Goal: Task Accomplishment & Management: Use online tool/utility

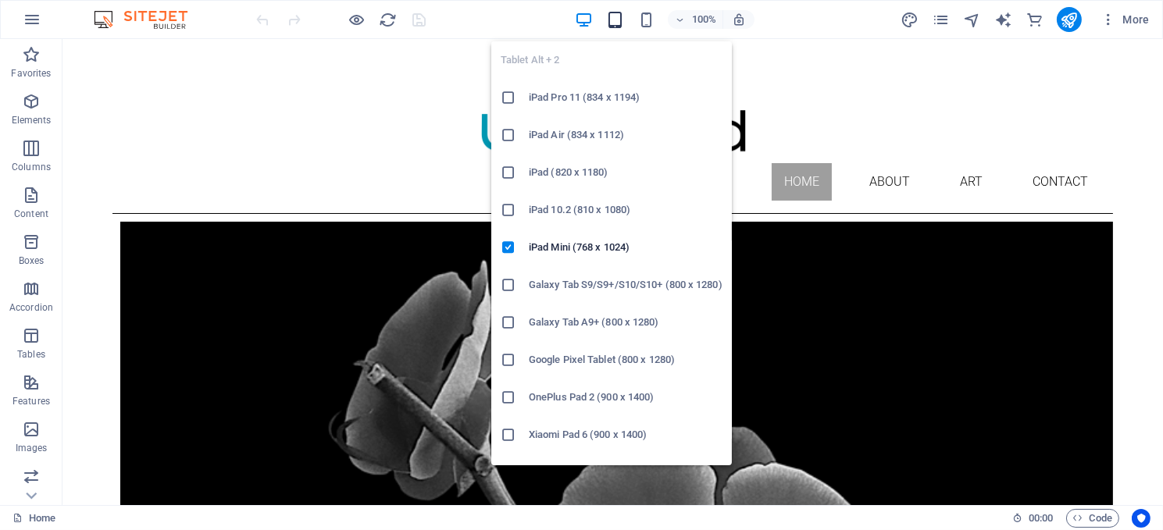
click at [608, 15] on icon "button" at bounding box center [615, 20] width 18 height 18
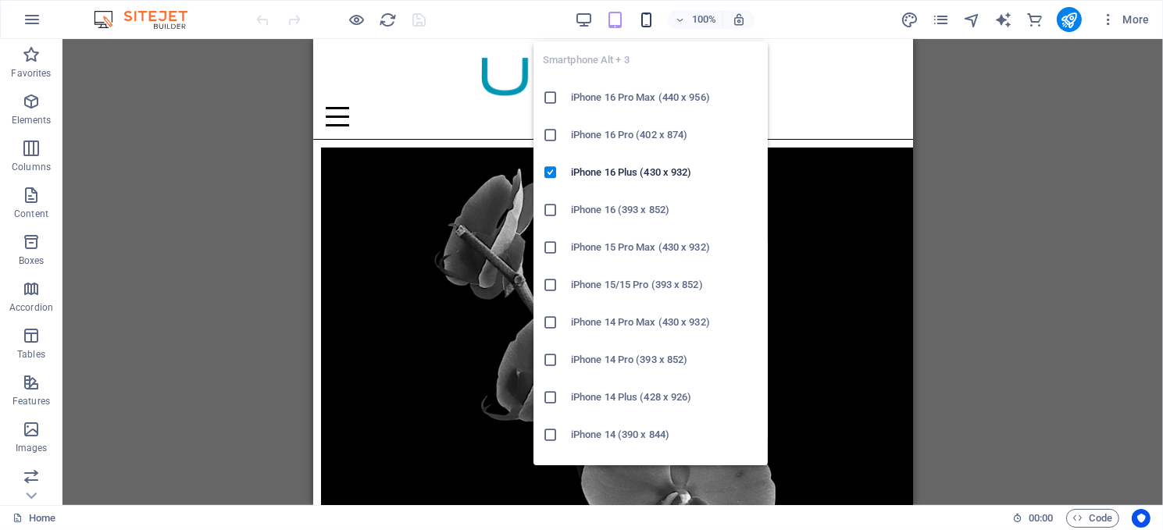
click at [644, 16] on icon "button" at bounding box center [646, 20] width 18 height 18
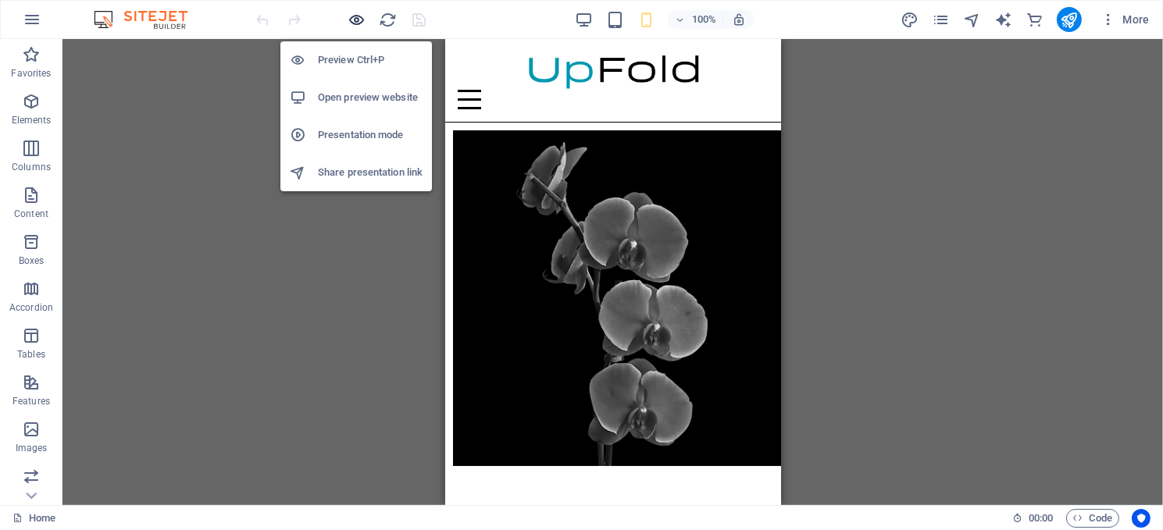
click at [357, 16] on icon "button" at bounding box center [357, 20] width 18 height 18
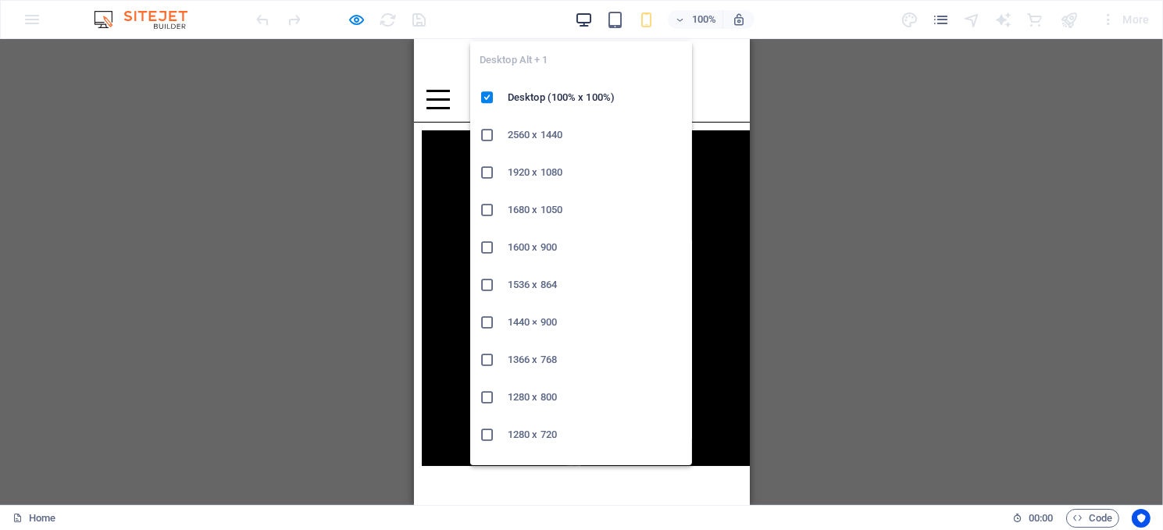
click at [576, 19] on icon "button" at bounding box center [584, 20] width 18 height 18
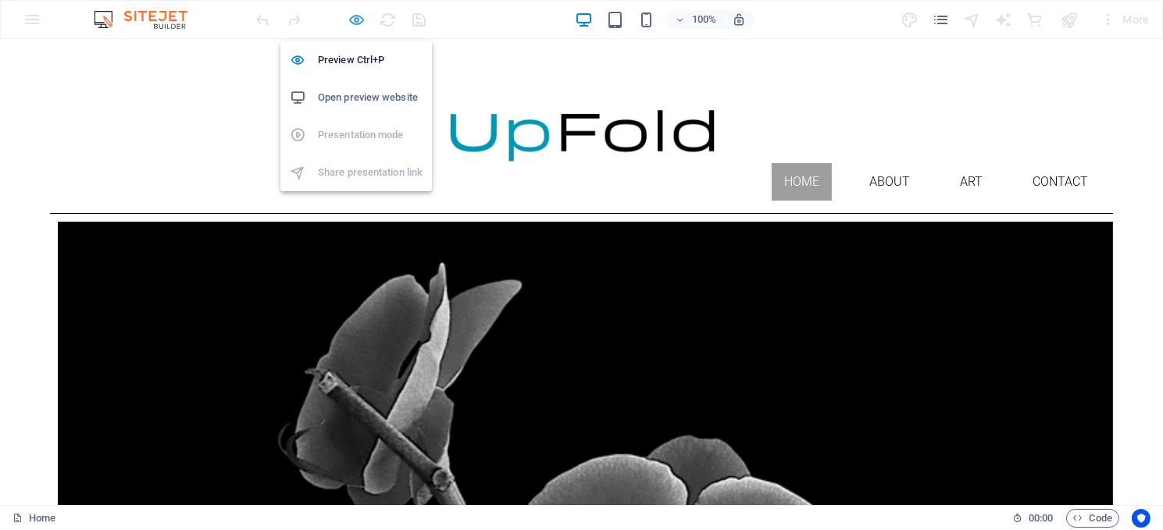
click at [355, 18] on icon "button" at bounding box center [357, 20] width 18 height 18
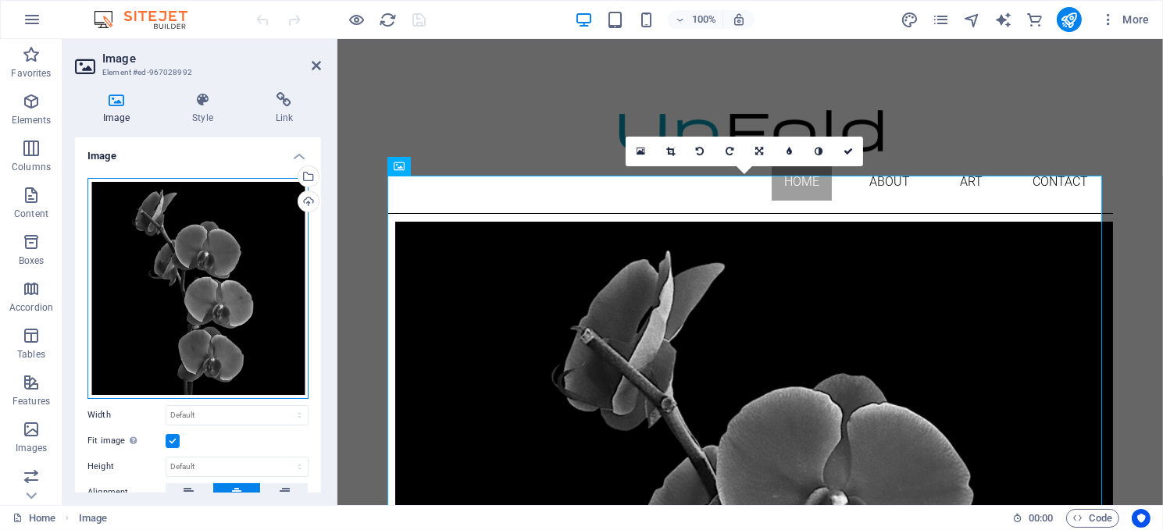
click at [220, 227] on div "Drag files here, click to choose files or select files from Files or our free s…" at bounding box center [197, 288] width 221 height 221
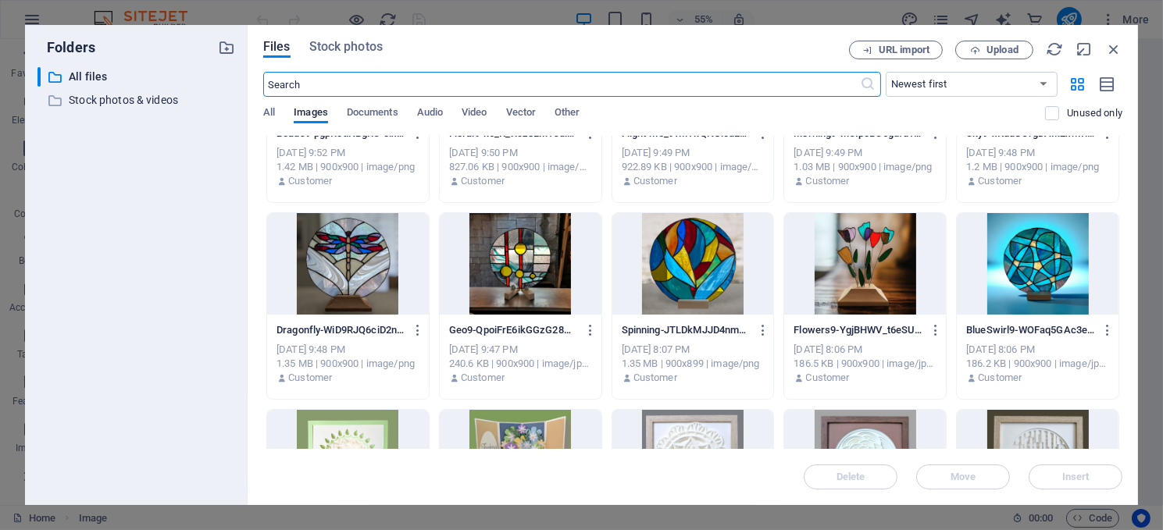
scroll to position [469, 0]
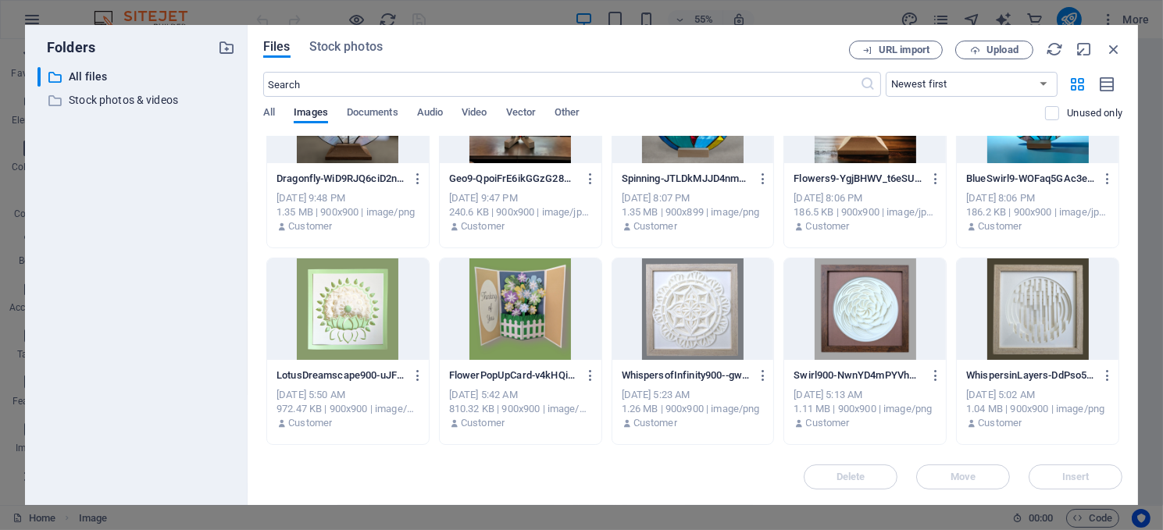
click at [850, 304] on div at bounding box center [865, 310] width 162 height 102
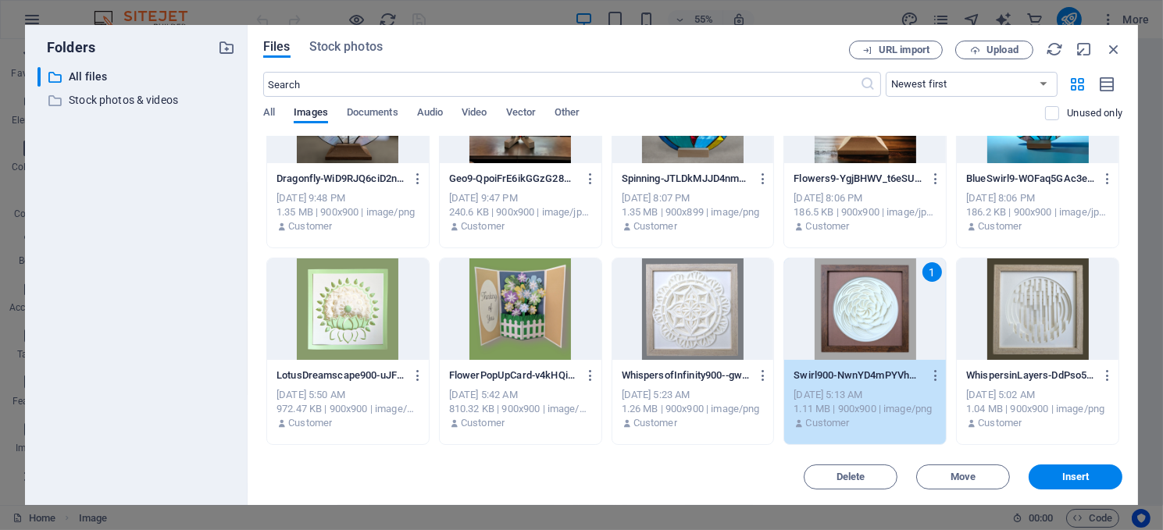
click at [850, 304] on div "1" at bounding box center [865, 310] width 162 height 102
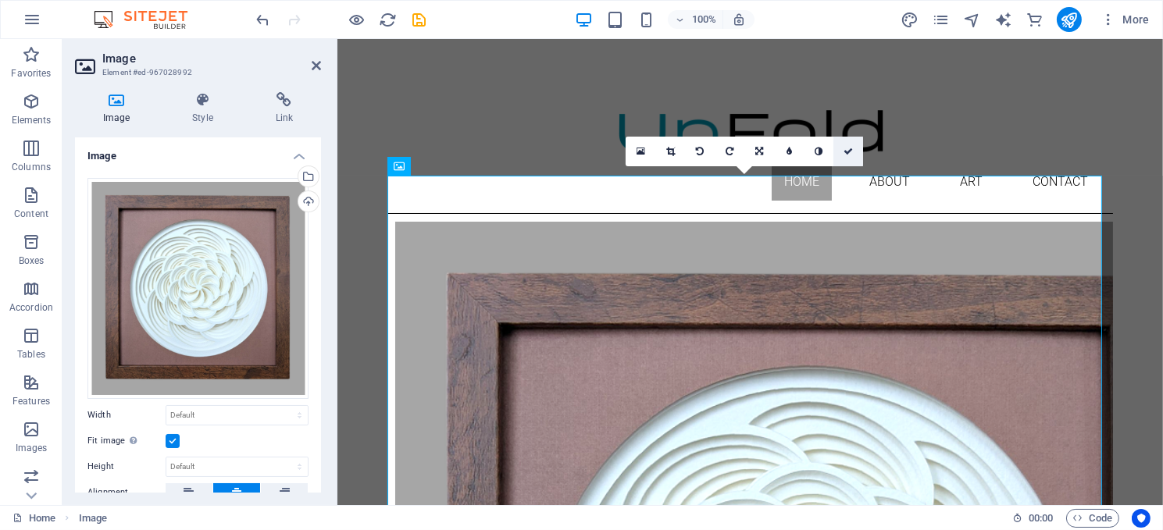
click at [846, 148] on icon at bounding box center [847, 151] width 9 height 9
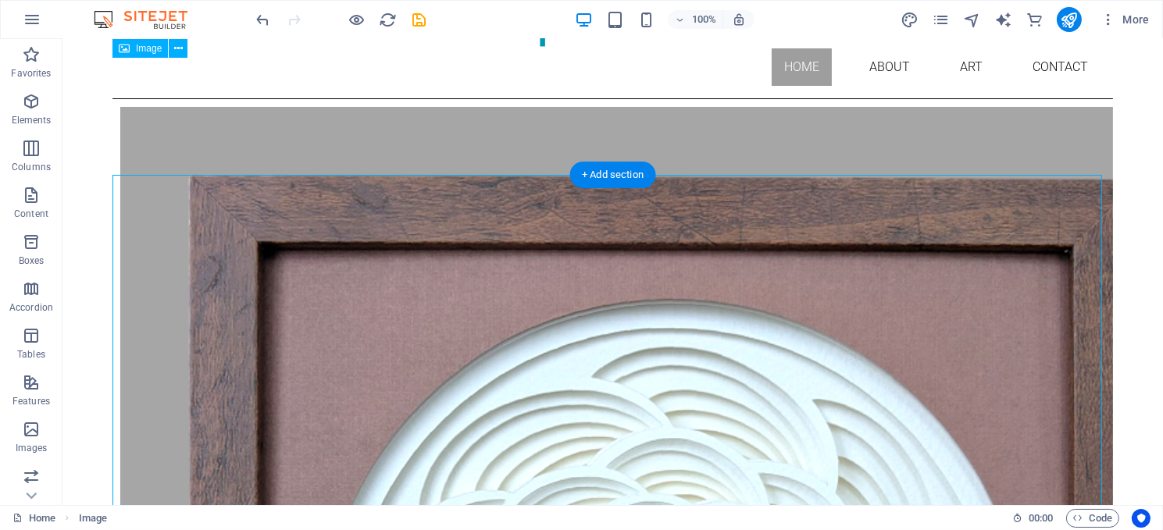
scroll to position [0, 0]
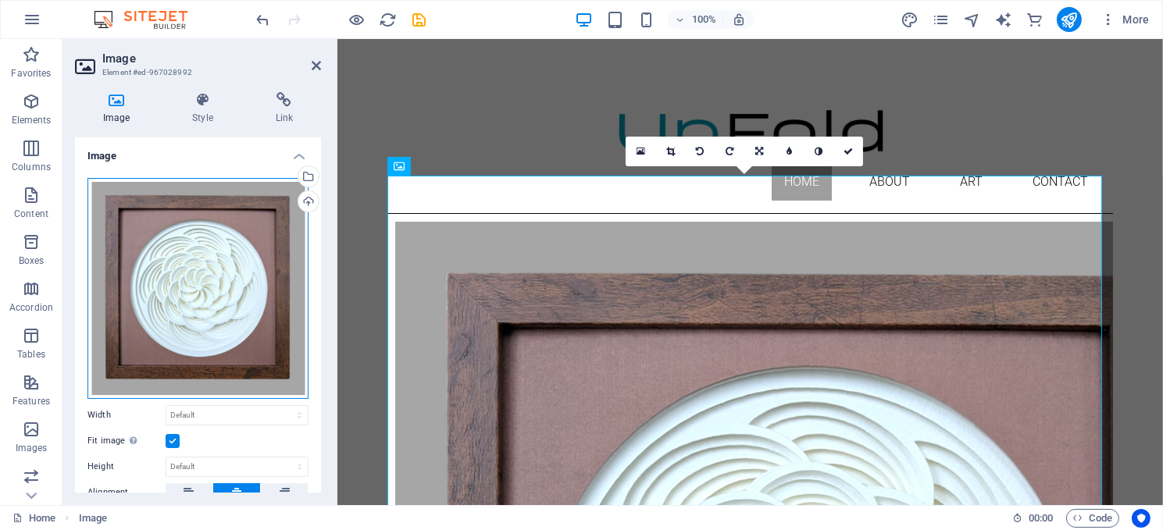
click at [145, 248] on div "Drag files here, click to choose files or select files from Files or our free s…" at bounding box center [197, 288] width 221 height 221
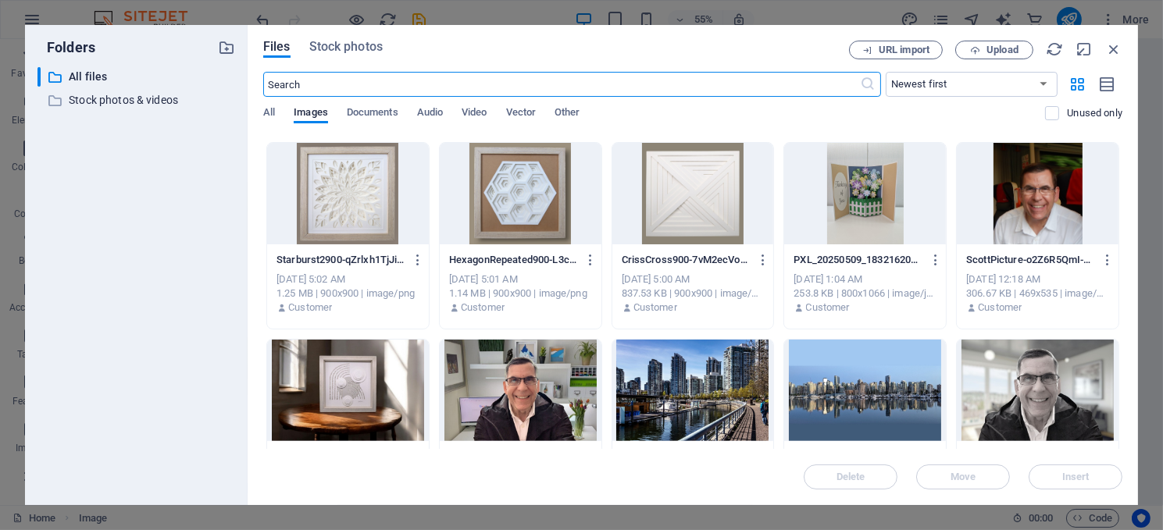
scroll to position [937, 0]
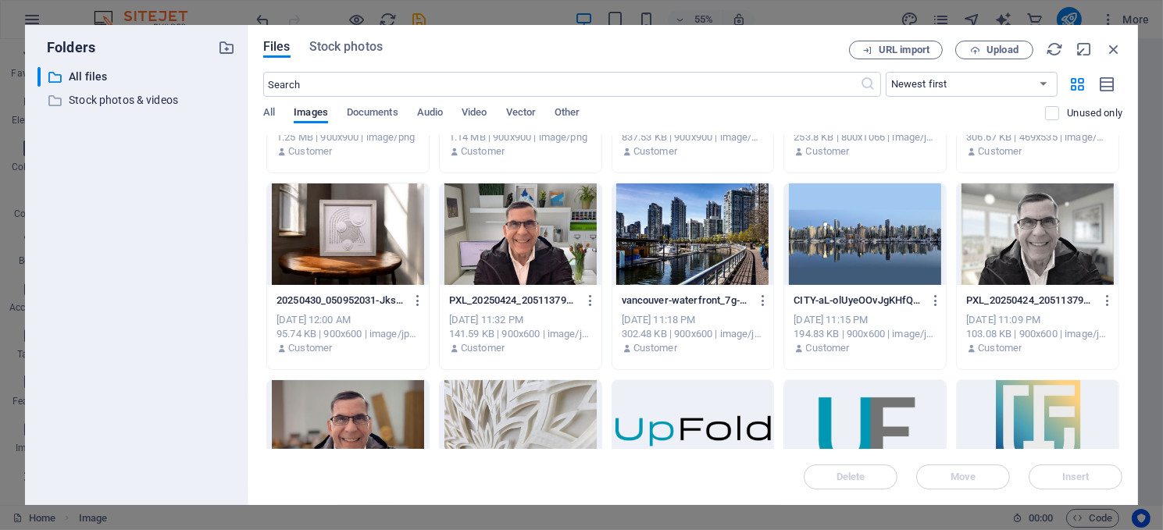
click at [315, 227] on div at bounding box center [348, 235] width 162 height 102
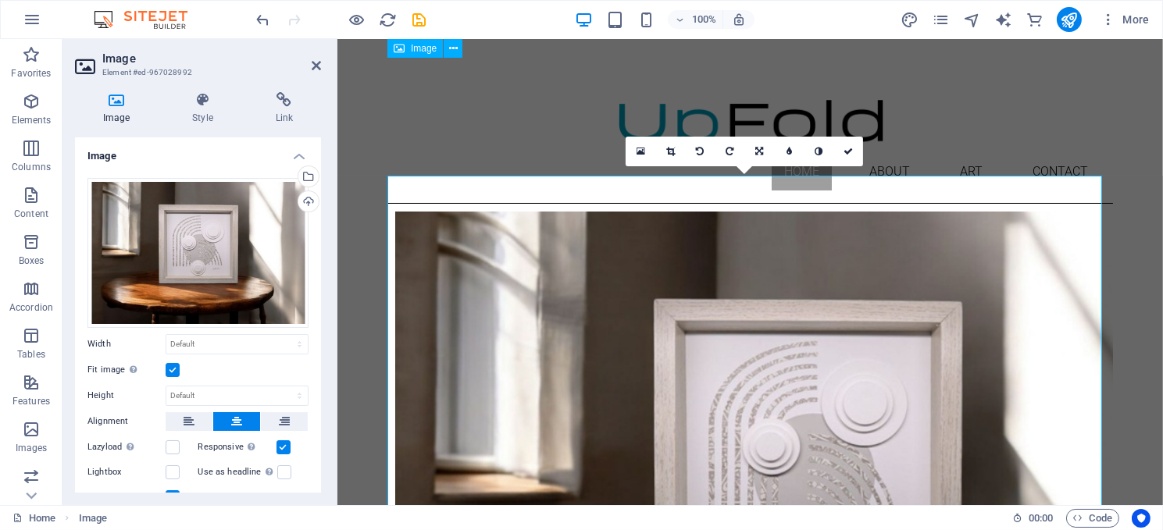
scroll to position [0, 0]
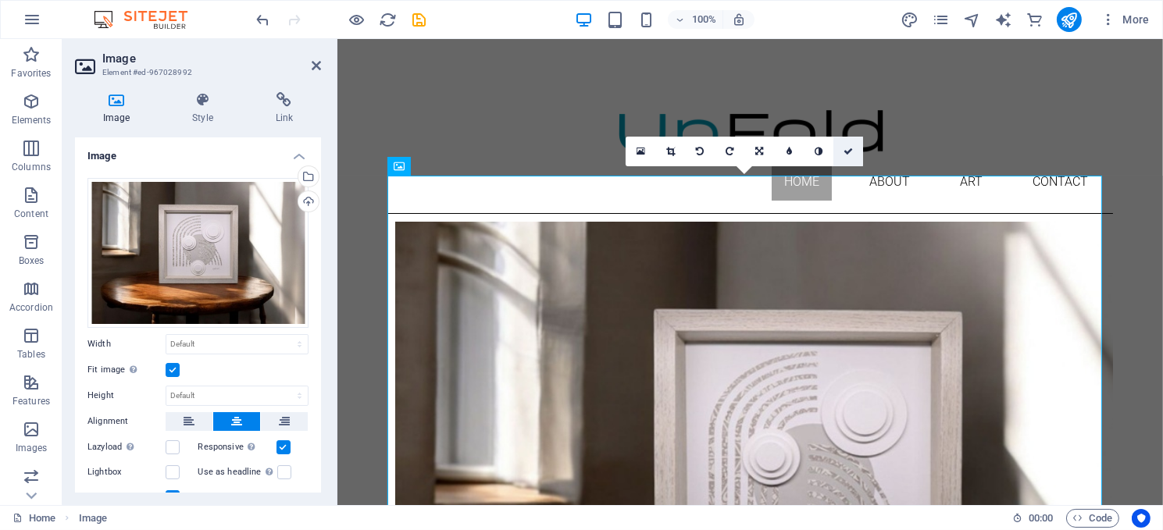
click at [843, 142] on link at bounding box center [848, 152] width 30 height 30
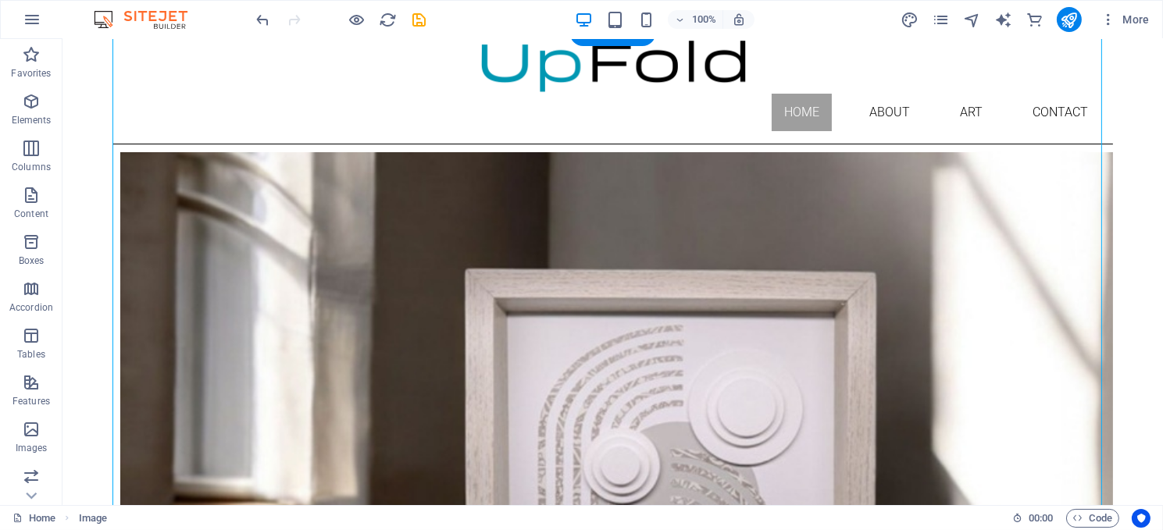
scroll to position [156, 0]
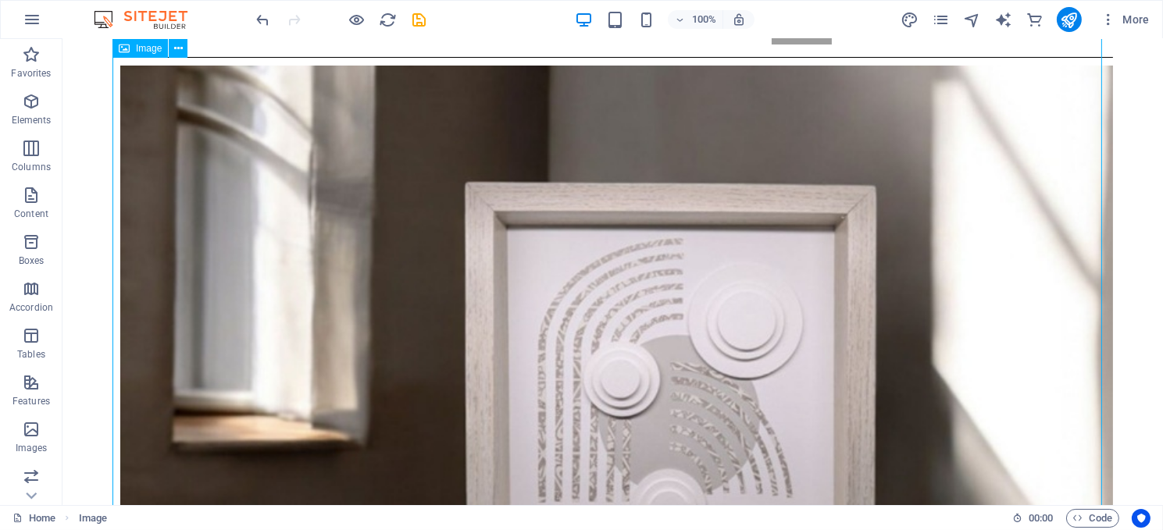
click at [300, 140] on figure at bounding box center [612, 432] width 1000 height 749
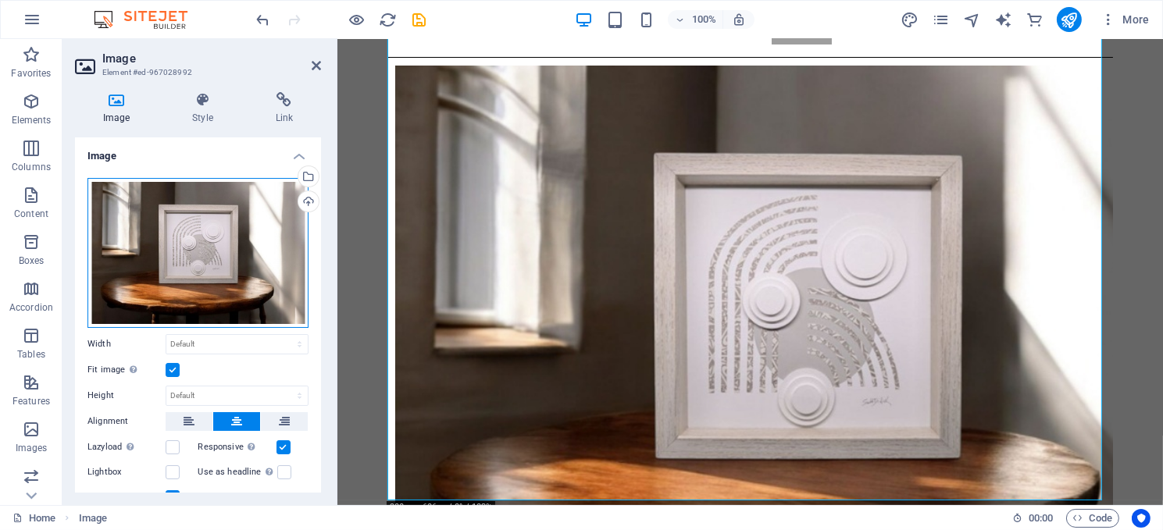
click at [160, 212] on div "Drag files here, click to choose files or select files from Files or our free s…" at bounding box center [197, 253] width 221 height 150
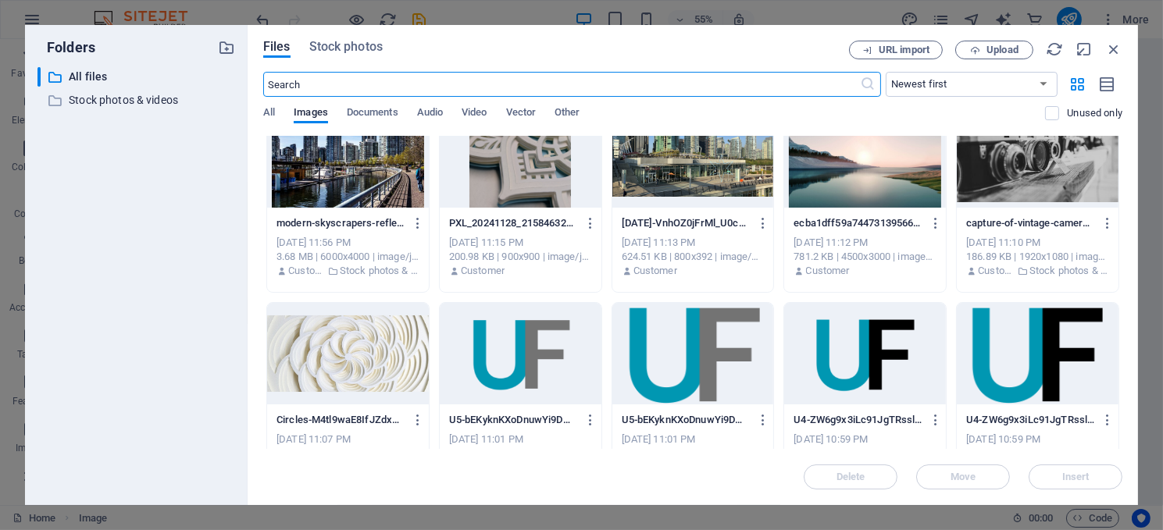
scroll to position [1640, 0]
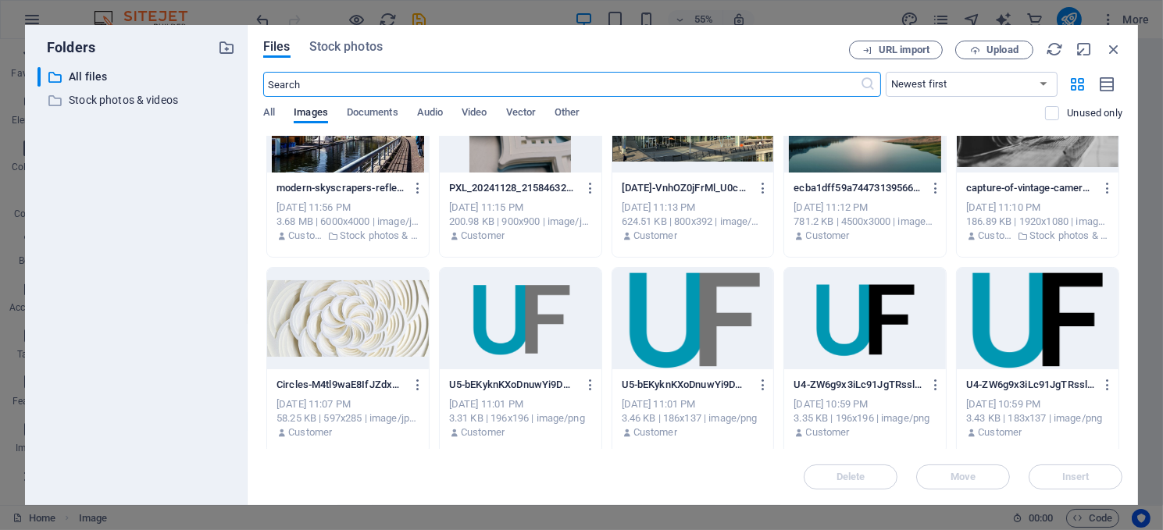
click at [355, 300] on div at bounding box center [348, 319] width 162 height 102
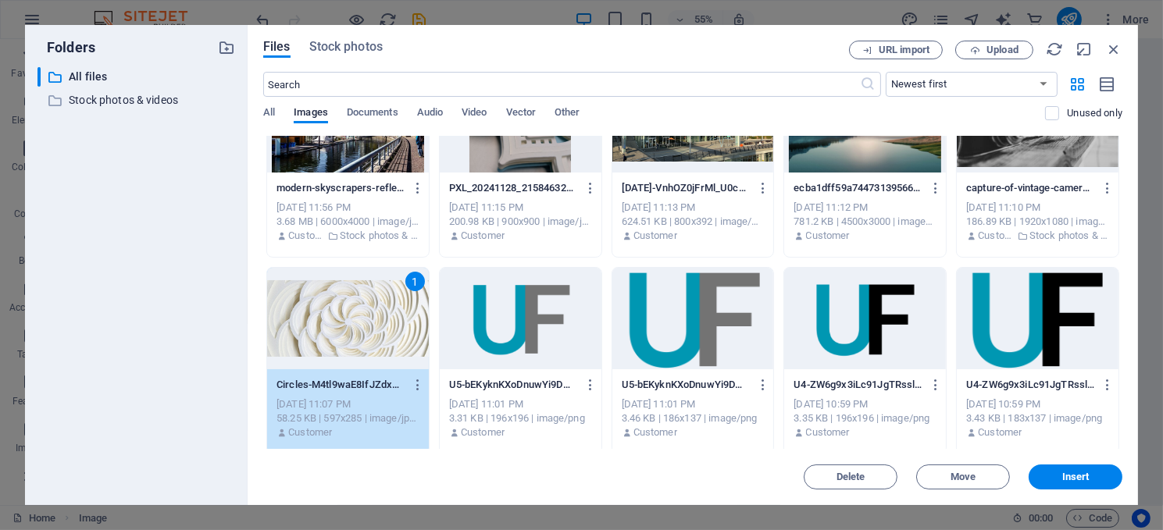
click at [355, 300] on div "1" at bounding box center [348, 319] width 162 height 102
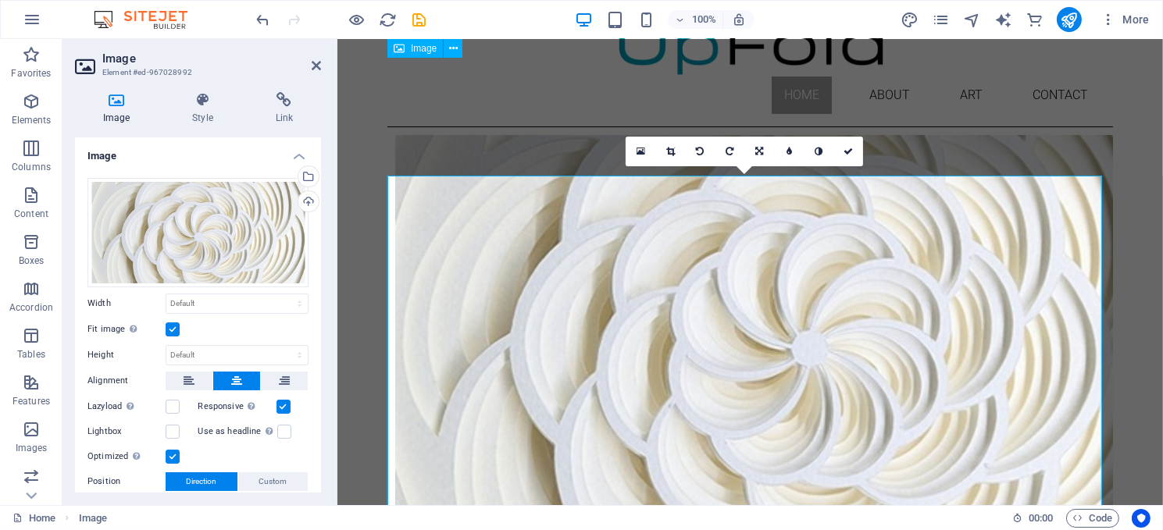
scroll to position [0, 0]
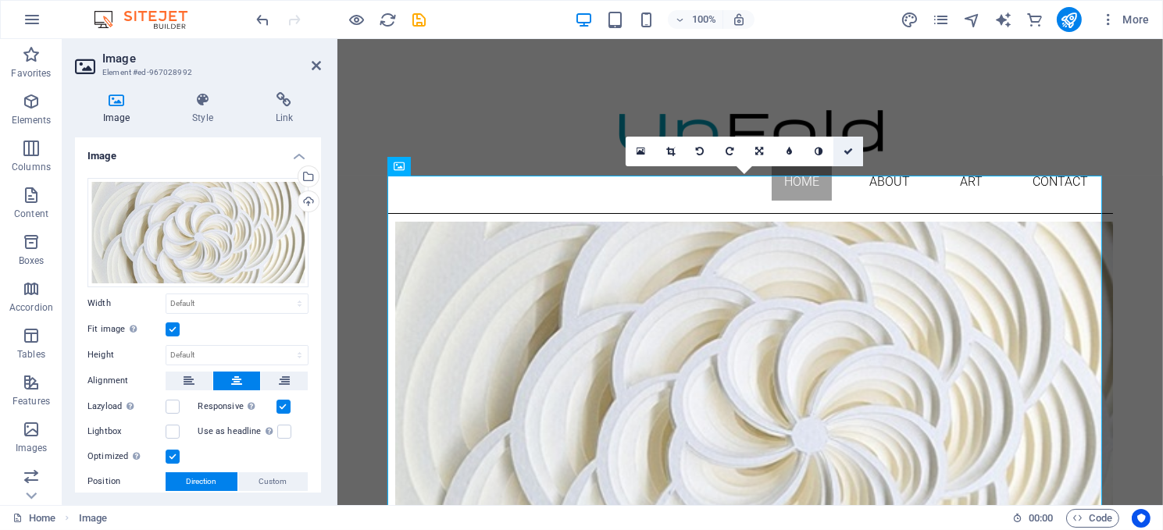
click at [848, 143] on link at bounding box center [848, 152] width 30 height 30
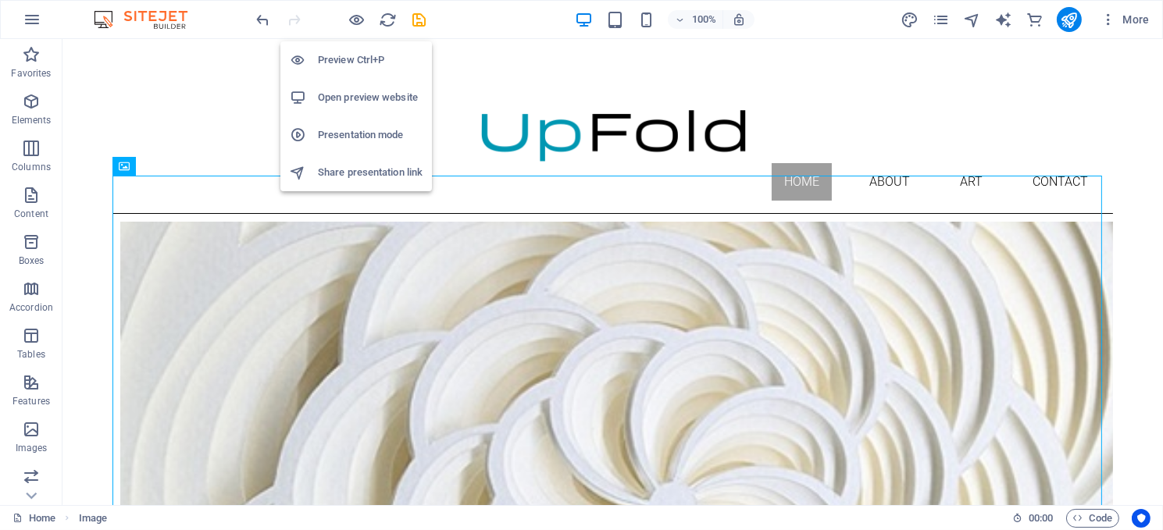
click at [364, 62] on h6 "Preview Ctrl+P" at bounding box center [370, 60] width 105 height 19
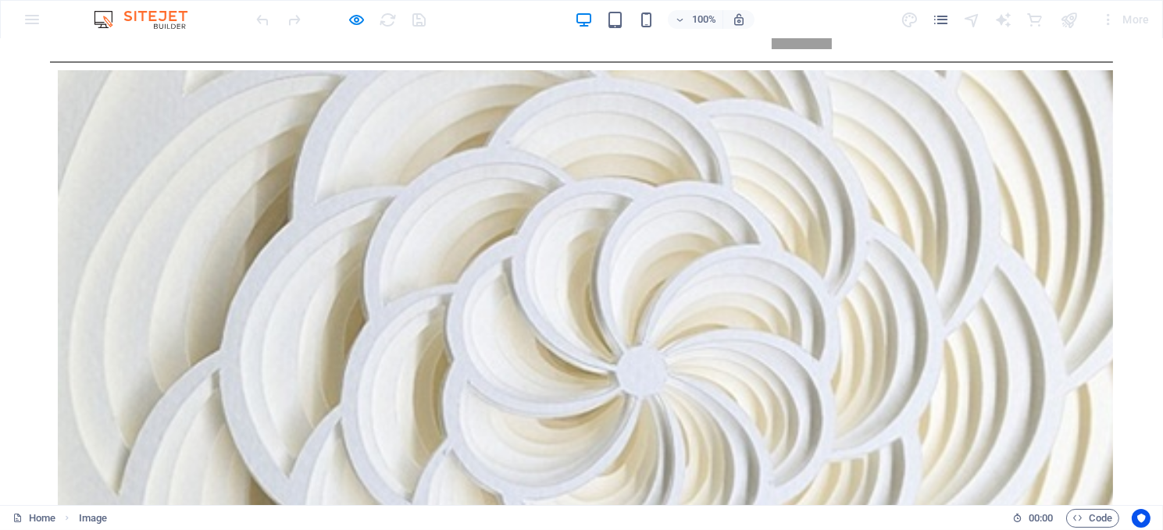
scroll to position [78, 0]
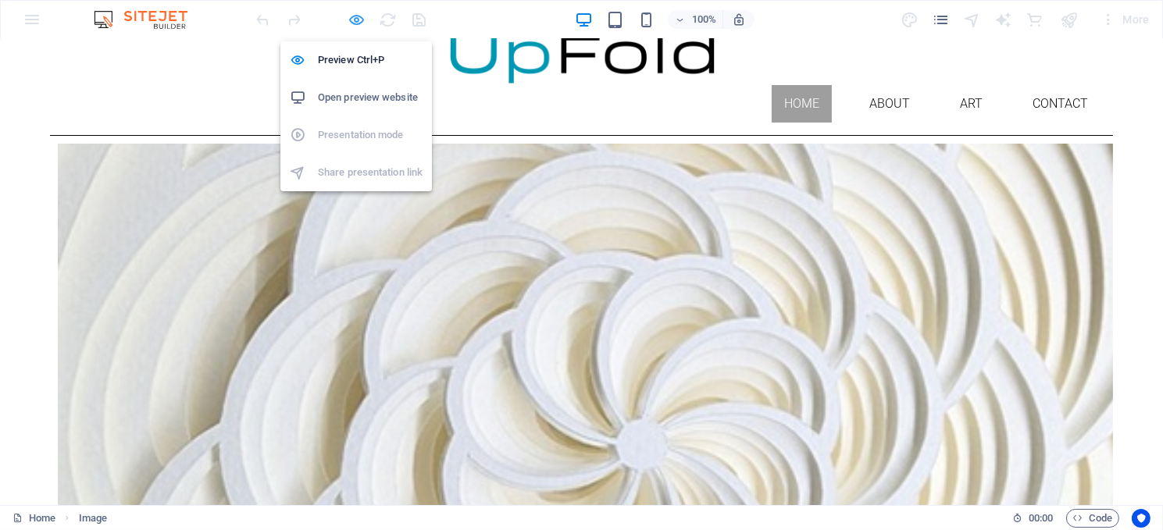
click at [358, 16] on icon "button" at bounding box center [357, 20] width 18 height 18
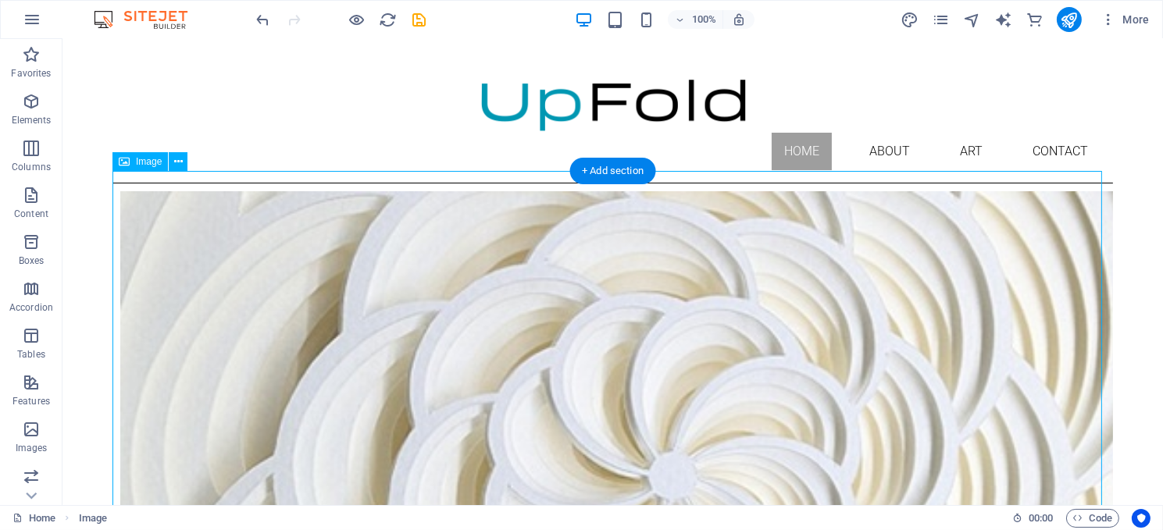
scroll to position [0, 0]
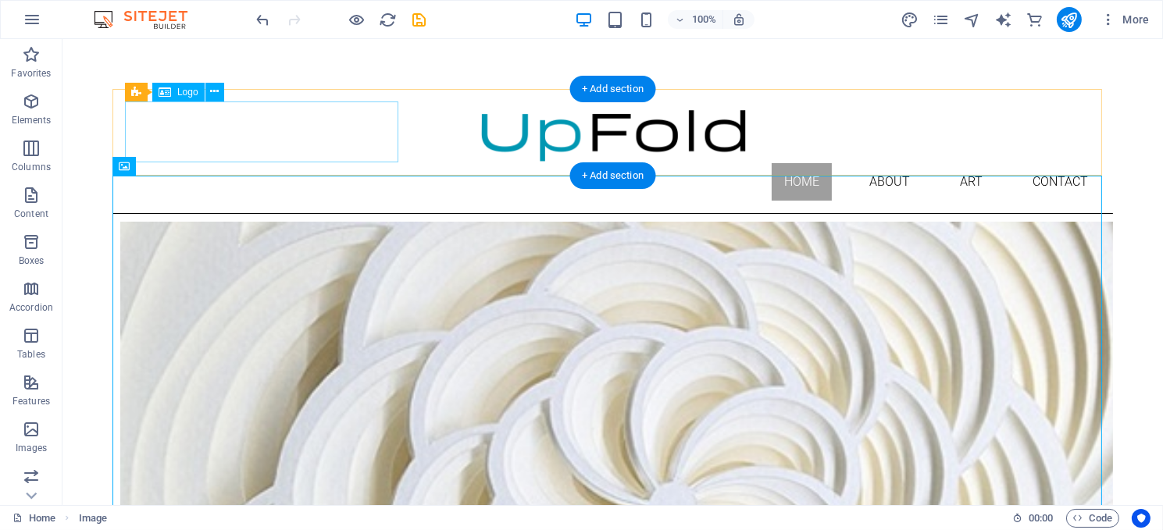
click at [319, 137] on div at bounding box center [611, 133] width 975 height 62
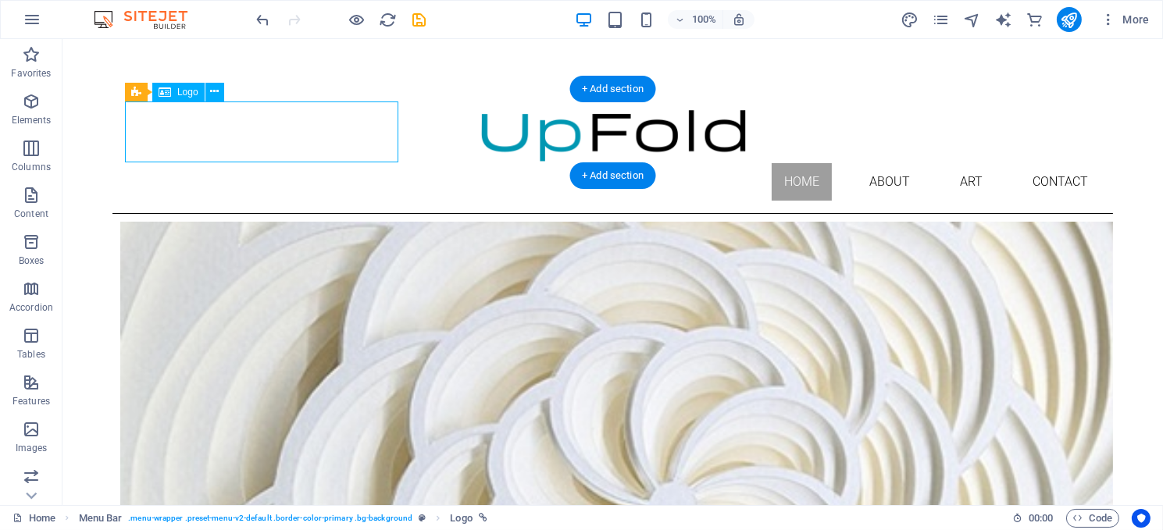
click at [319, 137] on div at bounding box center [611, 133] width 975 height 62
select select "px"
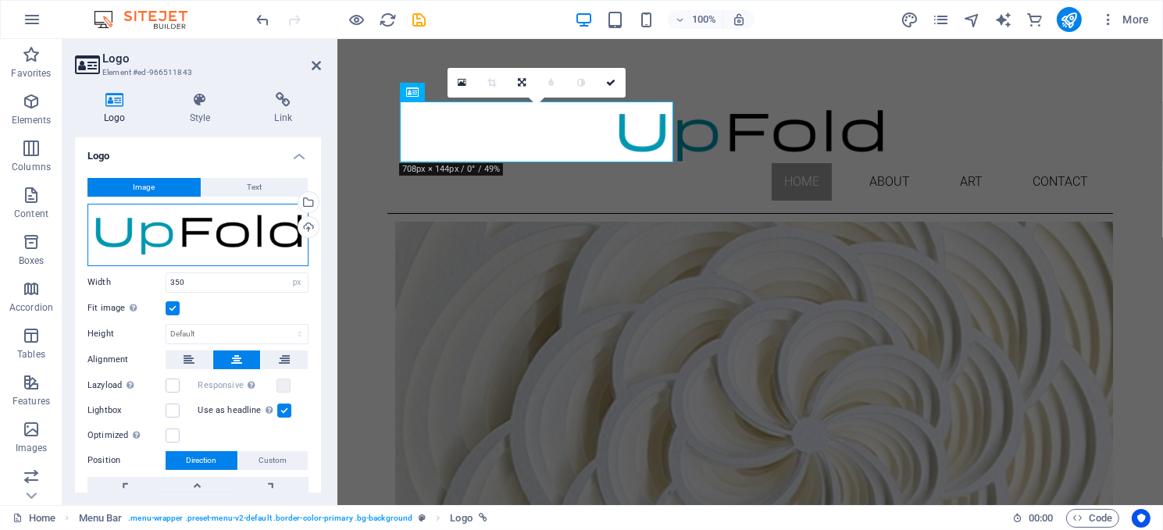
click at [166, 234] on div "Drag files here, click to choose files or select files from Files or our free s…" at bounding box center [197, 235] width 221 height 62
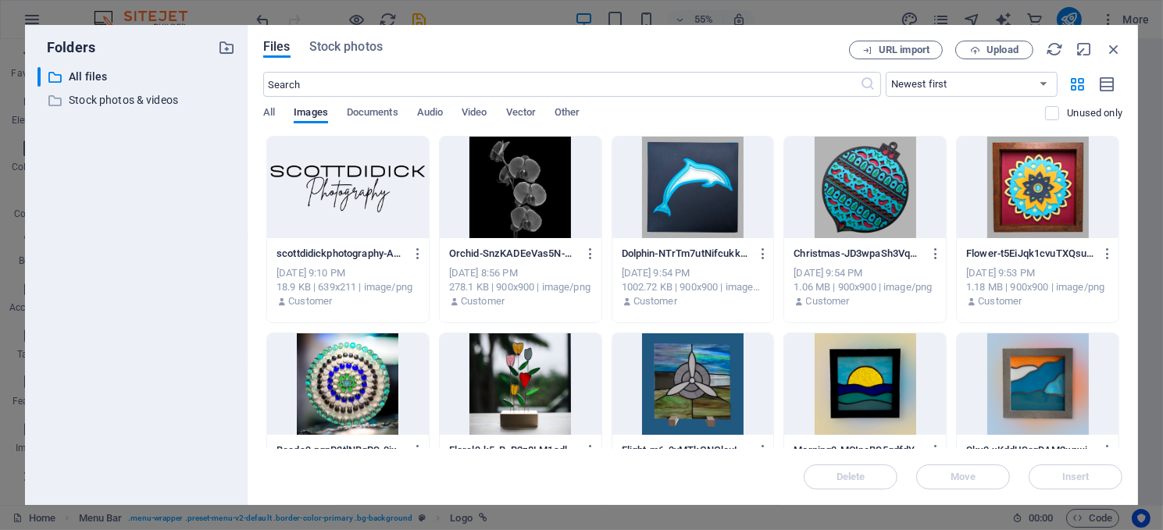
click at [350, 189] on div at bounding box center [348, 188] width 162 height 102
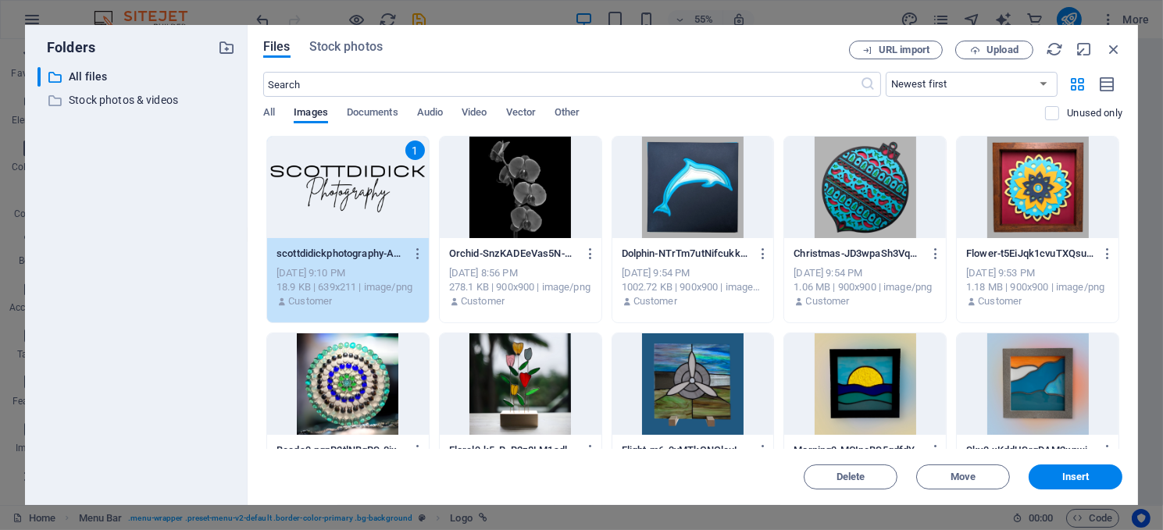
click at [350, 189] on div "1" at bounding box center [348, 188] width 162 height 102
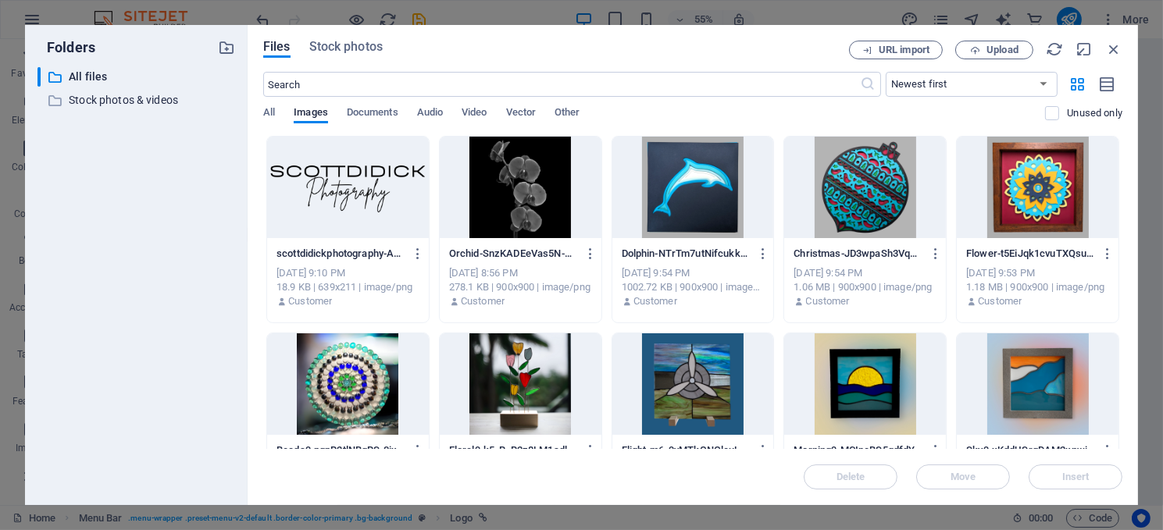
click at [350, 189] on div at bounding box center [348, 188] width 162 height 102
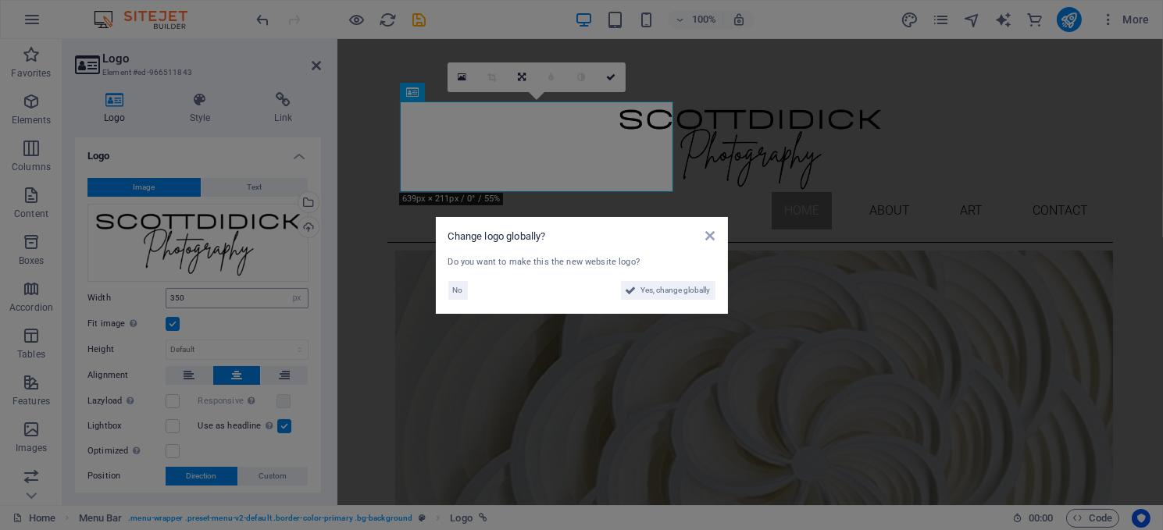
click at [191, 291] on aside "Change logo globally? Do you want to make this the new website logo? No Yes, ch…" at bounding box center [581, 265] width 1163 height 530
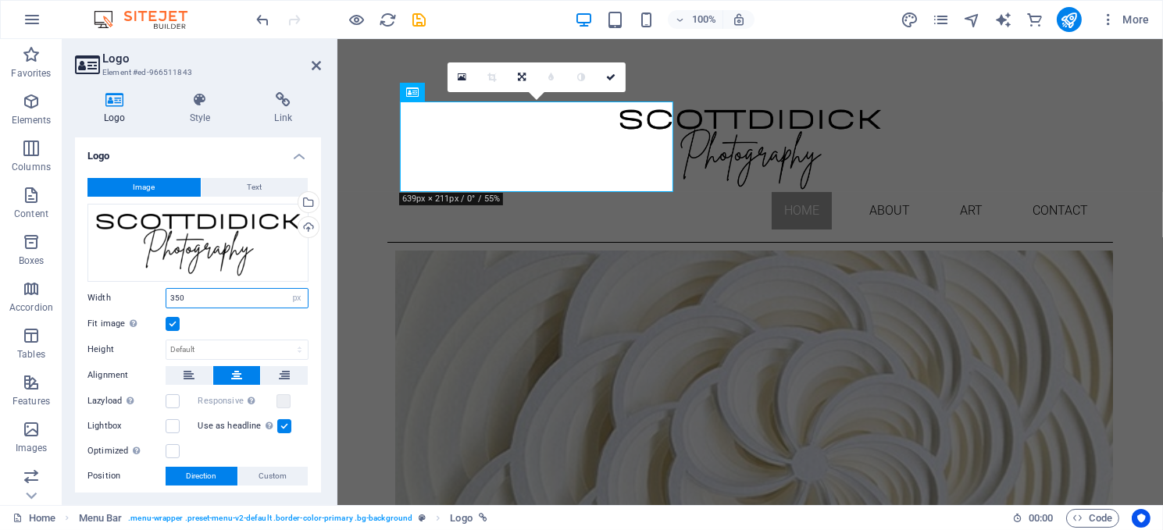
drag, startPoint x: 191, startPoint y: 292, endPoint x: 165, endPoint y: 288, distance: 26.1
click at [166, 288] on div "350 Default auto px rem % em vh vw" at bounding box center [237, 298] width 143 height 20
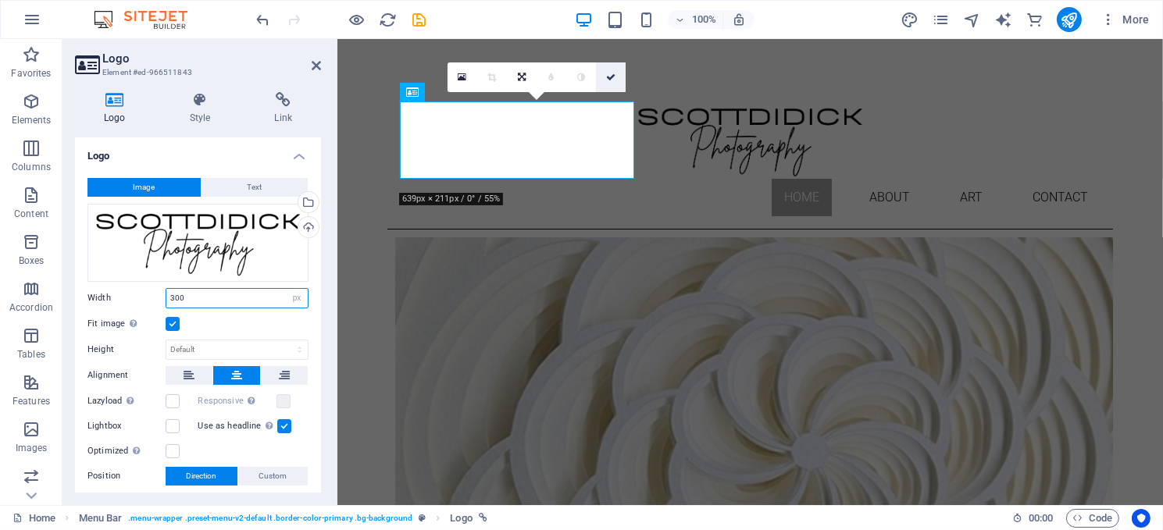
type input "300"
click at [608, 73] on icon at bounding box center [610, 77] width 9 height 9
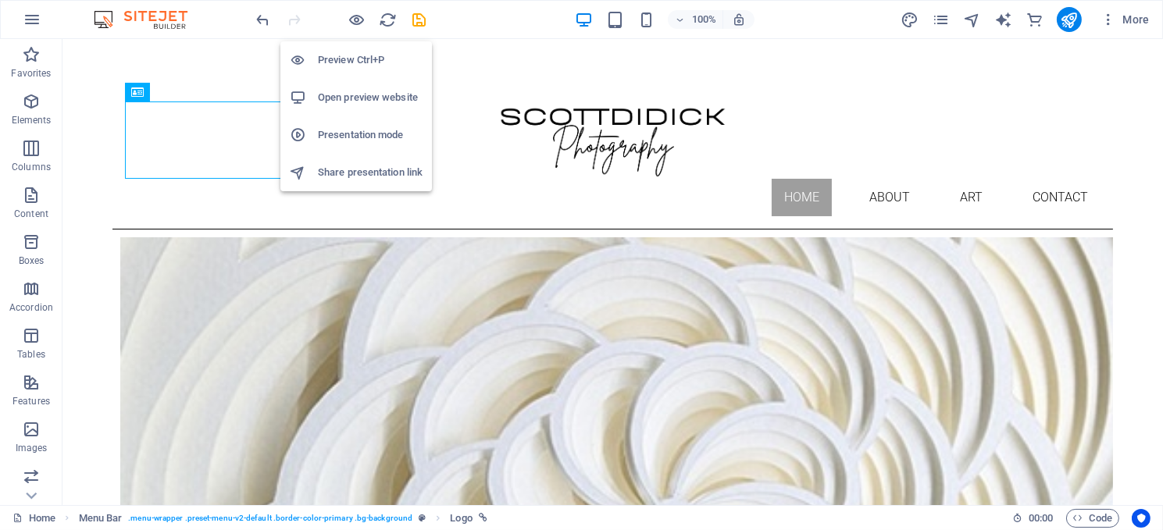
click at [349, 56] on h6 "Preview Ctrl+P" at bounding box center [370, 60] width 105 height 19
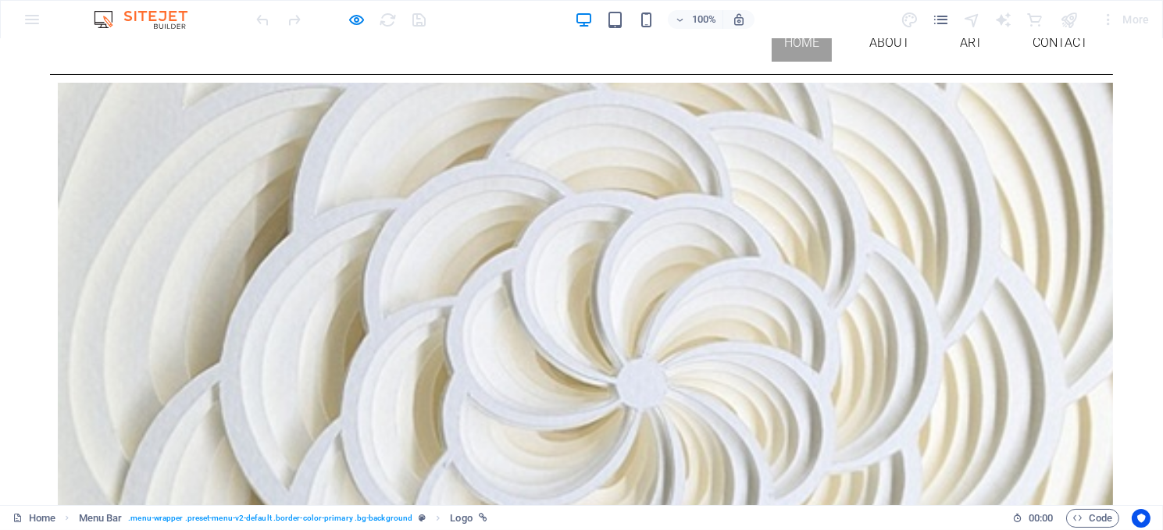
scroll to position [156, 0]
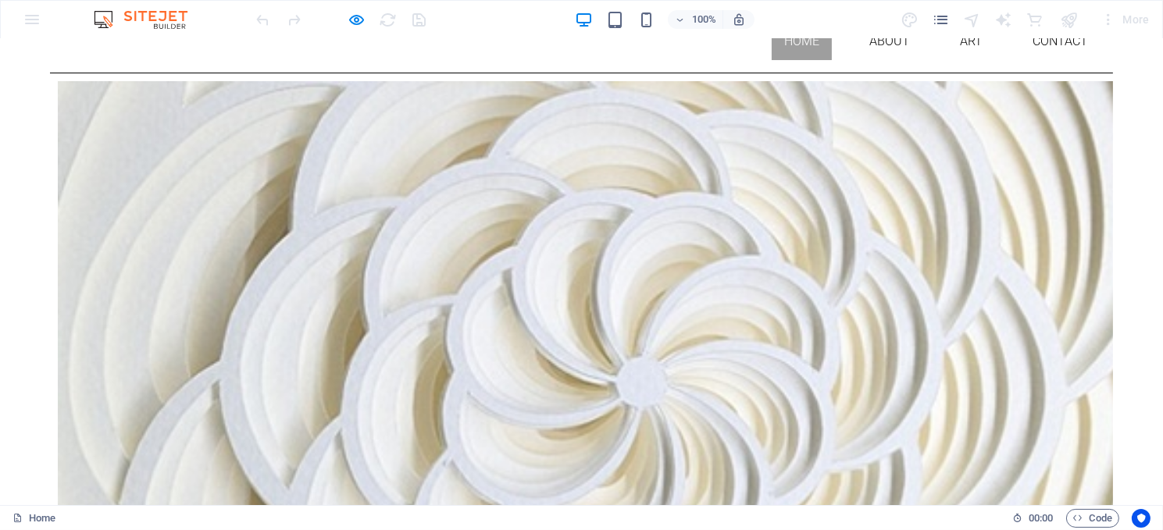
click at [555, 308] on img at bounding box center [639, 358] width 1179 height 571
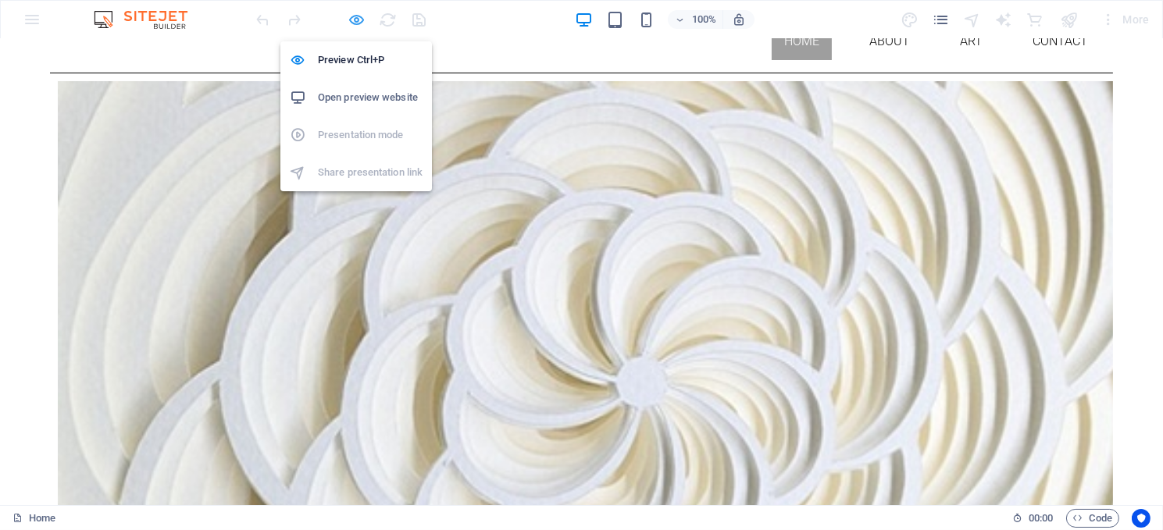
click at [358, 16] on icon "button" at bounding box center [357, 20] width 18 height 18
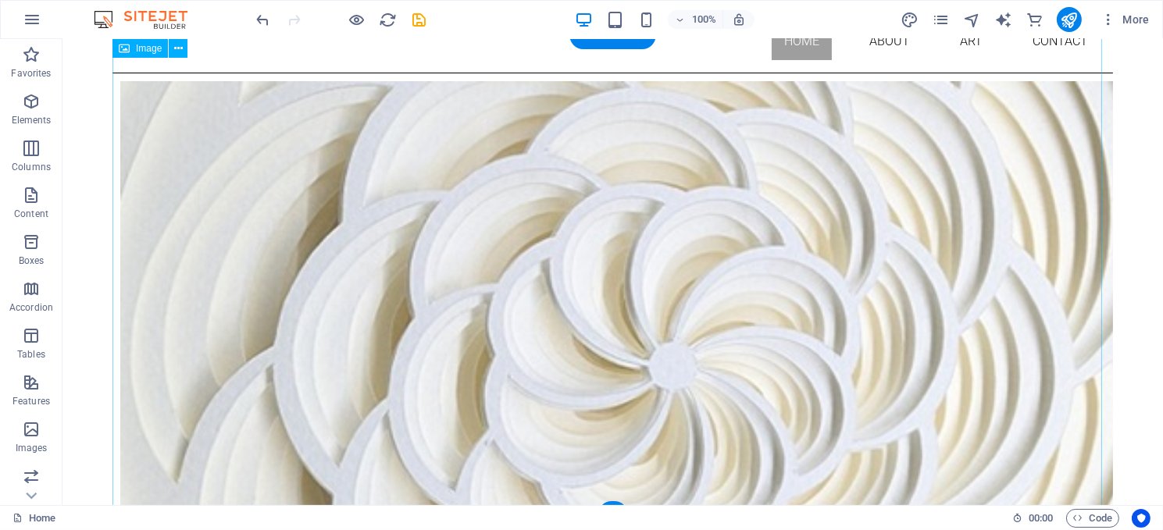
click at [536, 231] on figure at bounding box center [612, 343] width 1000 height 541
drag, startPoint x: 536, startPoint y: 231, endPoint x: 260, endPoint y: 231, distance: 275.7
click at [536, 231] on figure at bounding box center [612, 343] width 1000 height 541
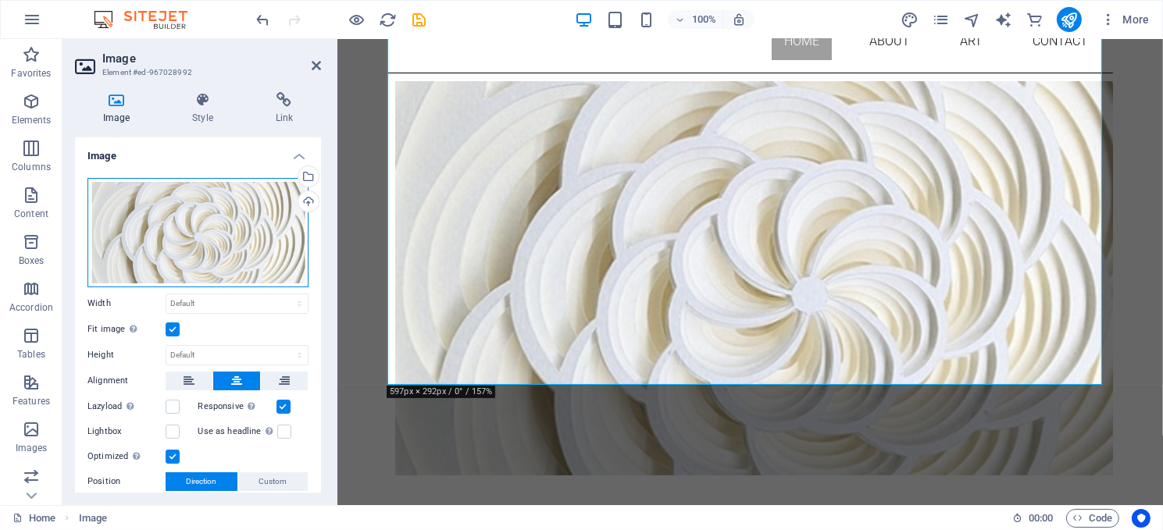
click at [228, 234] on div "Drag files here, click to choose files or select files from Files or our free s…" at bounding box center [197, 232] width 221 height 109
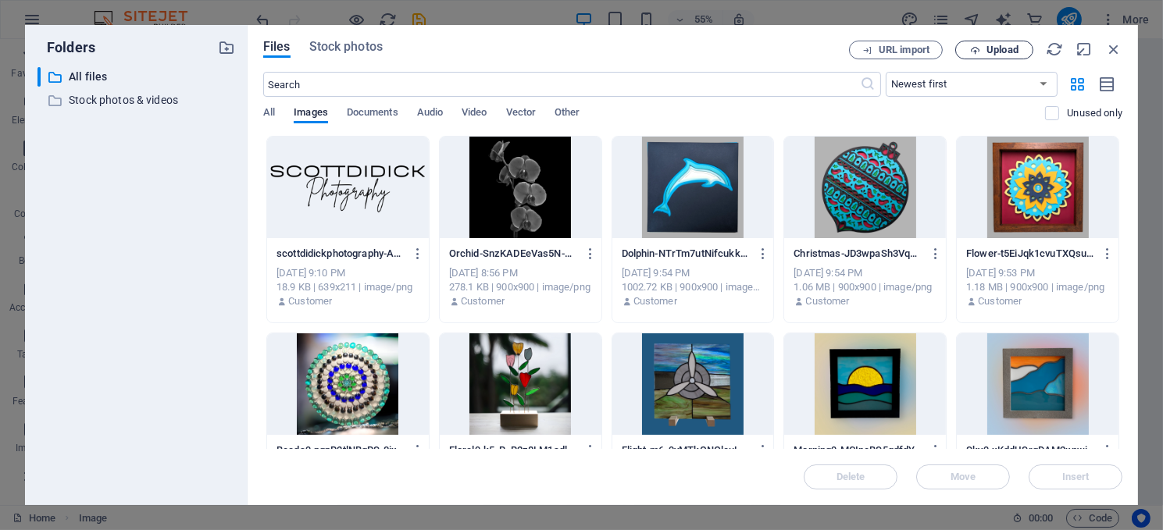
click at [997, 48] on span "Upload" at bounding box center [1002, 49] width 32 height 9
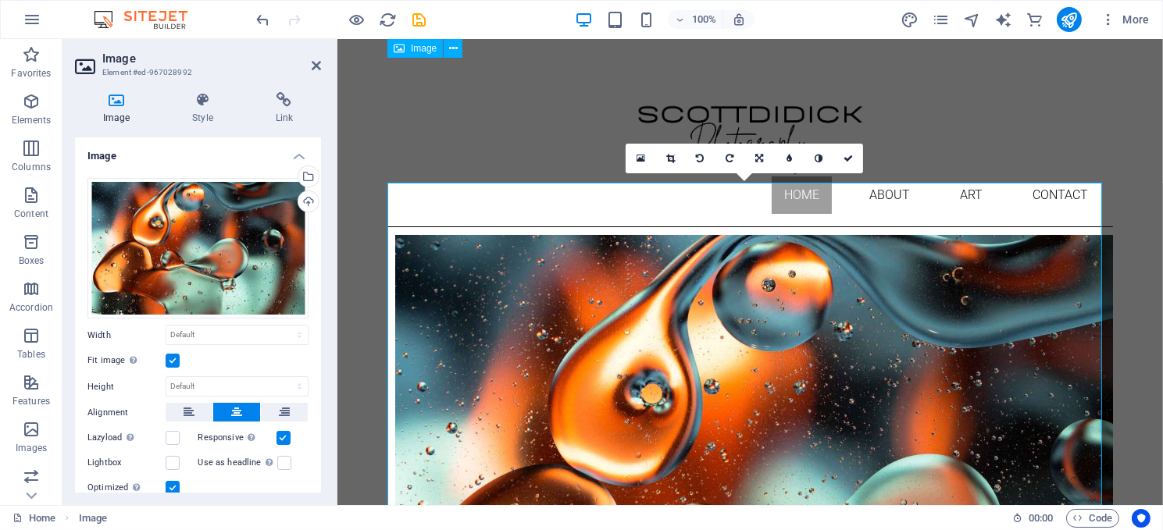
scroll to position [0, 0]
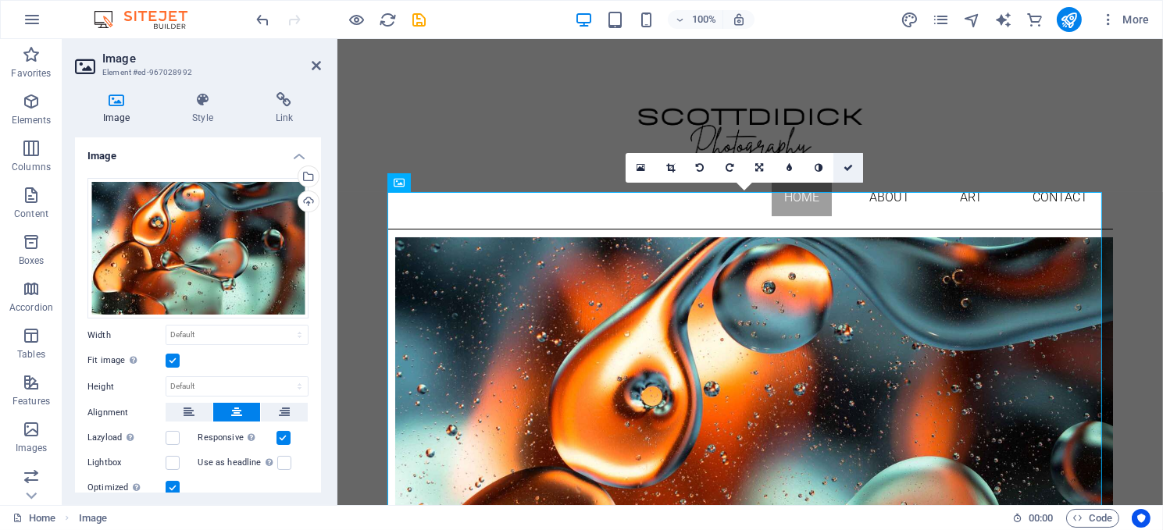
click at [845, 163] on icon at bounding box center [847, 167] width 9 height 9
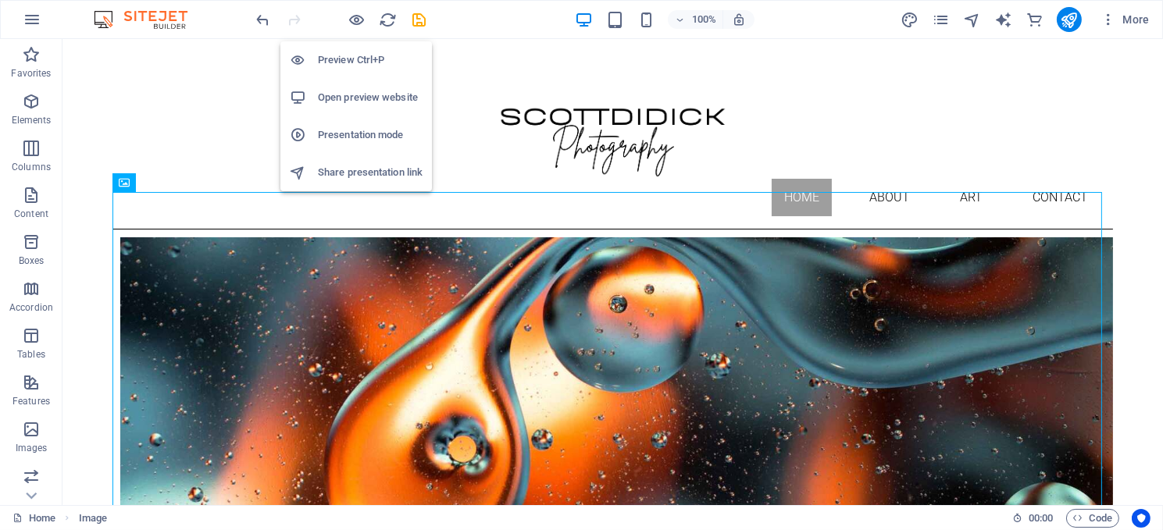
click at [356, 58] on h6 "Preview Ctrl+P" at bounding box center [370, 60] width 105 height 19
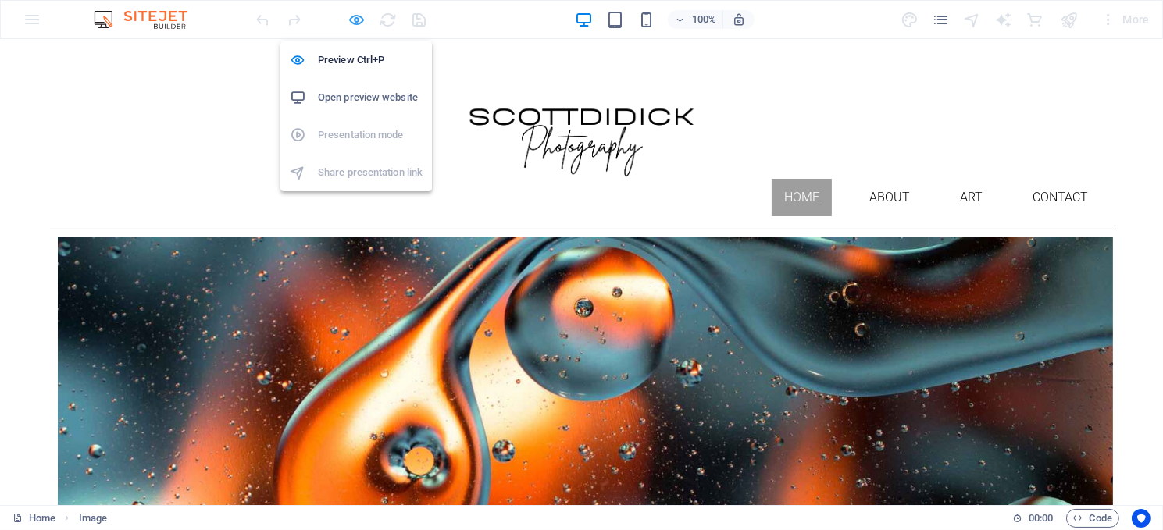
click at [355, 18] on icon "button" at bounding box center [357, 20] width 18 height 18
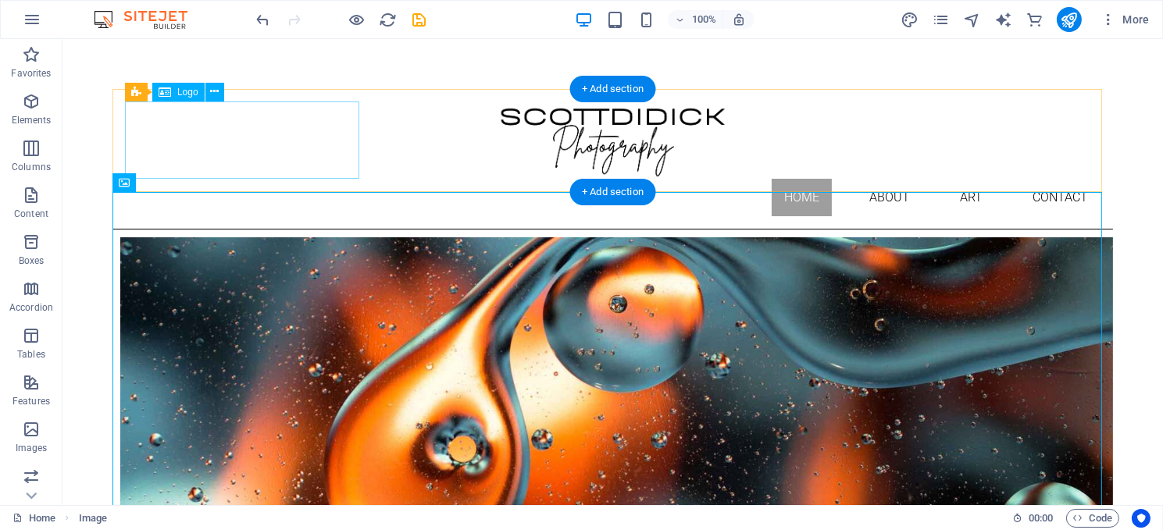
click at [210, 123] on div at bounding box center [611, 140] width 975 height 77
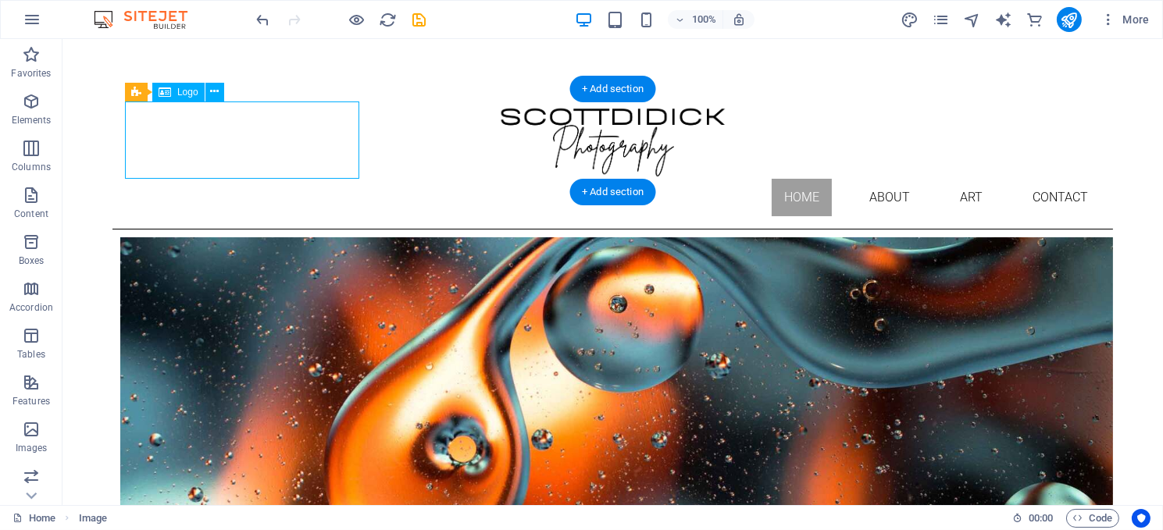
click at [210, 123] on div at bounding box center [611, 140] width 975 height 77
select select "px"
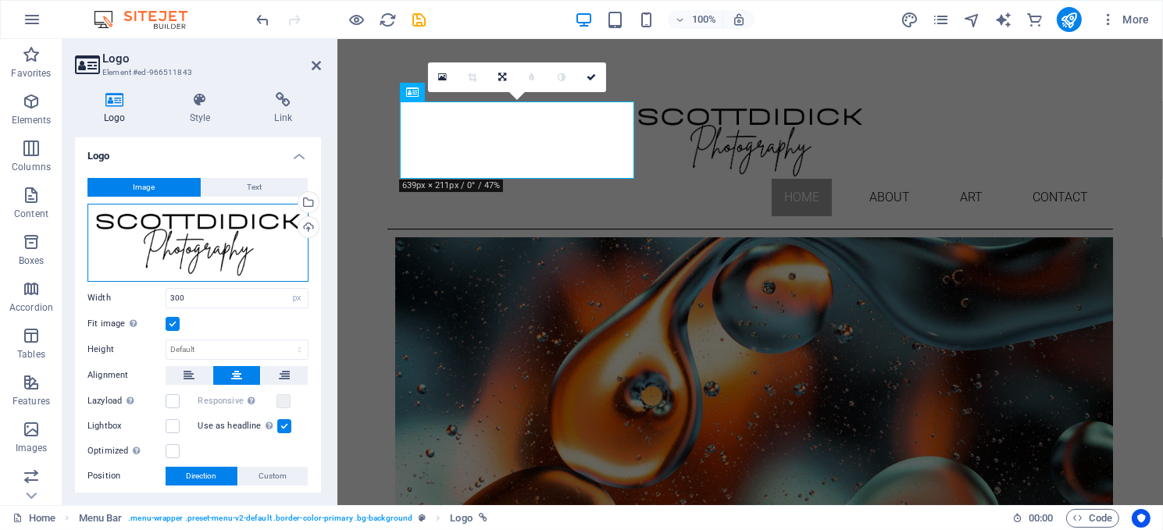
click at [198, 258] on div "Drag files here, click to choose files or select files from Files or our free s…" at bounding box center [197, 243] width 221 height 78
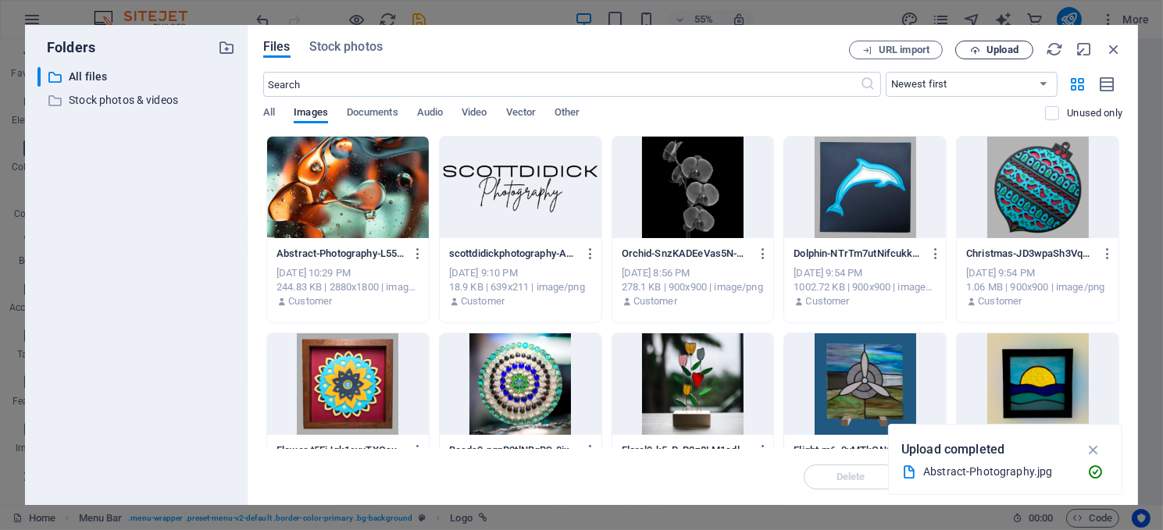
click at [991, 46] on span "Upload" at bounding box center [1002, 49] width 32 height 9
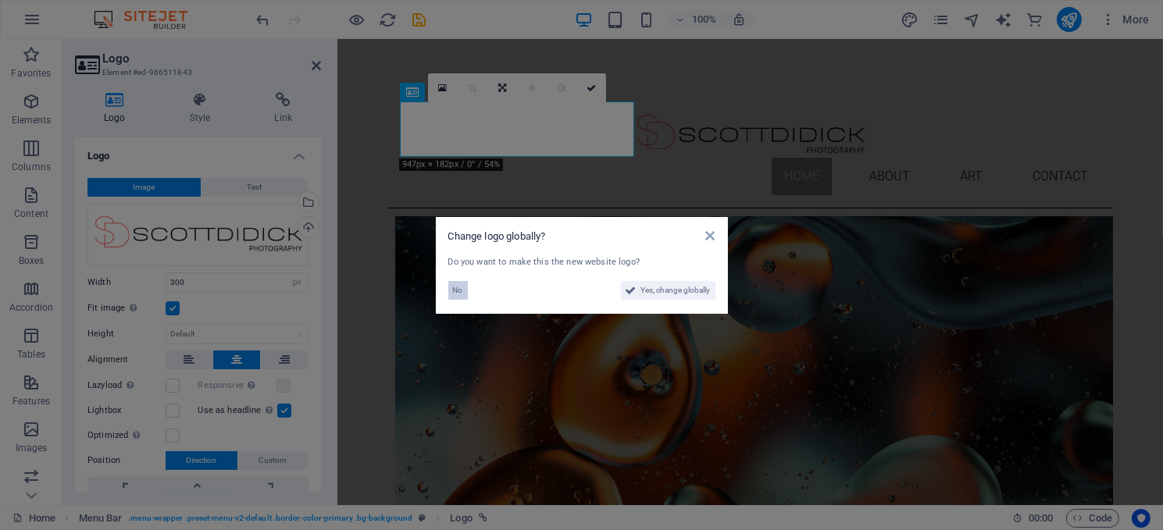
click at [457, 288] on span "No" at bounding box center [458, 290] width 10 height 19
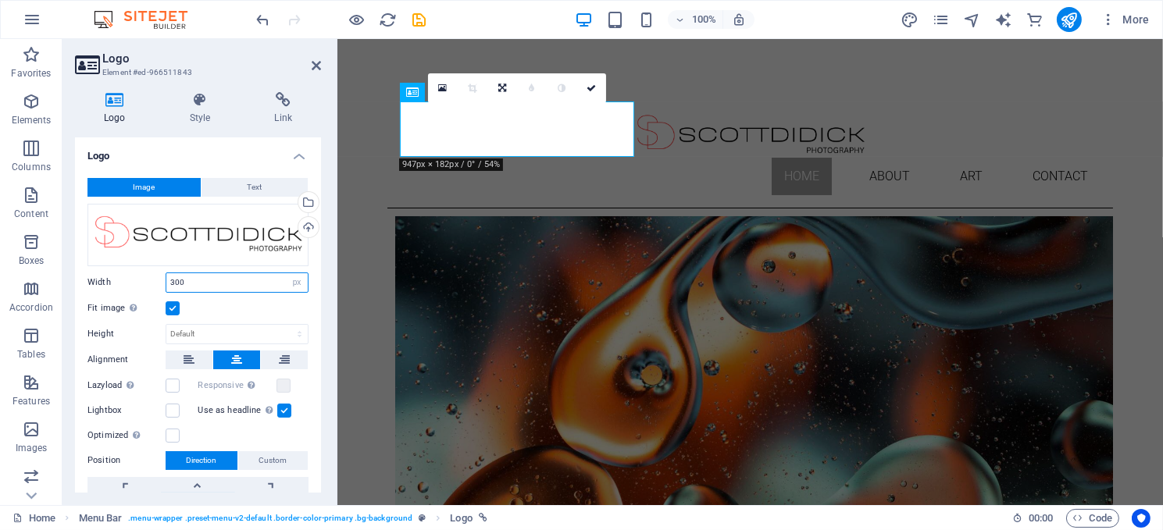
drag, startPoint x: 191, startPoint y: 280, endPoint x: 155, endPoint y: 279, distance: 35.9
click at [155, 279] on div "Width 300 Default auto px rem % em vh vw" at bounding box center [197, 283] width 221 height 20
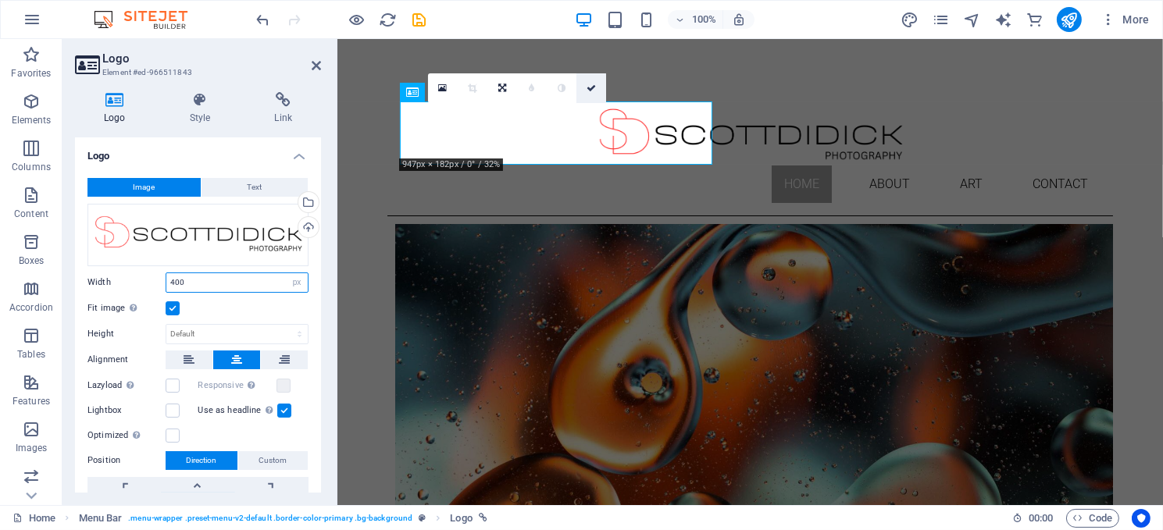
type input "400"
click at [590, 84] on icon at bounding box center [591, 88] width 9 height 9
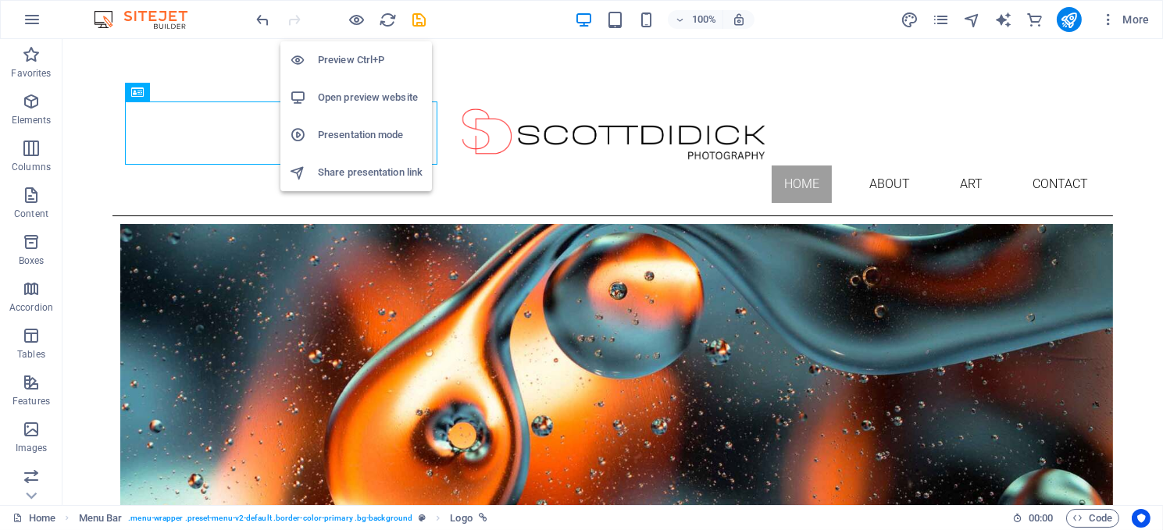
click at [359, 56] on h6 "Preview Ctrl+P" at bounding box center [370, 60] width 105 height 19
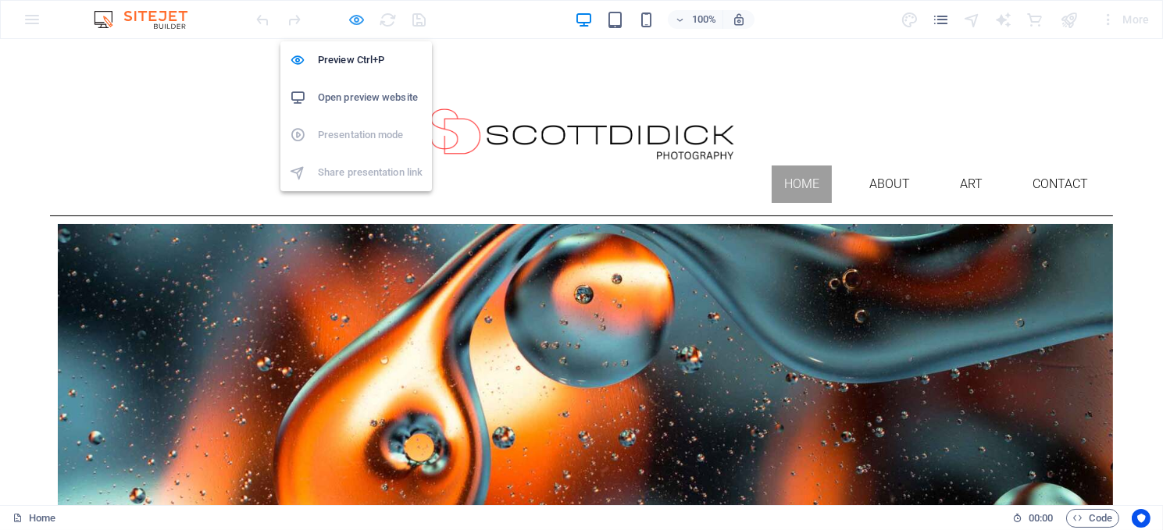
click at [357, 13] on icon "button" at bounding box center [357, 20] width 18 height 18
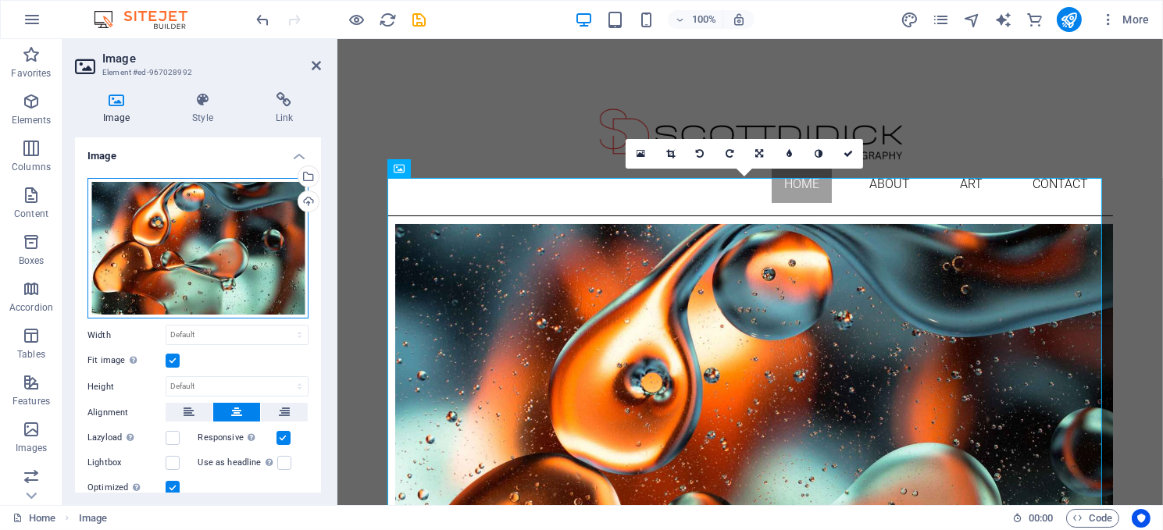
click at [247, 239] on div "Drag files here, click to choose files or select files from Files or our free s…" at bounding box center [197, 248] width 221 height 141
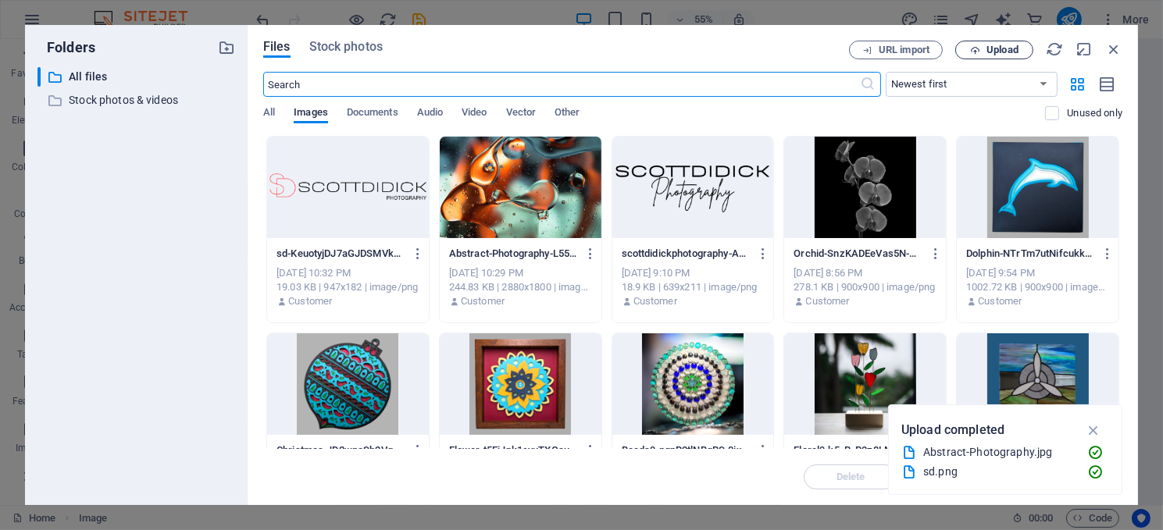
click at [982, 51] on span "Upload" at bounding box center [994, 50] width 64 height 10
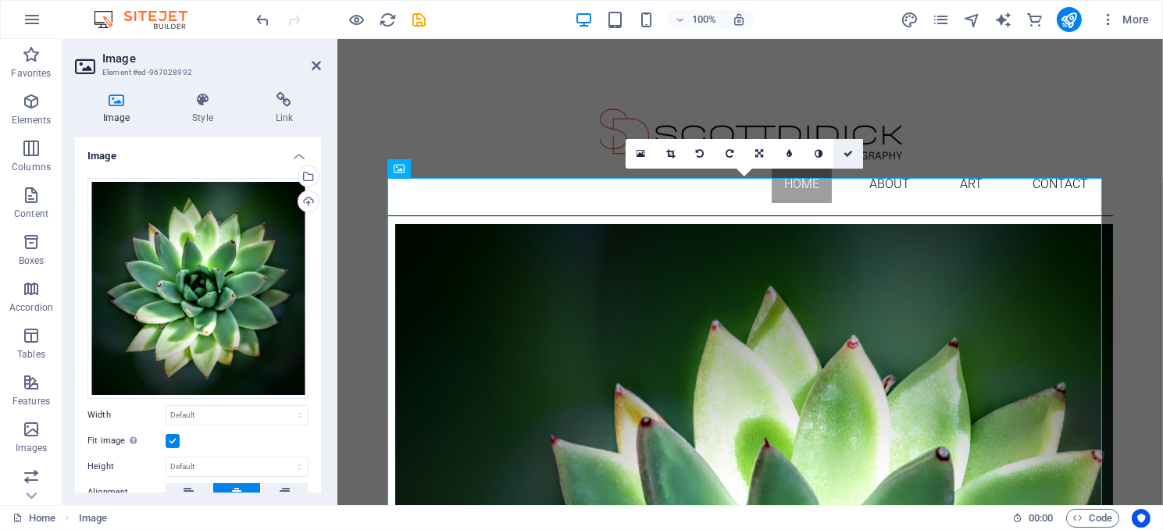
click at [845, 149] on icon at bounding box center [847, 153] width 9 height 9
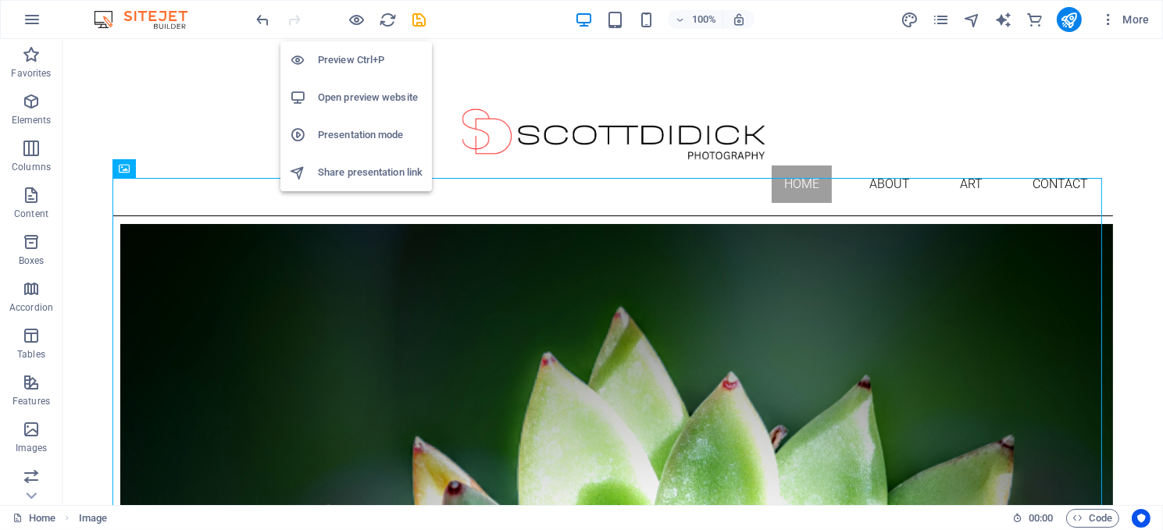
click at [366, 58] on h6 "Preview Ctrl+P" at bounding box center [370, 60] width 105 height 19
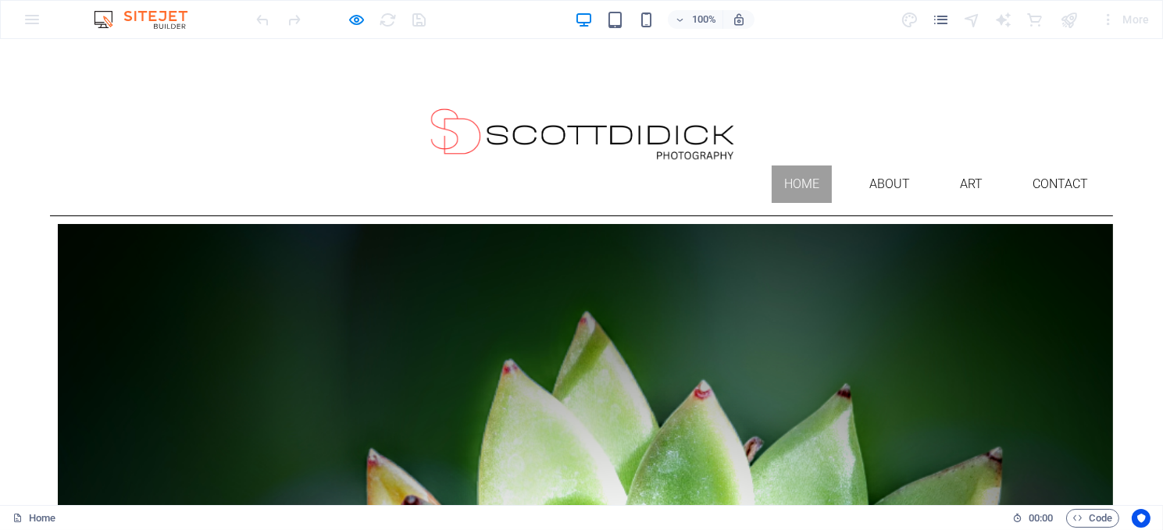
click at [426, 134] on img at bounding box center [582, 135] width 312 height 60
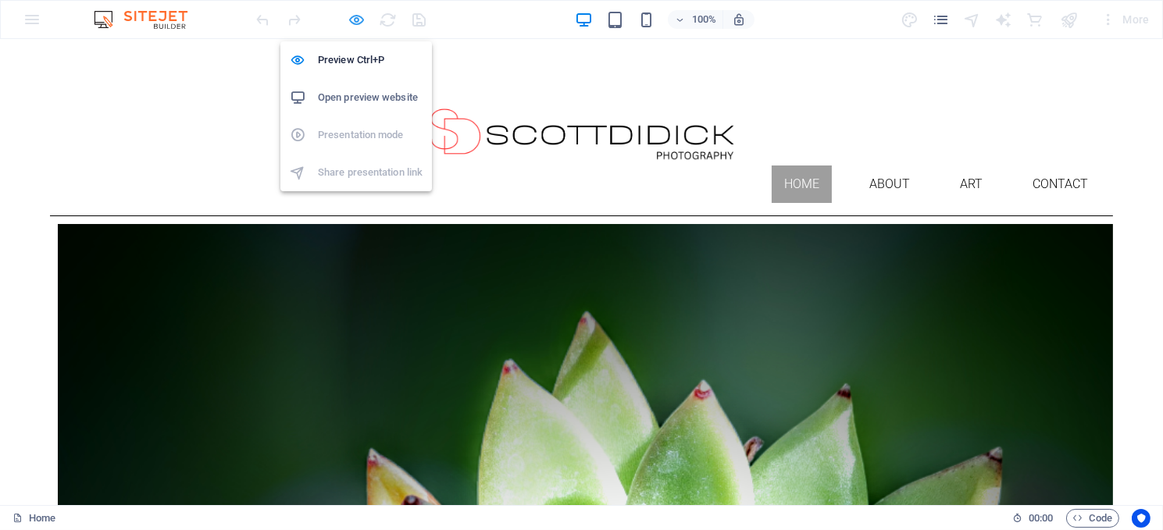
click at [356, 18] on icon "button" at bounding box center [357, 20] width 18 height 18
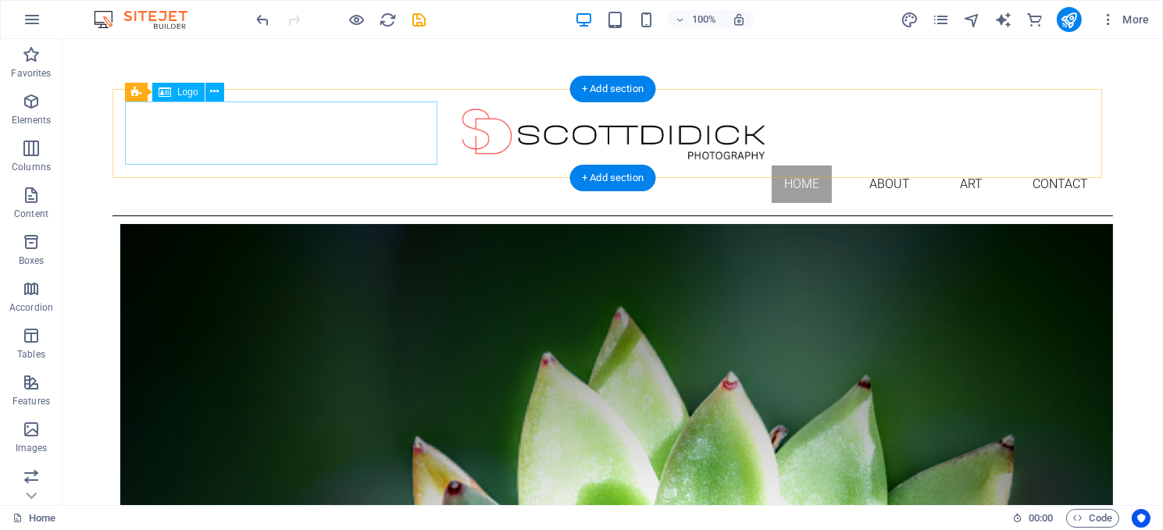
click at [275, 139] on div at bounding box center [611, 134] width 975 height 64
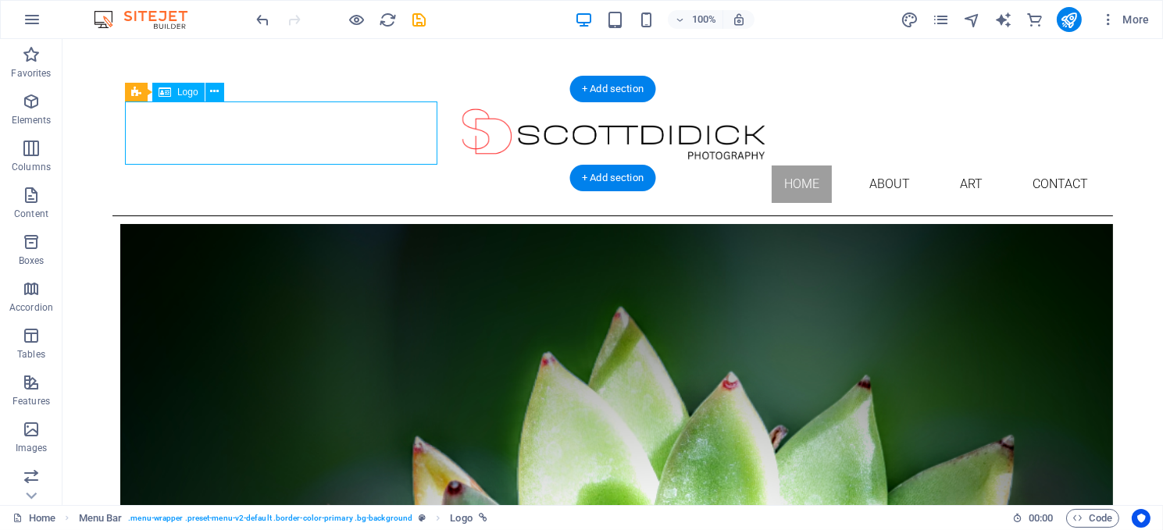
click at [275, 139] on div at bounding box center [611, 134] width 975 height 64
select select "px"
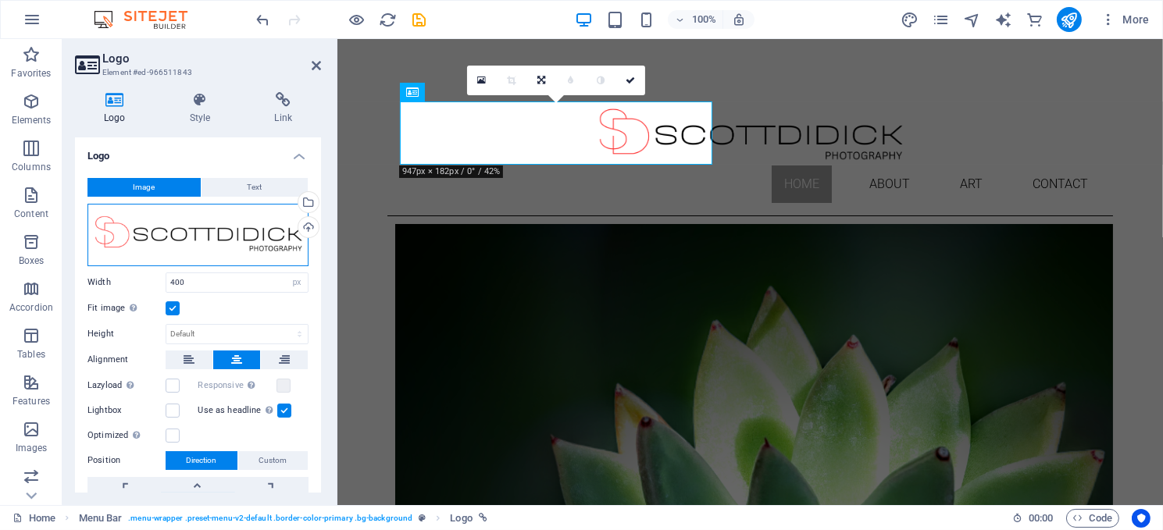
click at [198, 238] on div "Drag files here, click to choose files or select files from Files or our free s…" at bounding box center [197, 235] width 221 height 62
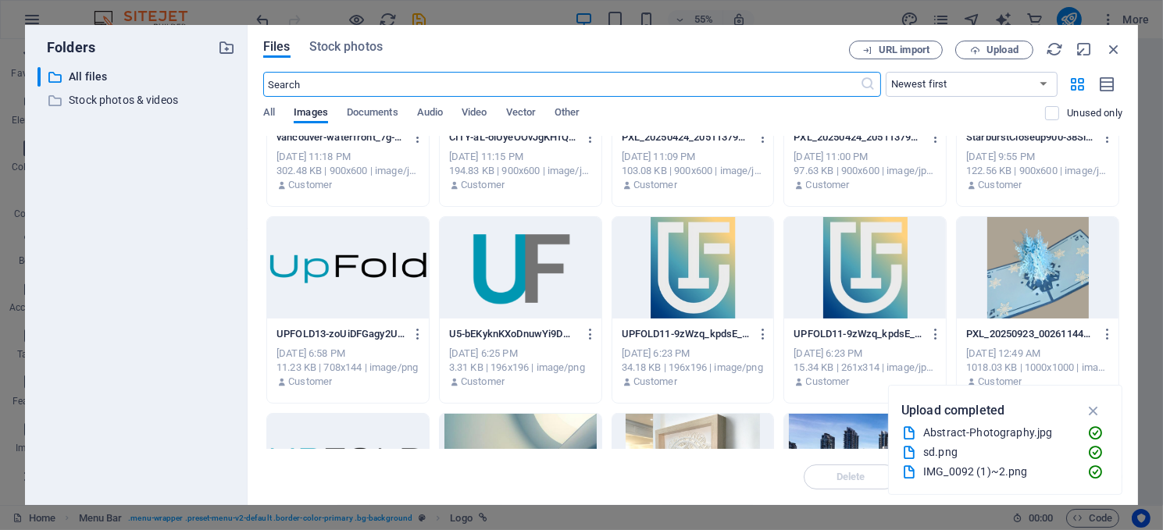
scroll to position [1328, 0]
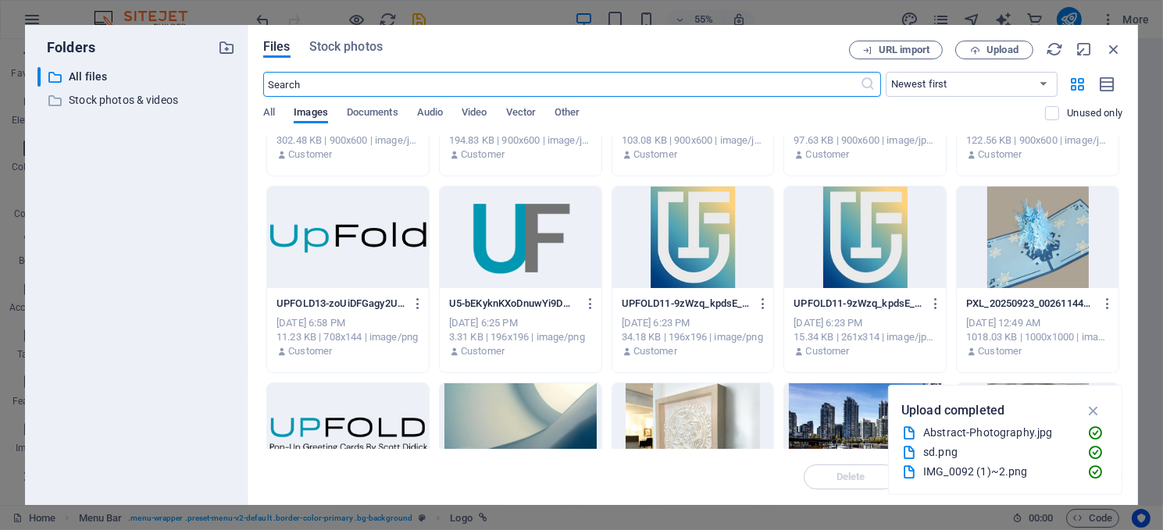
click at [343, 227] on div at bounding box center [348, 238] width 162 height 102
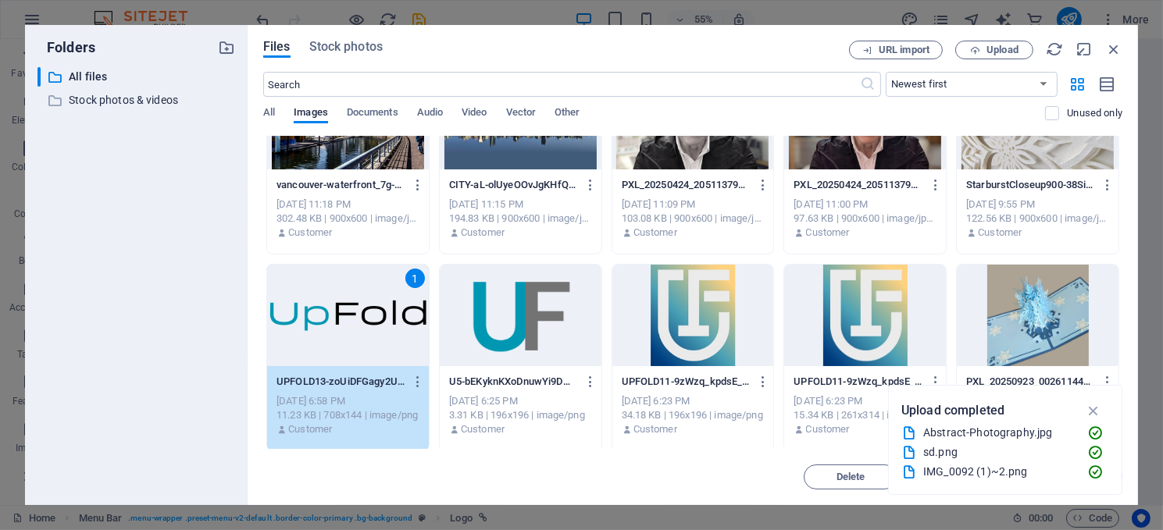
scroll to position [1406, 0]
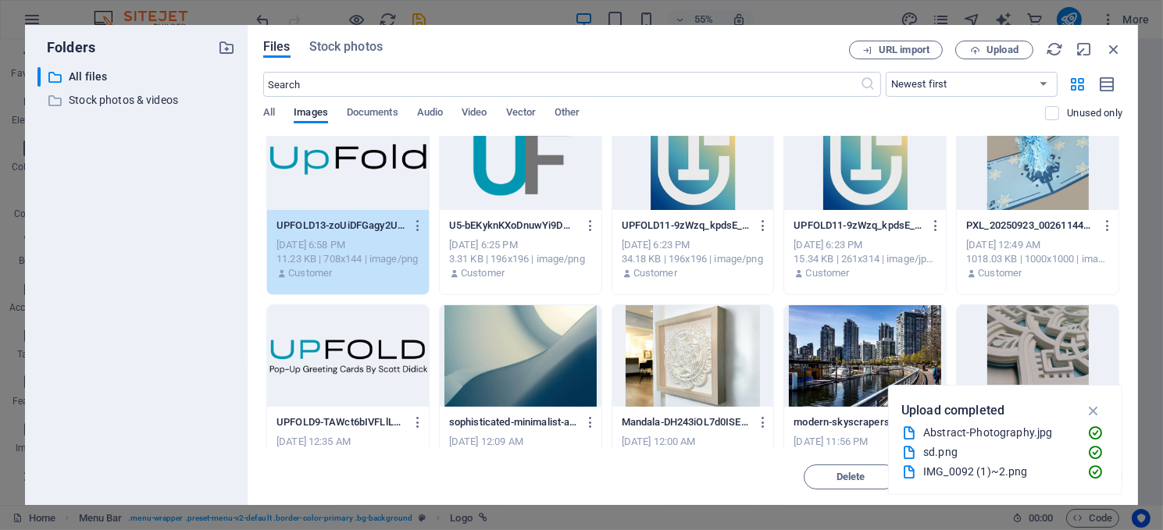
click at [339, 355] on div at bounding box center [348, 356] width 162 height 102
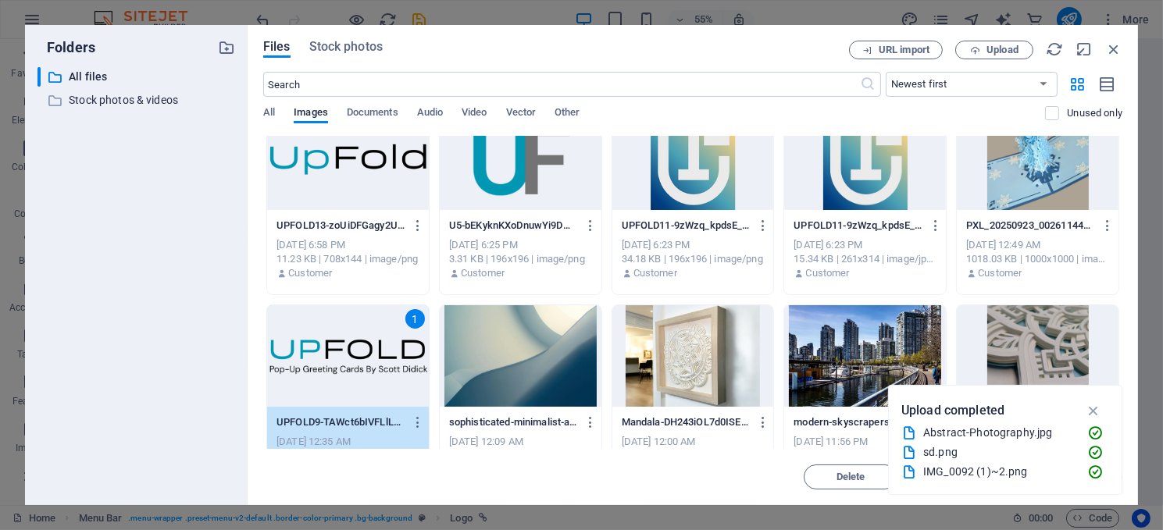
click at [319, 366] on div "1" at bounding box center [348, 356] width 162 height 102
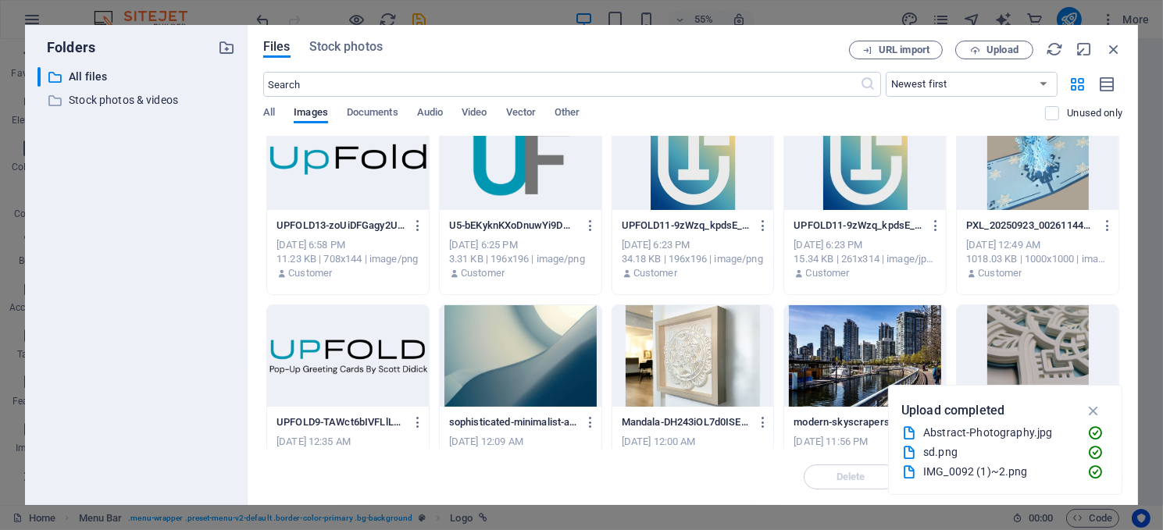
click at [319, 366] on div at bounding box center [348, 356] width 162 height 102
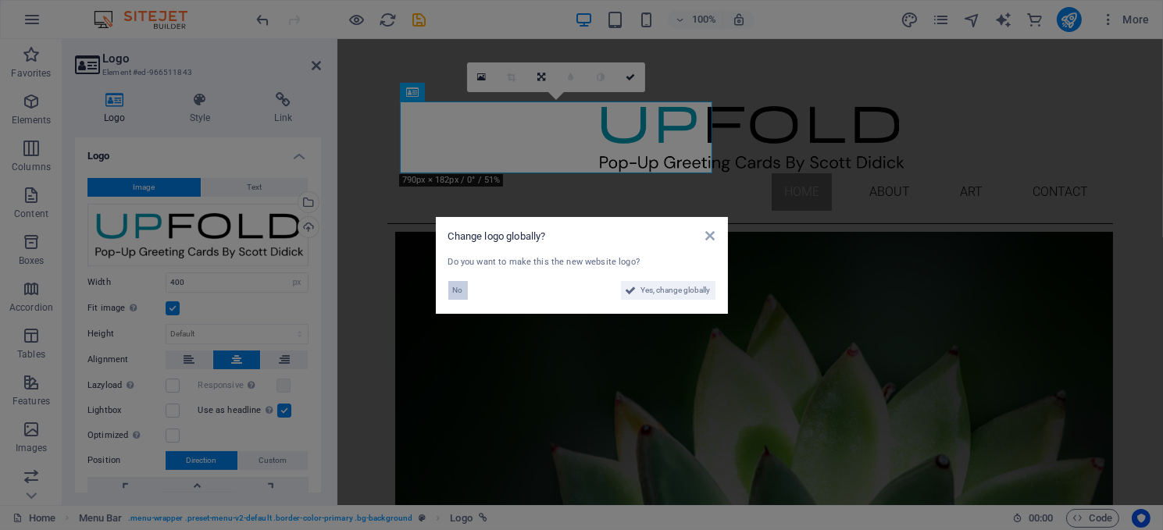
click at [453, 290] on span "No" at bounding box center [458, 290] width 10 height 19
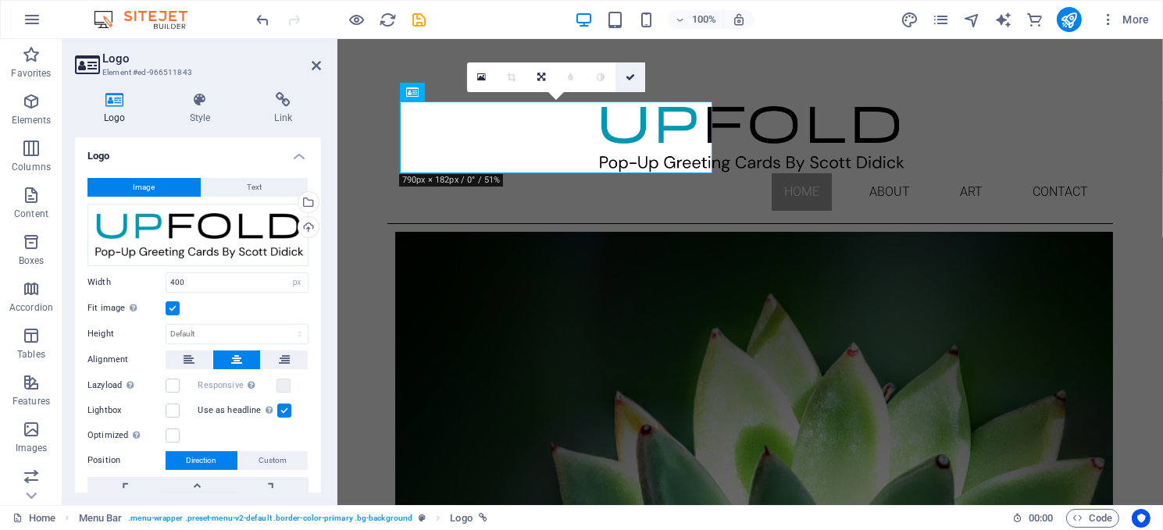
click at [624, 75] on link at bounding box center [630, 77] width 30 height 30
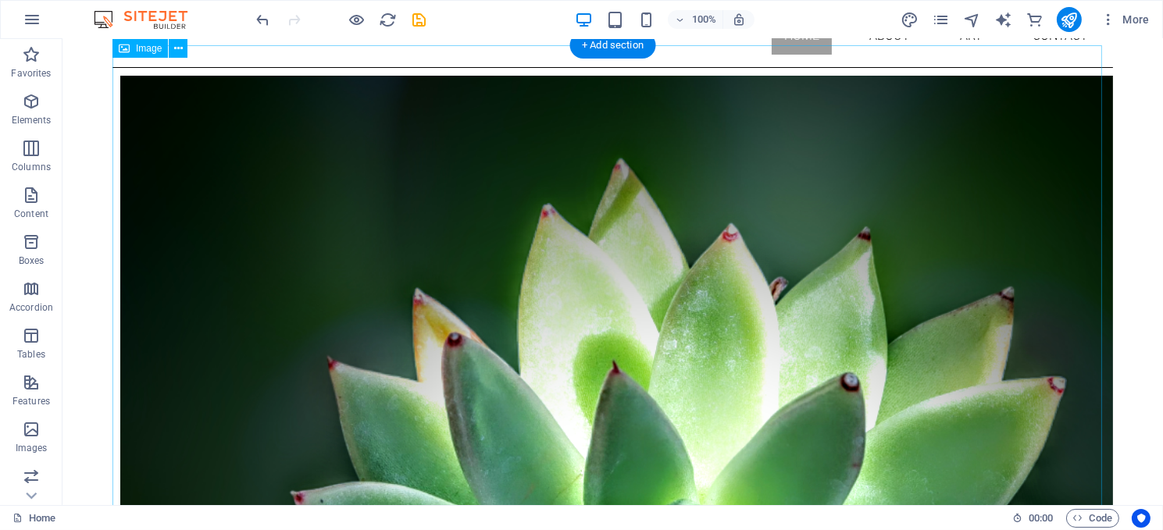
scroll to position [0, 0]
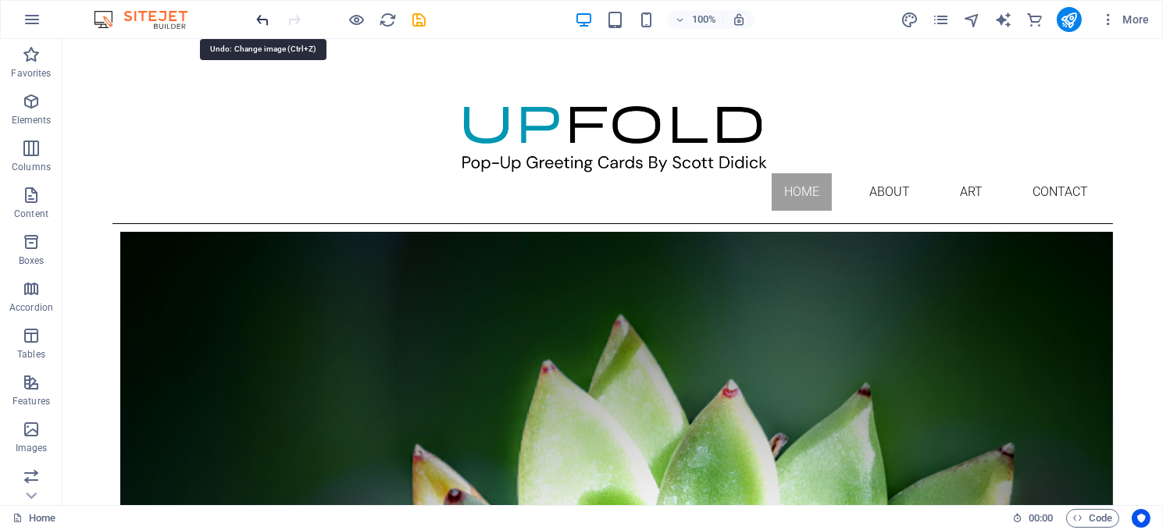
click at [262, 13] on icon "undo" at bounding box center [264, 20] width 18 height 18
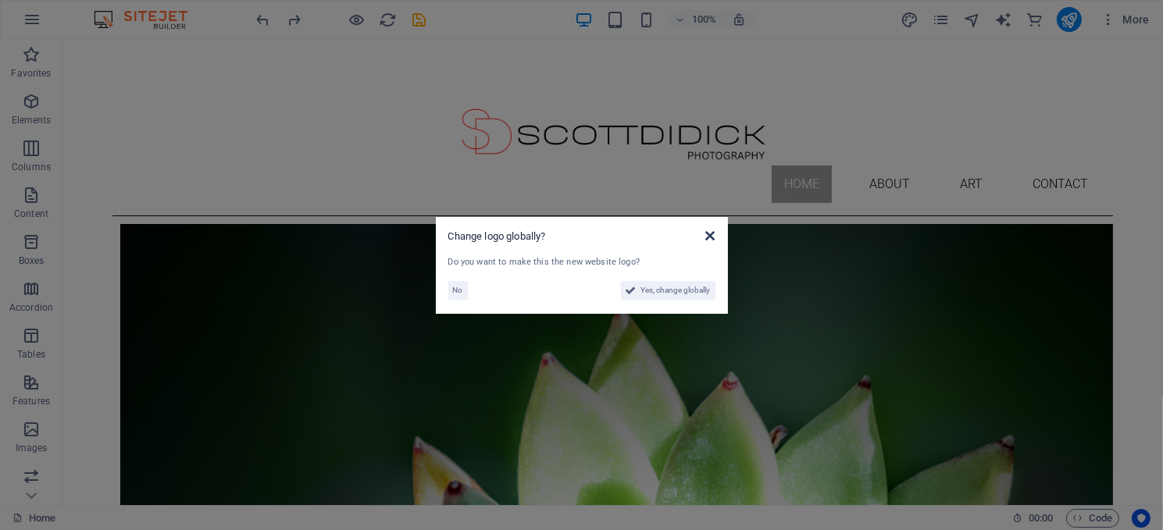
click at [711, 235] on icon at bounding box center [709, 236] width 9 height 12
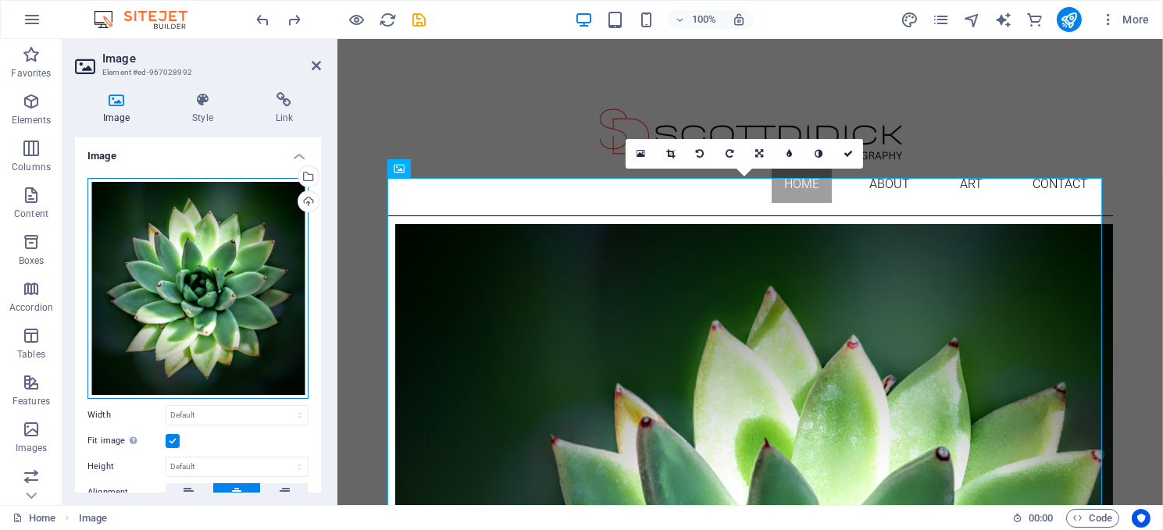
click at [142, 254] on div "Drag files here, click to choose files or select files from Files or our free s…" at bounding box center [197, 288] width 221 height 221
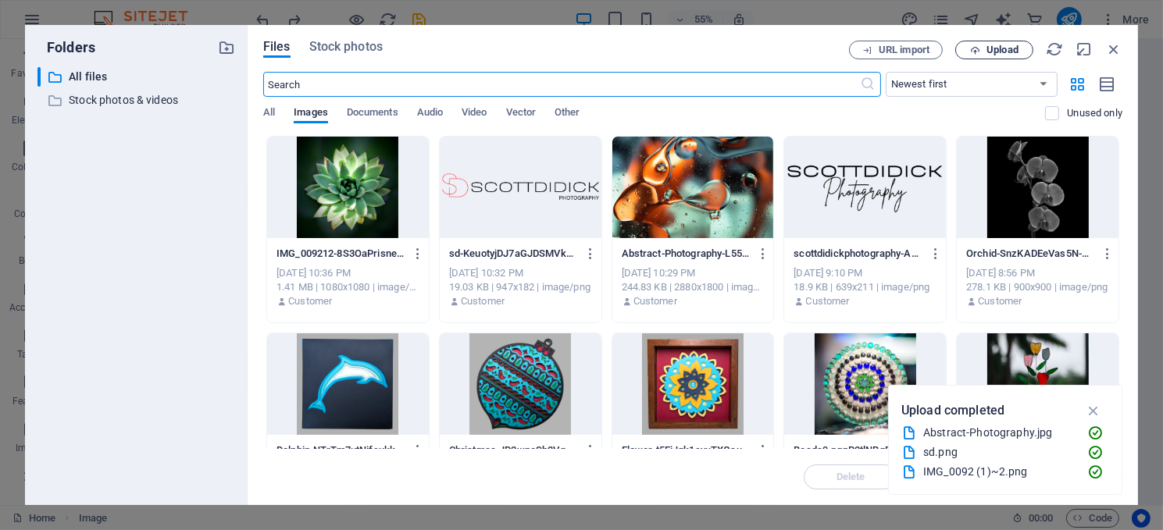
click at [986, 50] on span "Upload" at bounding box center [1002, 49] width 32 height 9
click at [991, 49] on span "Upload" at bounding box center [1002, 49] width 32 height 9
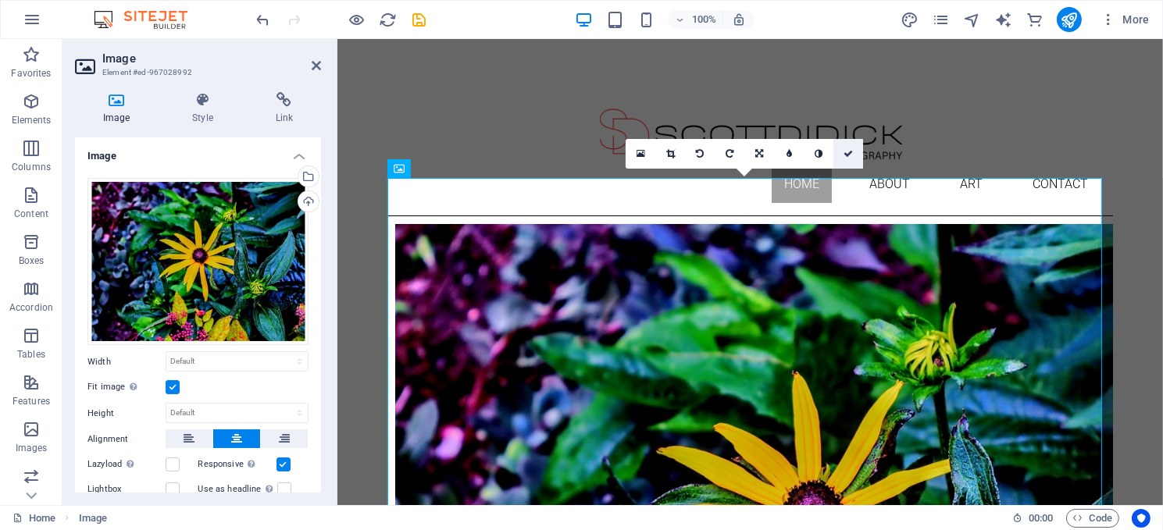
click at [847, 149] on icon at bounding box center [847, 153] width 9 height 9
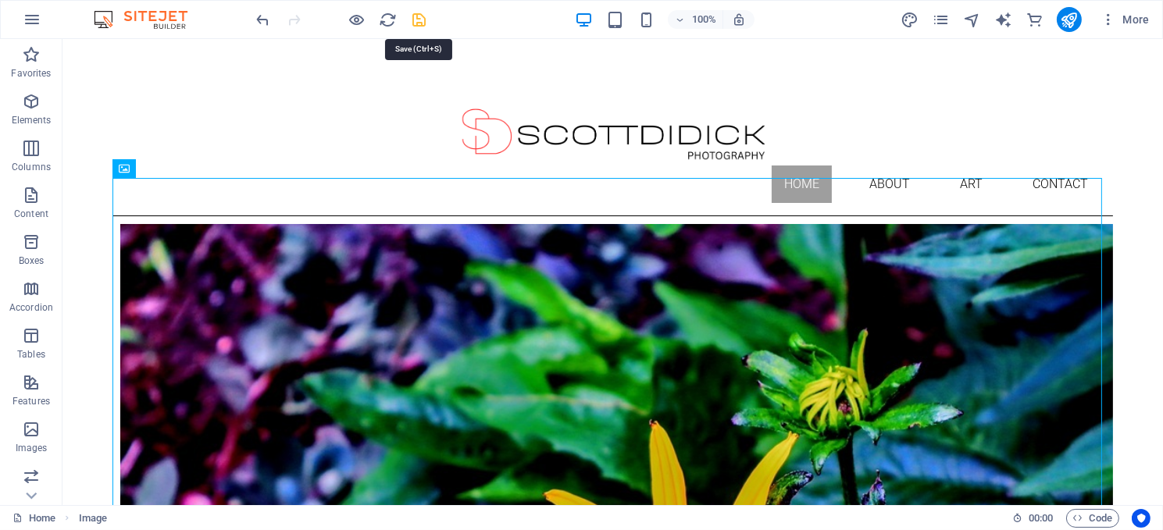
click at [423, 18] on icon "save" at bounding box center [420, 20] width 18 height 18
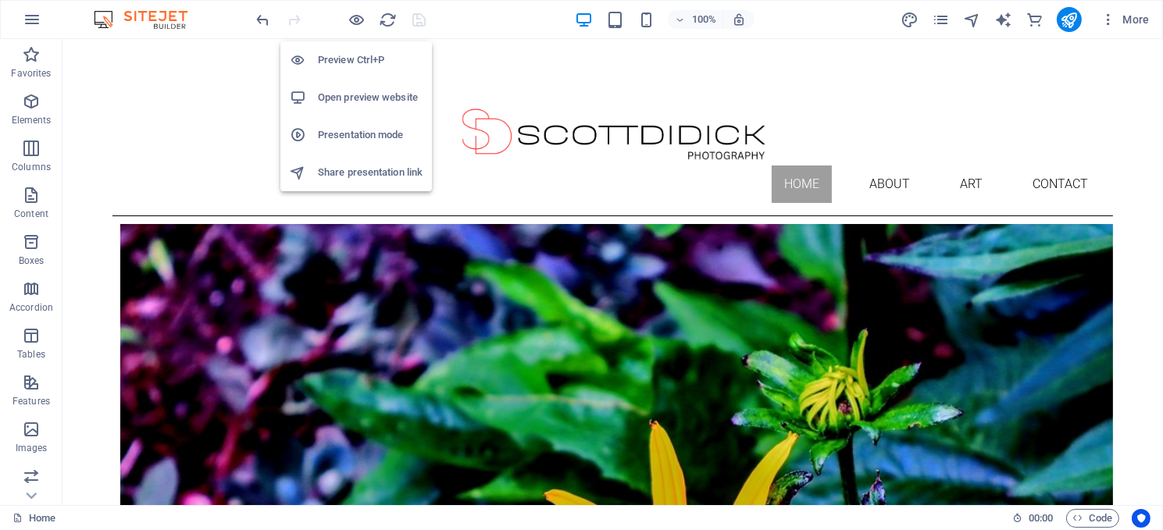
click at [348, 56] on h6 "Preview Ctrl+P" at bounding box center [370, 60] width 105 height 19
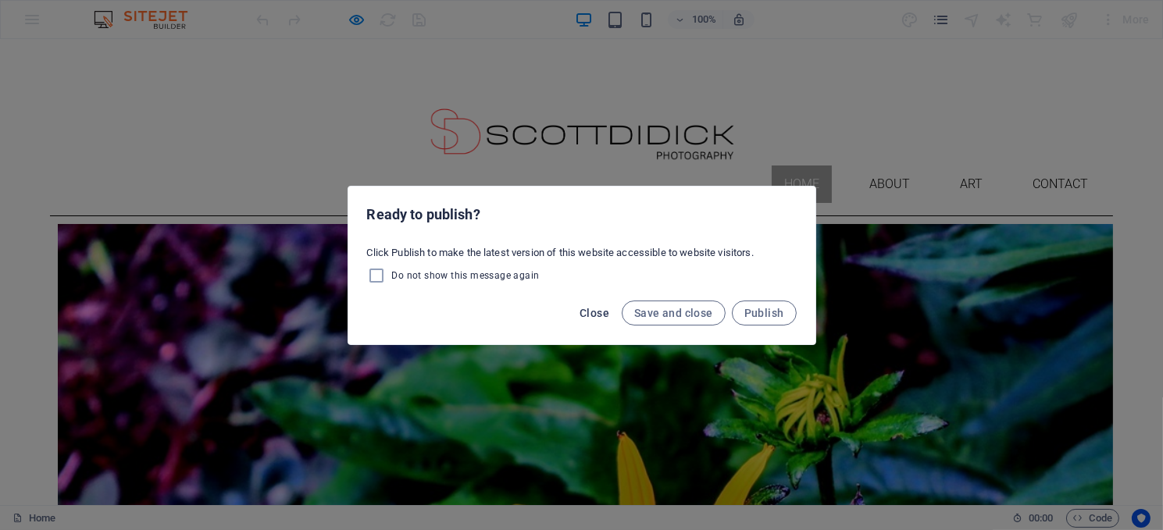
click at [590, 308] on span "Close" at bounding box center [594, 313] width 30 height 12
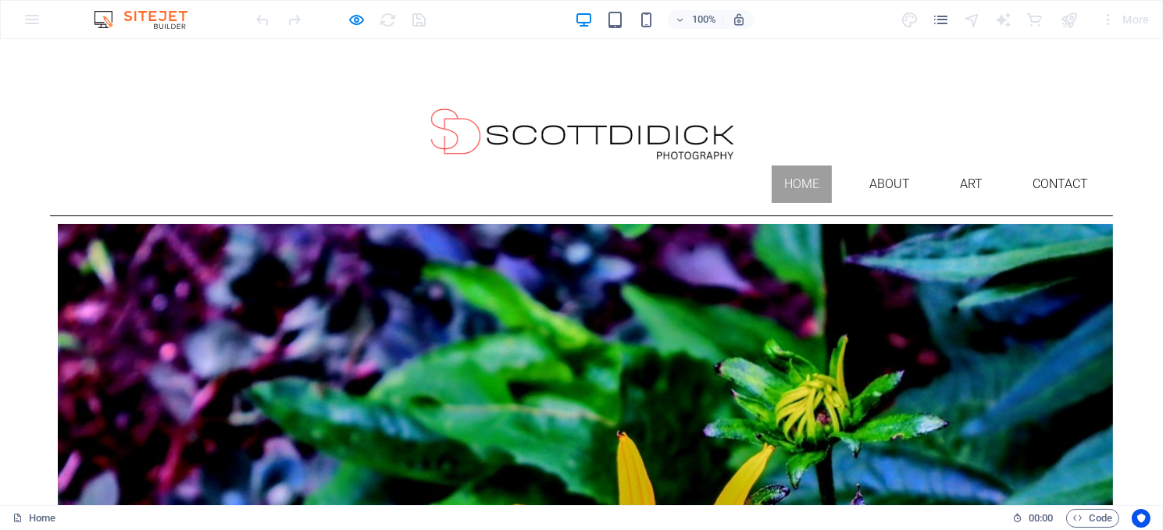
click at [426, 137] on img at bounding box center [582, 135] width 312 height 60
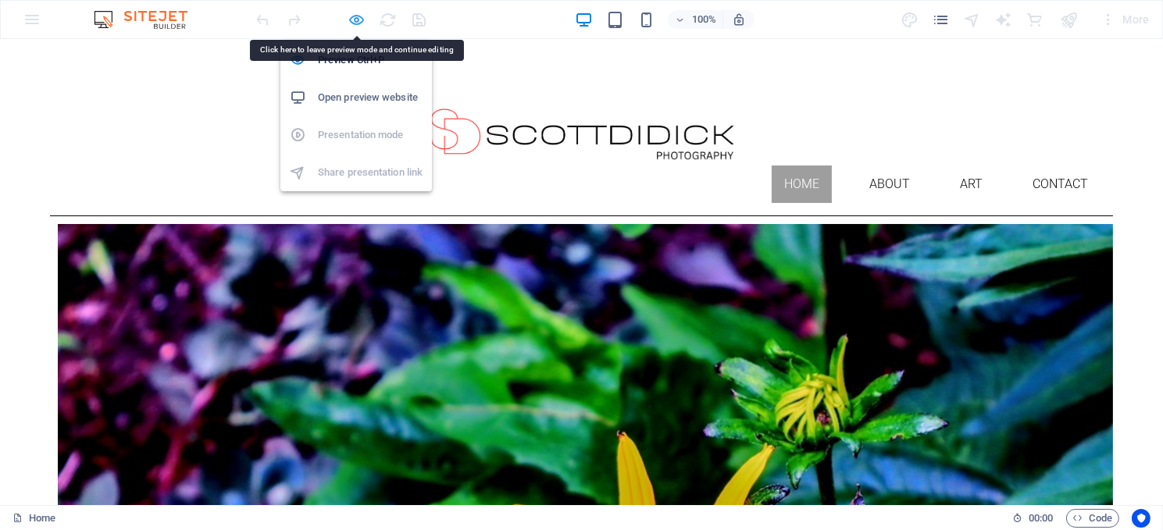
click at [355, 15] on icon "button" at bounding box center [357, 20] width 18 height 18
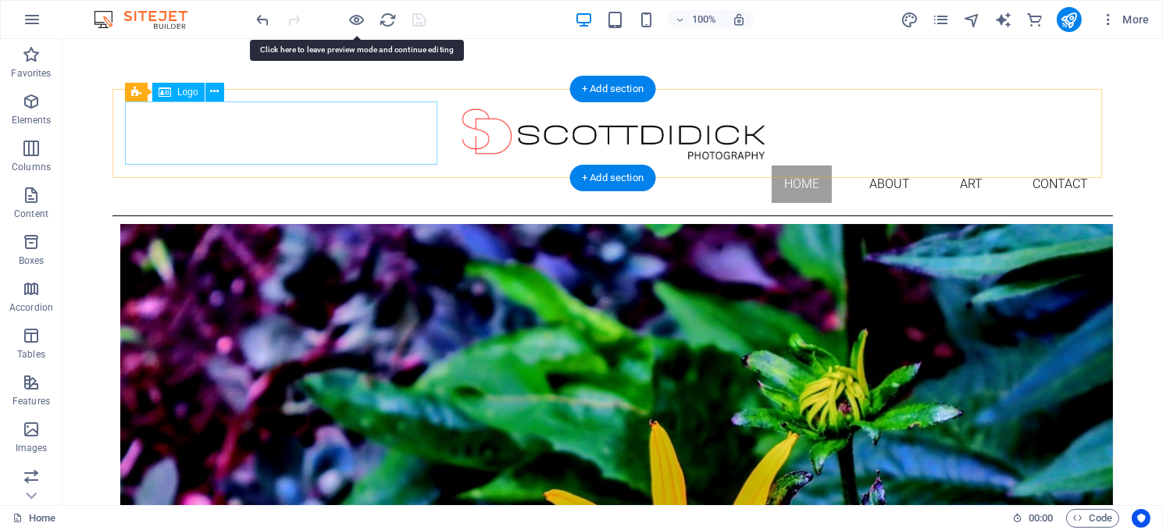
click at [273, 137] on div at bounding box center [611, 134] width 975 height 64
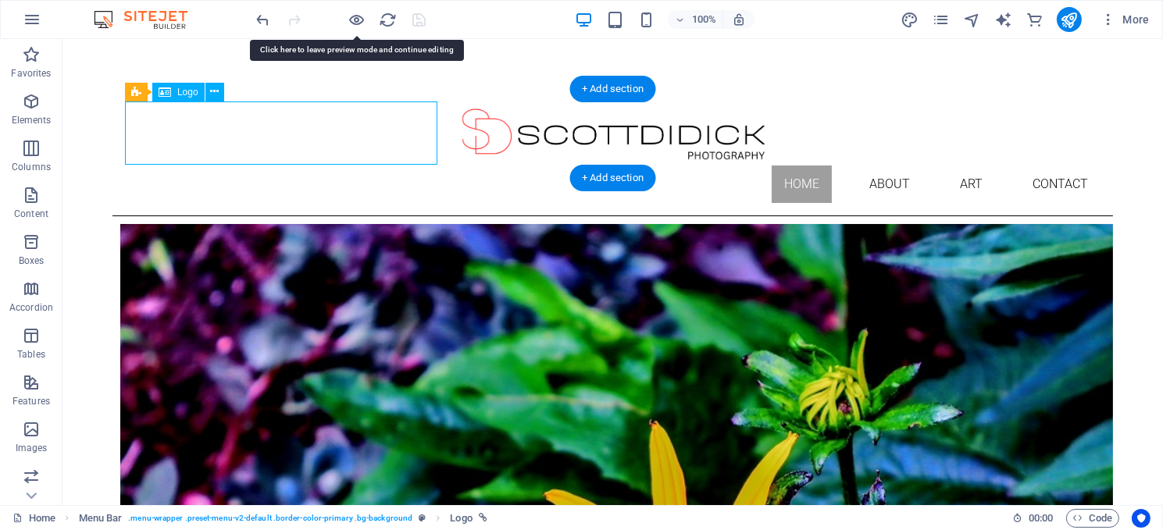
click at [273, 137] on div at bounding box center [611, 134] width 975 height 64
select select "px"
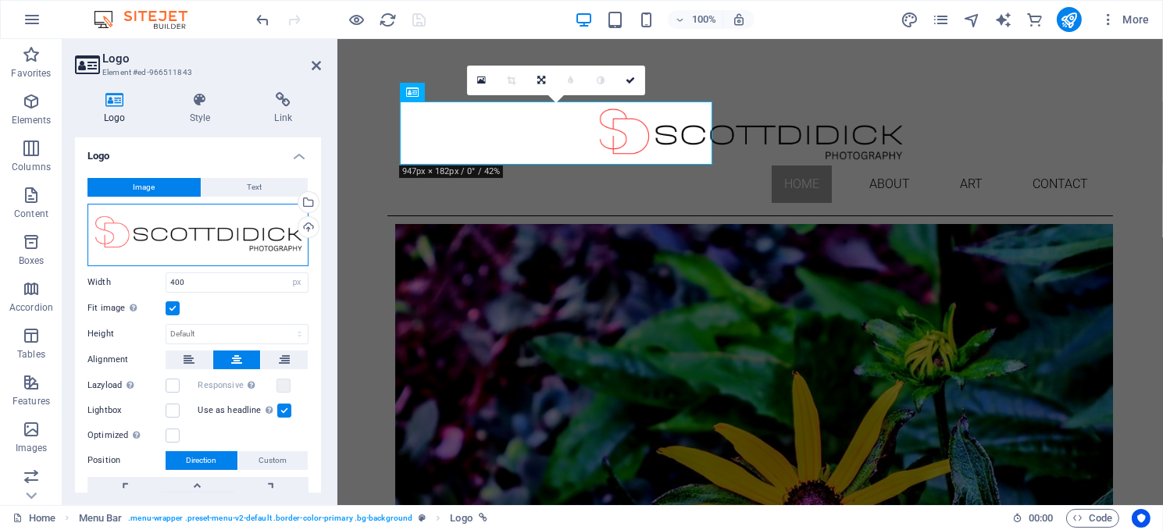
click at [178, 234] on div "Drag files here, click to choose files or select files from Files or our free s…" at bounding box center [197, 235] width 221 height 62
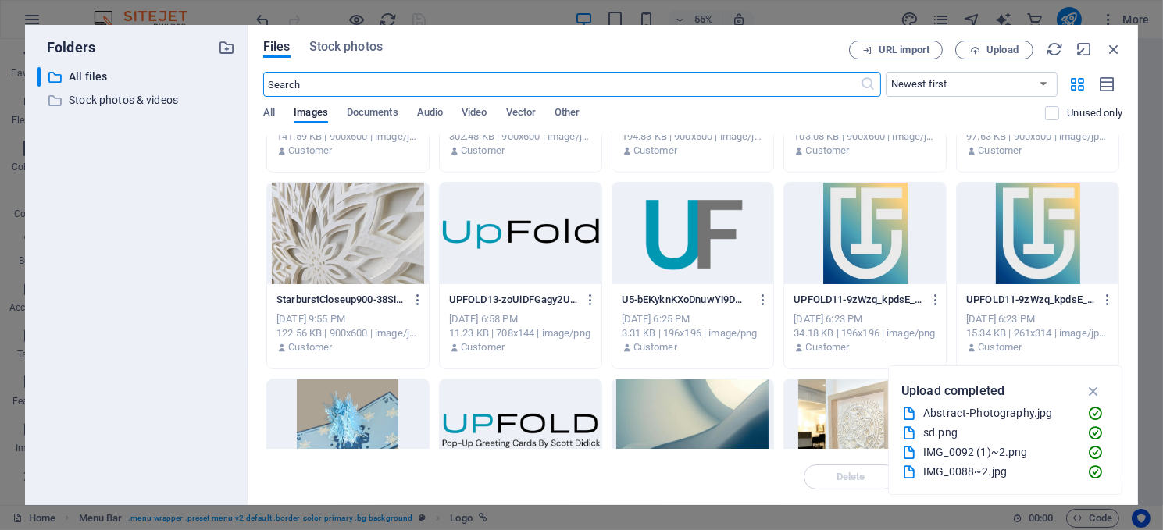
scroll to position [1328, 0]
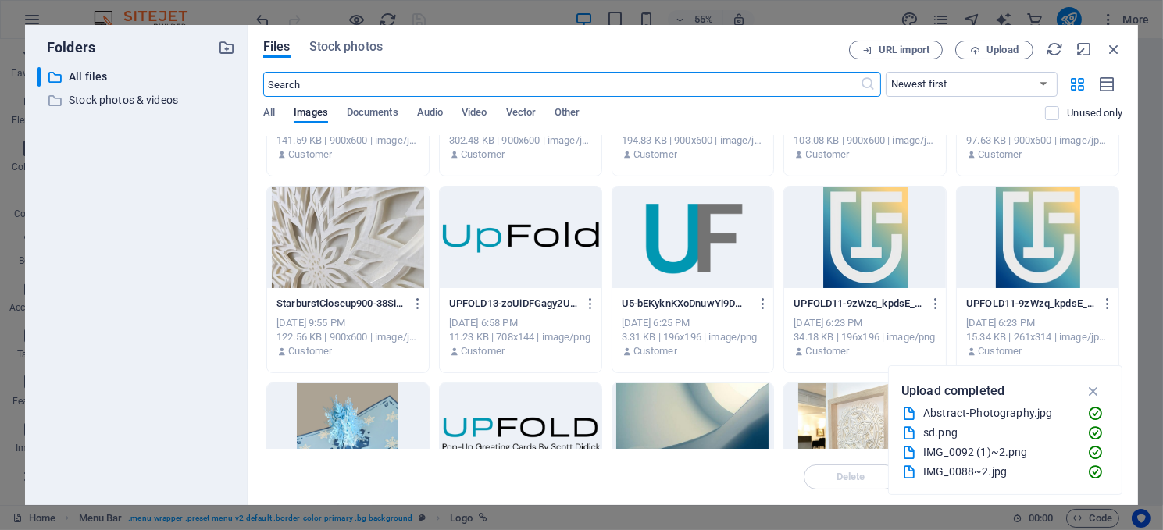
click at [469, 226] on div at bounding box center [521, 238] width 162 height 102
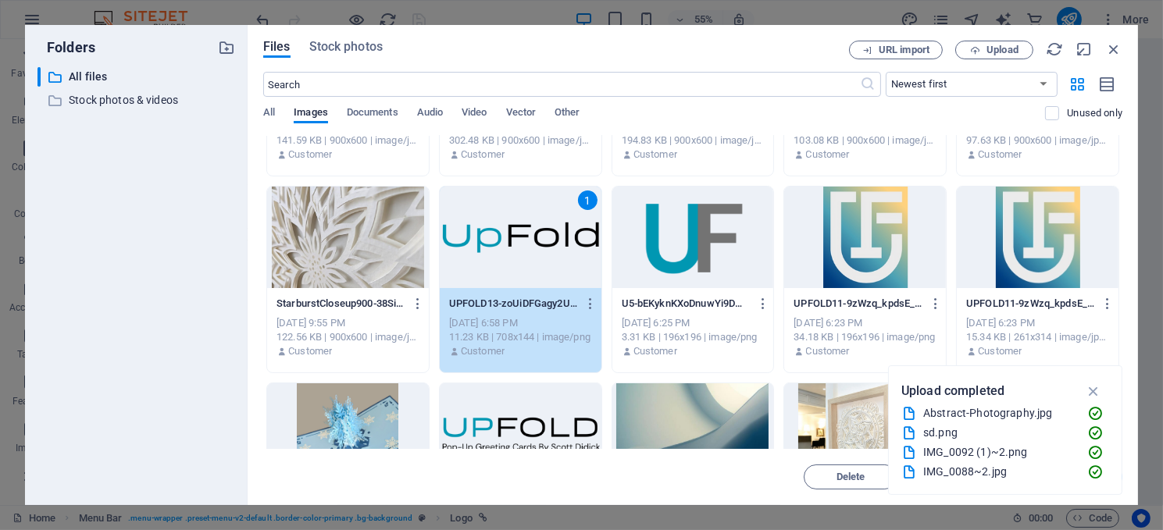
click at [469, 226] on div "1" at bounding box center [521, 238] width 162 height 102
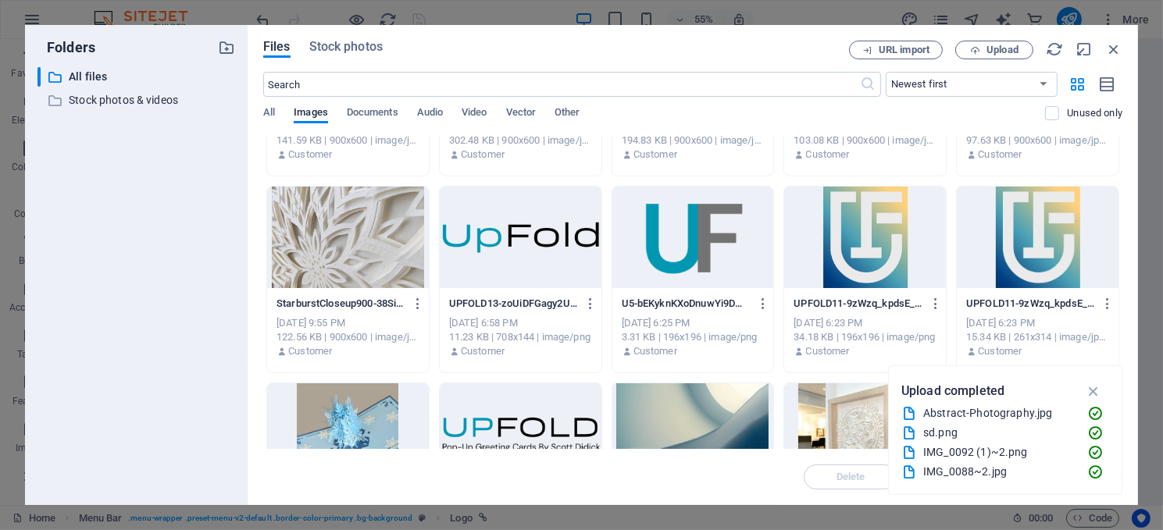
click at [469, 226] on div at bounding box center [521, 238] width 162 height 102
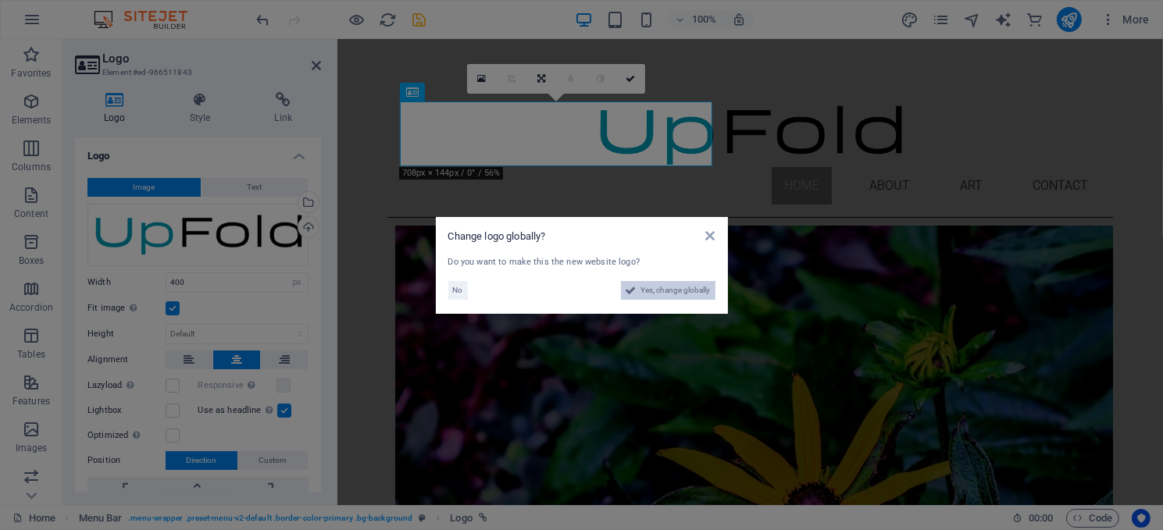
click at [651, 284] on span "Yes, change globally" at bounding box center [676, 290] width 70 height 19
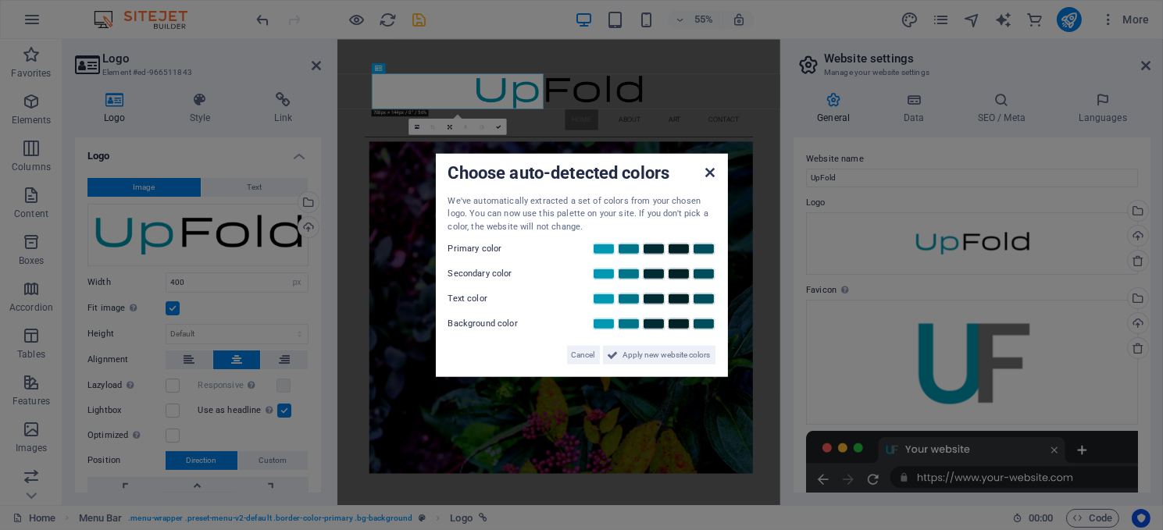
click at [706, 166] on icon at bounding box center [709, 172] width 9 height 12
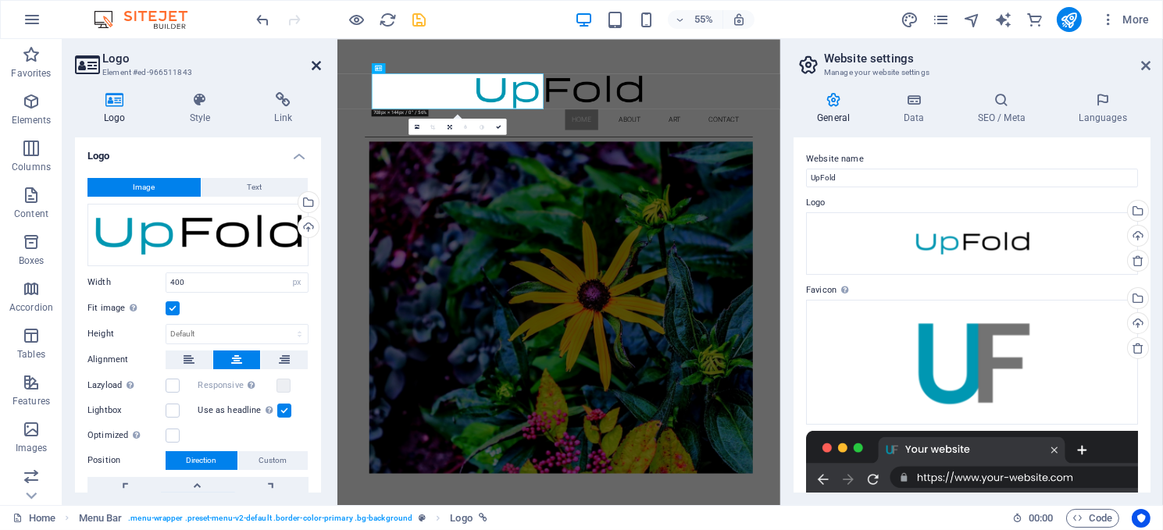
click at [312, 64] on icon at bounding box center [316, 65] width 9 height 12
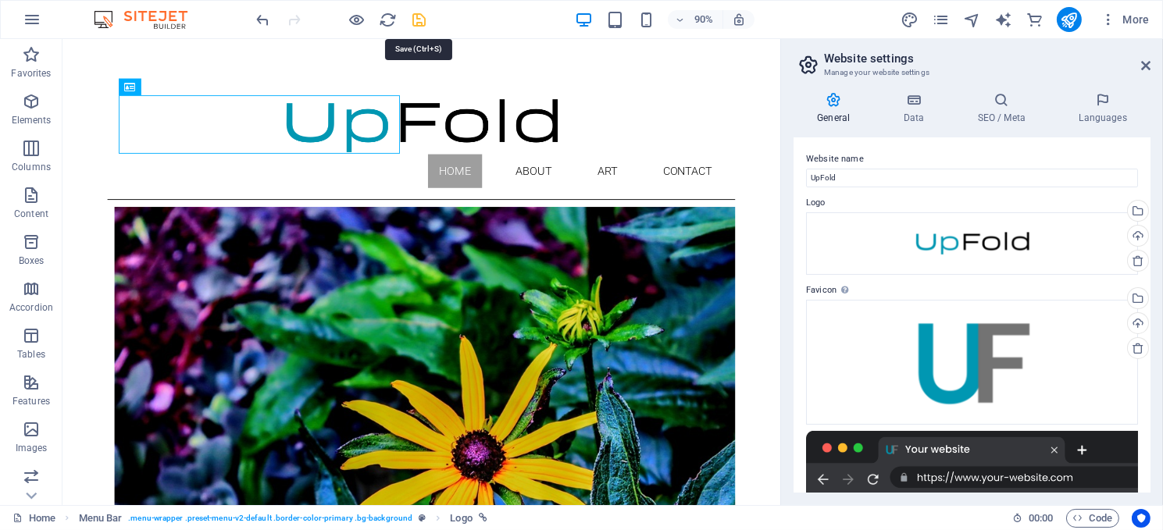
click at [414, 16] on icon "save" at bounding box center [420, 20] width 18 height 18
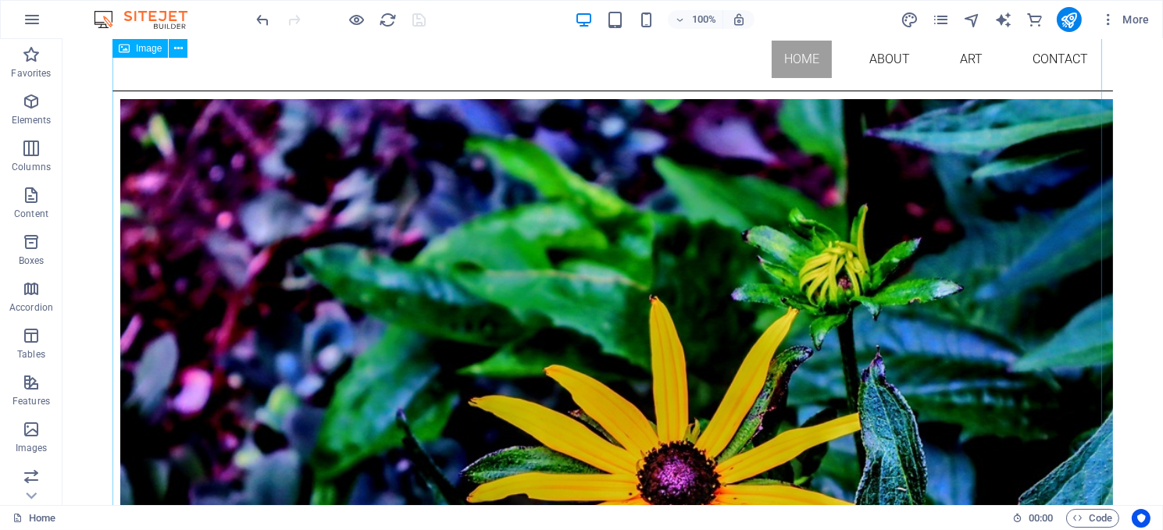
scroll to position [0, 0]
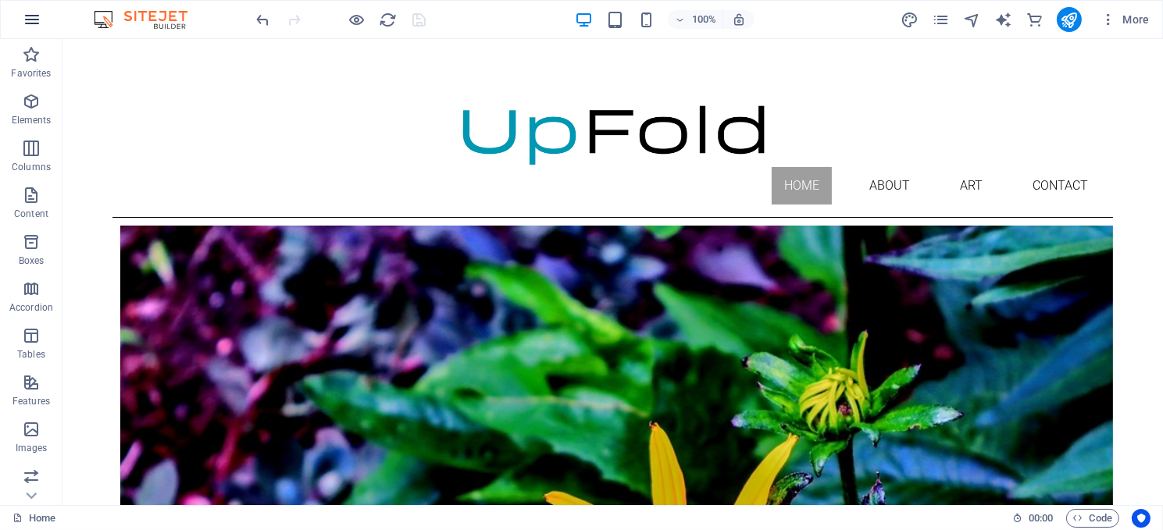
click at [30, 10] on icon "button" at bounding box center [32, 19] width 19 height 19
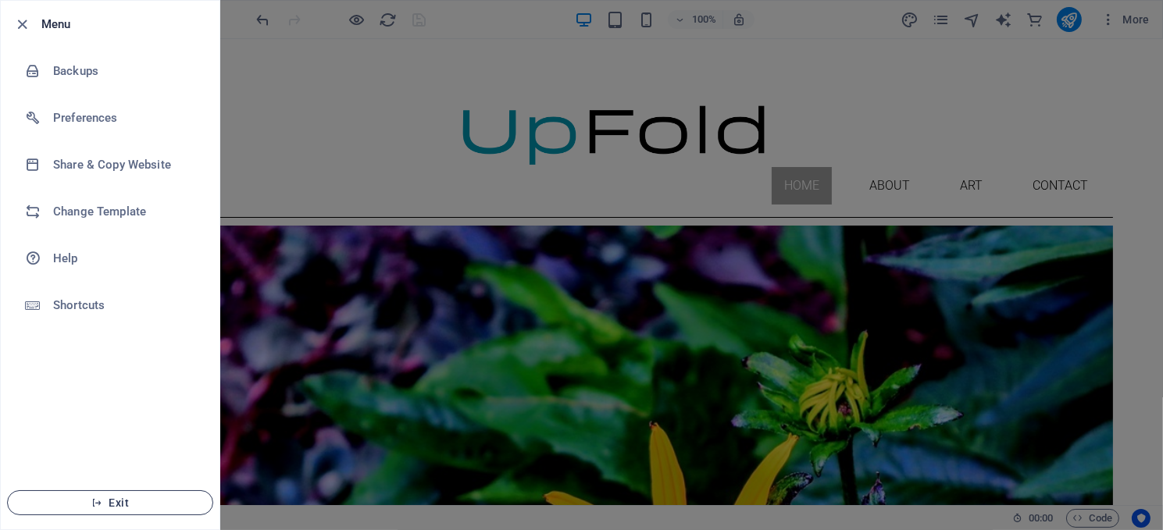
click at [115, 498] on span "Exit" at bounding box center [110, 503] width 180 height 12
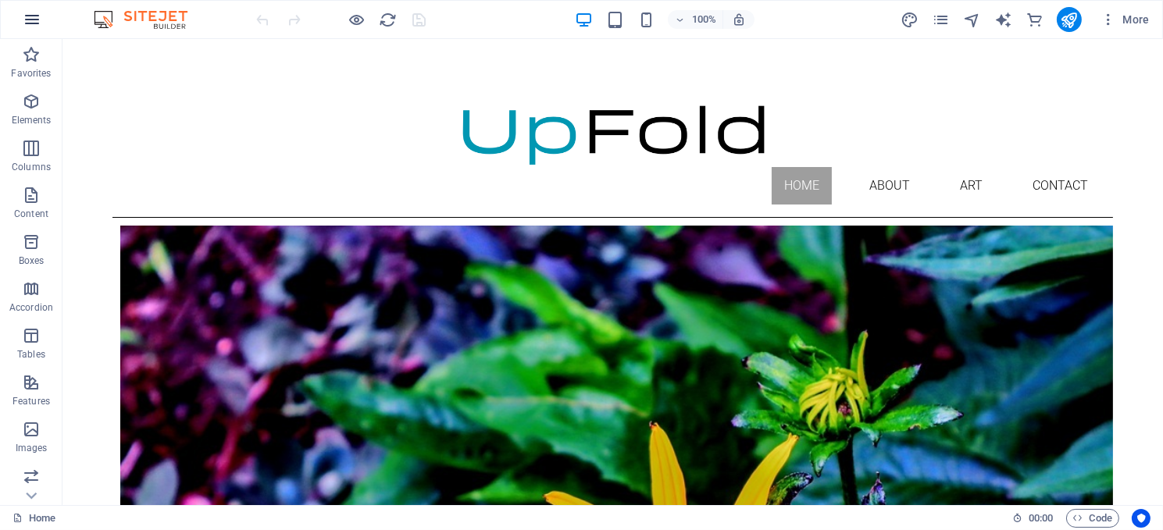
click at [32, 20] on icon "button" at bounding box center [32, 19] width 19 height 19
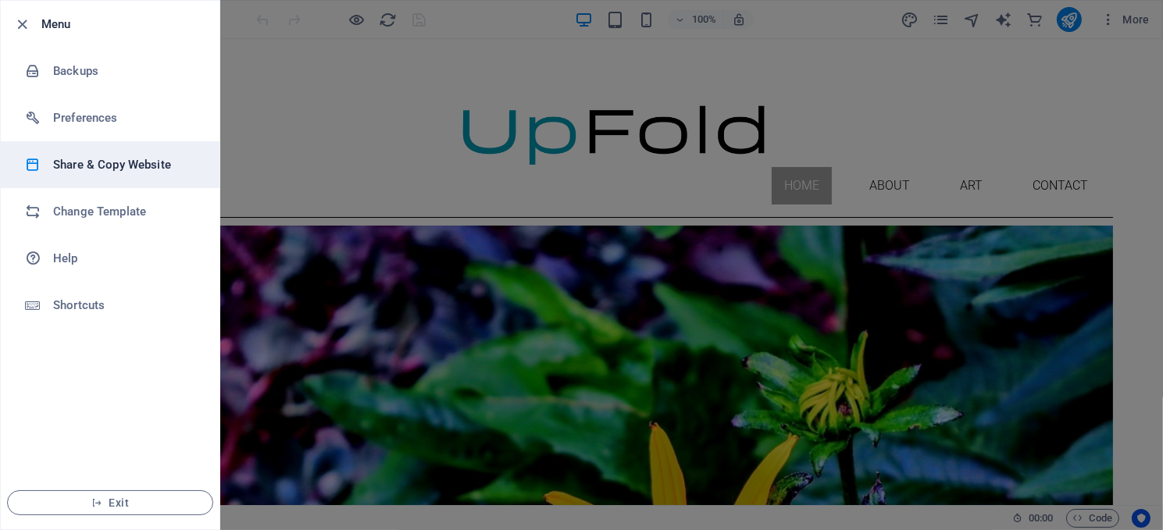
click at [107, 164] on h6 "Share & Copy Website" at bounding box center [125, 164] width 144 height 19
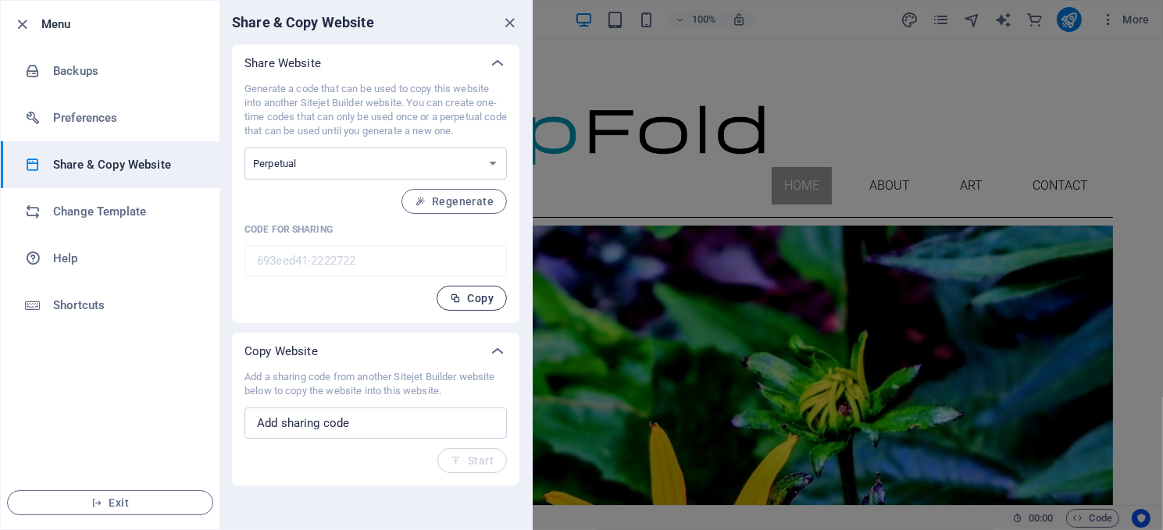
click at [476, 292] on span "Copy" at bounding box center [472, 298] width 44 height 12
click at [507, 18] on icon "close" at bounding box center [510, 23] width 18 height 18
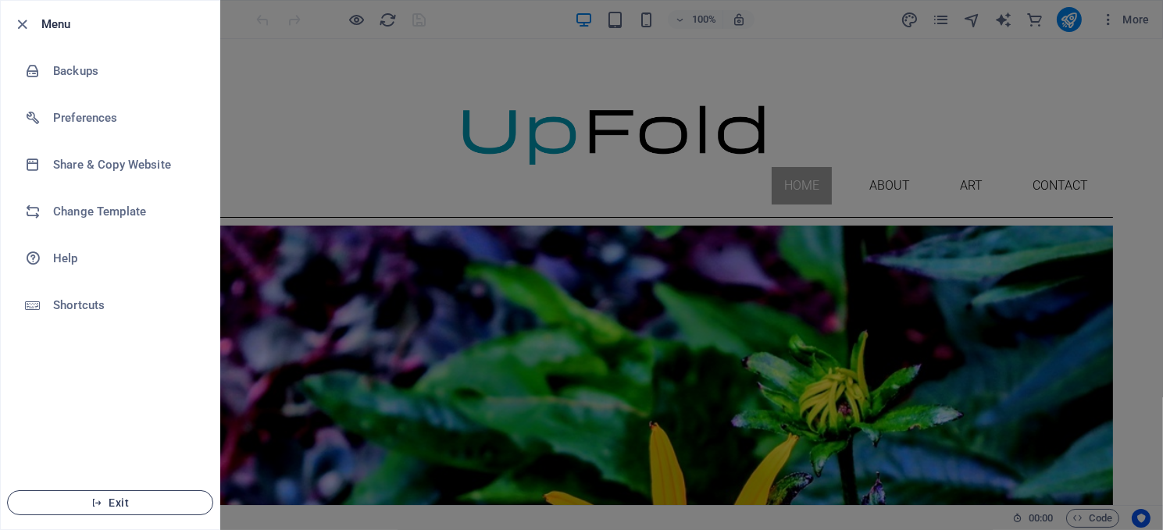
click at [119, 495] on button "Exit" at bounding box center [110, 502] width 206 height 25
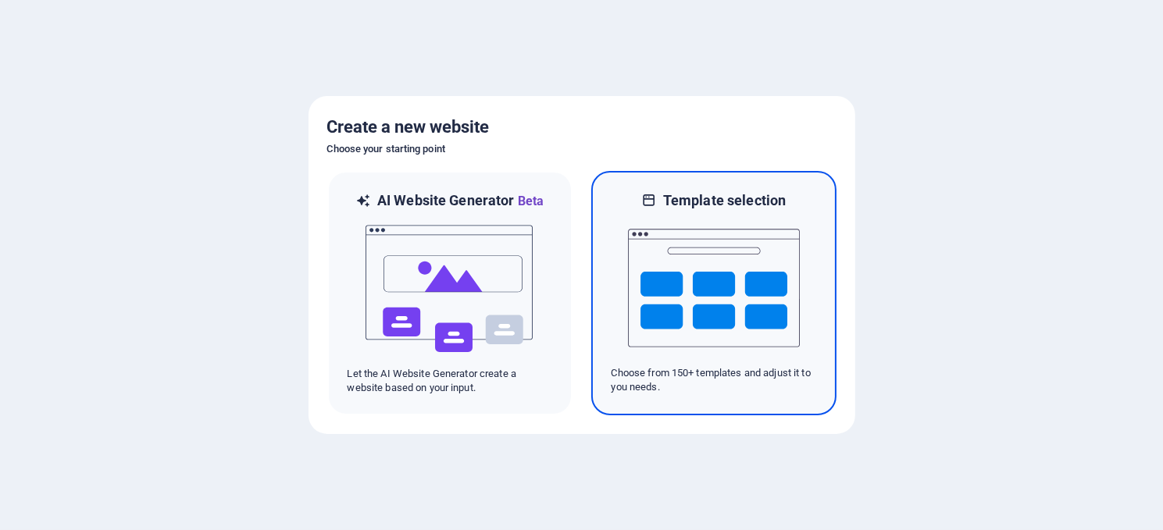
click at [745, 266] on img at bounding box center [714, 288] width 172 height 156
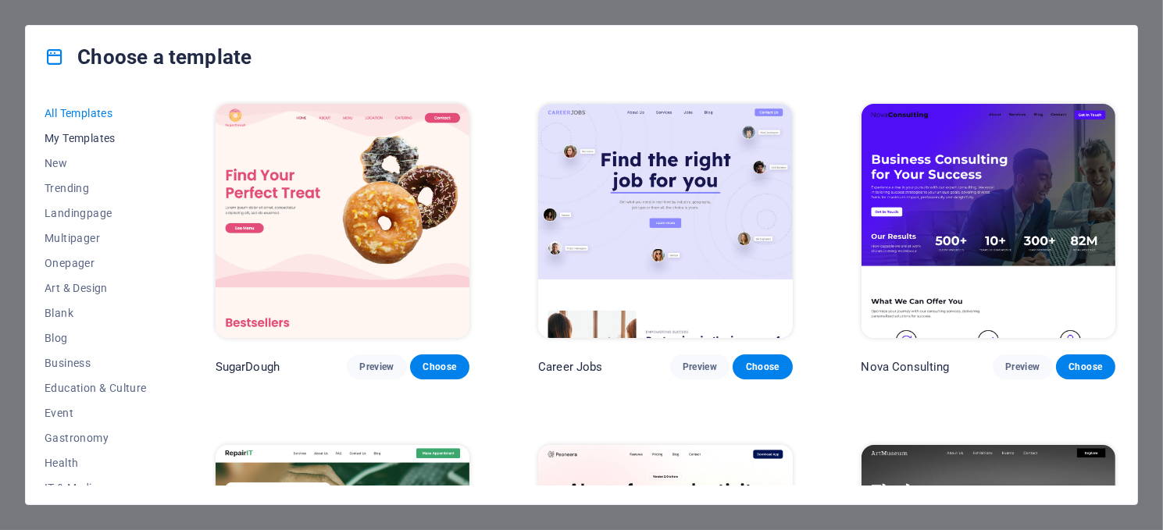
click at [74, 137] on span "My Templates" at bounding box center [96, 138] width 102 height 12
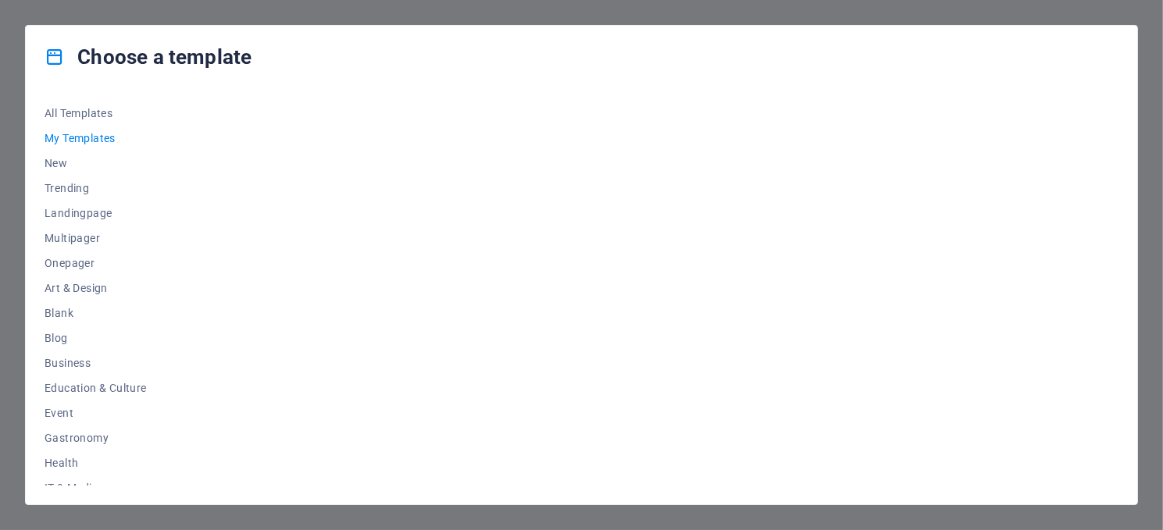
click at [134, 59] on h4 "Choose a template" at bounding box center [148, 57] width 207 height 25
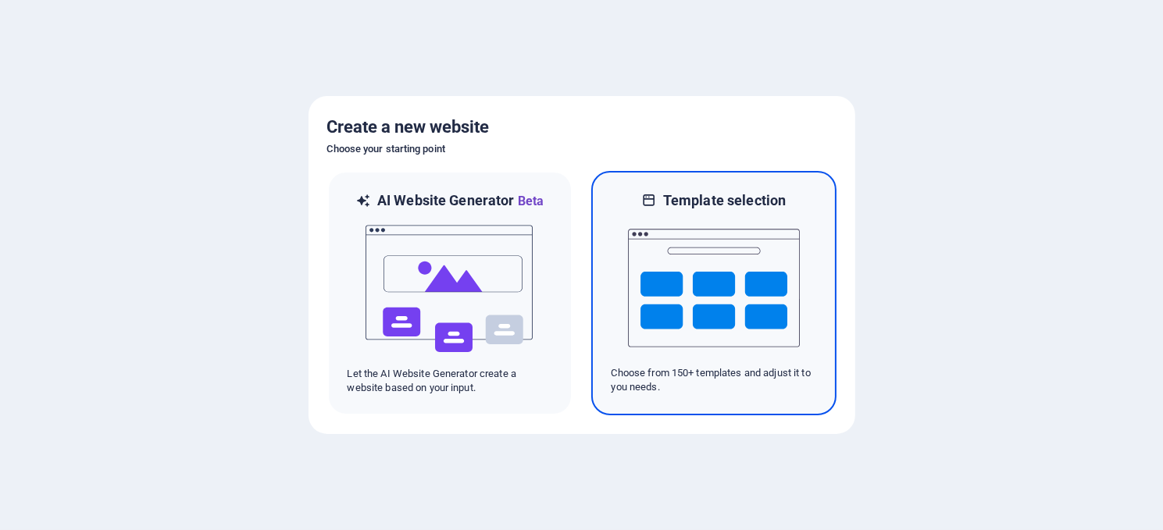
click at [706, 234] on img at bounding box center [714, 288] width 172 height 156
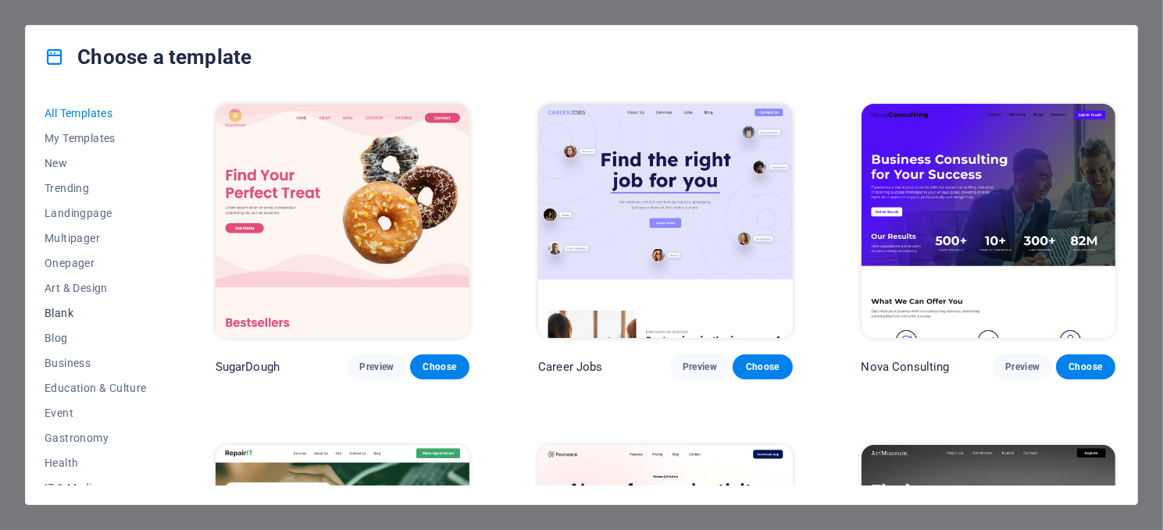
click at [63, 308] on span "Blank" at bounding box center [96, 313] width 102 height 12
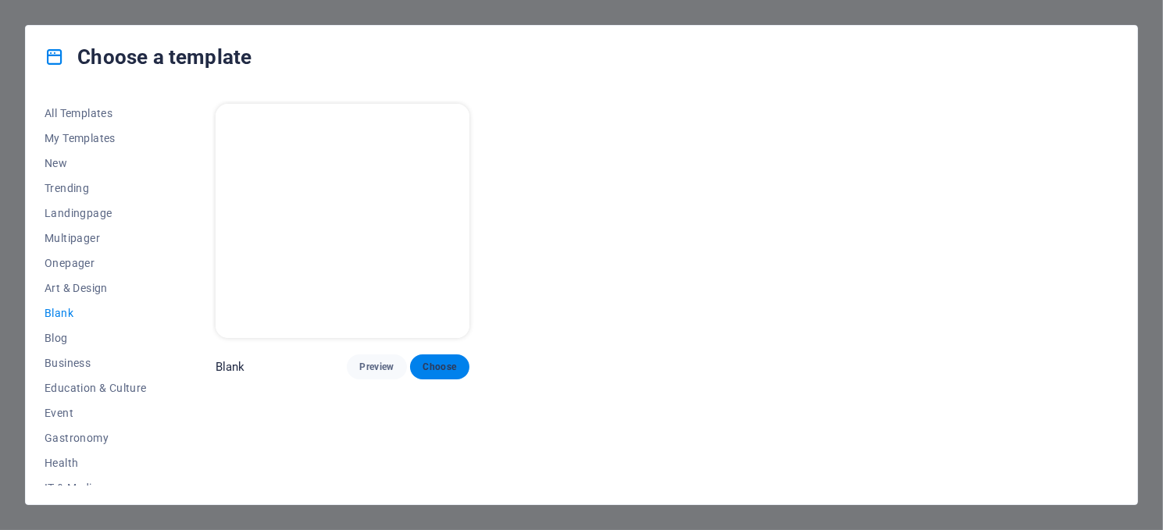
click at [443, 361] on span "Choose" at bounding box center [440, 367] width 34 height 12
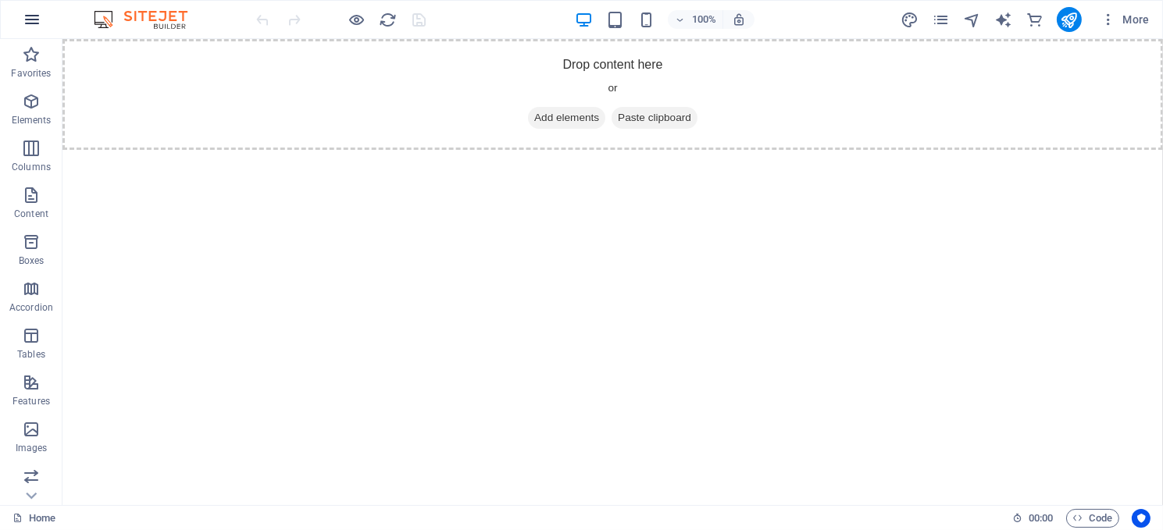
click at [28, 15] on icon "button" at bounding box center [32, 19] width 19 height 19
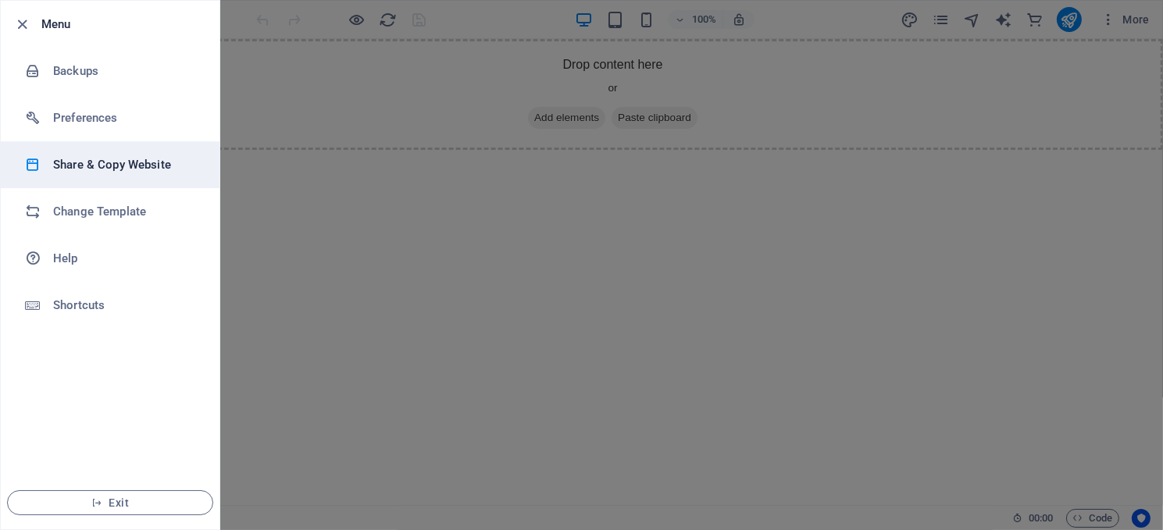
click at [102, 167] on h6 "Share & Copy Website" at bounding box center [125, 164] width 144 height 19
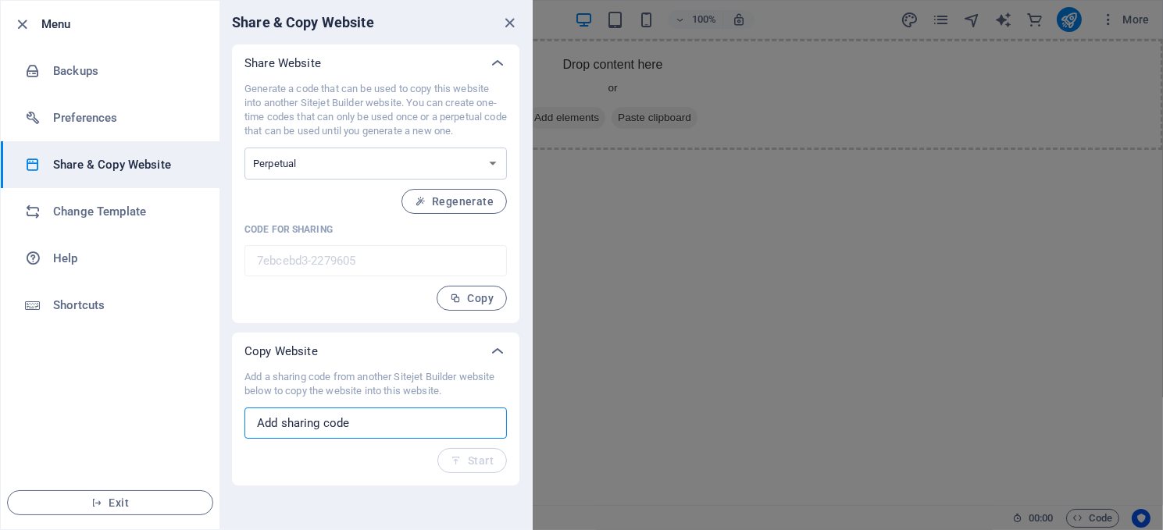
click at [404, 417] on input "text" at bounding box center [375, 423] width 262 height 31
drag, startPoint x: 337, startPoint y: 423, endPoint x: 300, endPoint y: 423, distance: 36.7
click at [300, 423] on input "text" at bounding box center [375, 423] width 262 height 31
paste input "693eed41-2222722"
type input "693eed41-2222722"
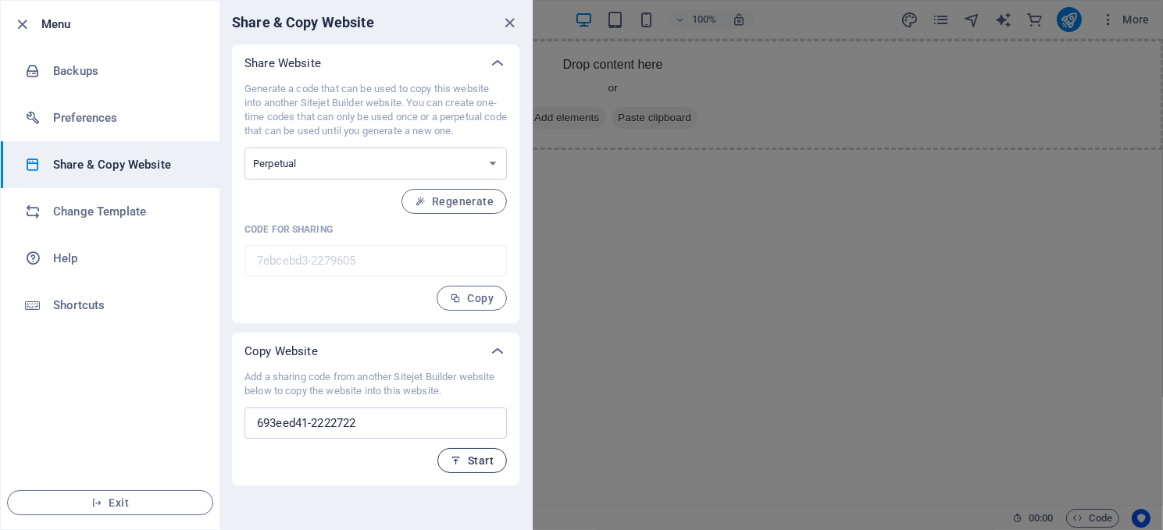
click at [476, 457] on span "Start" at bounding box center [472, 461] width 43 height 12
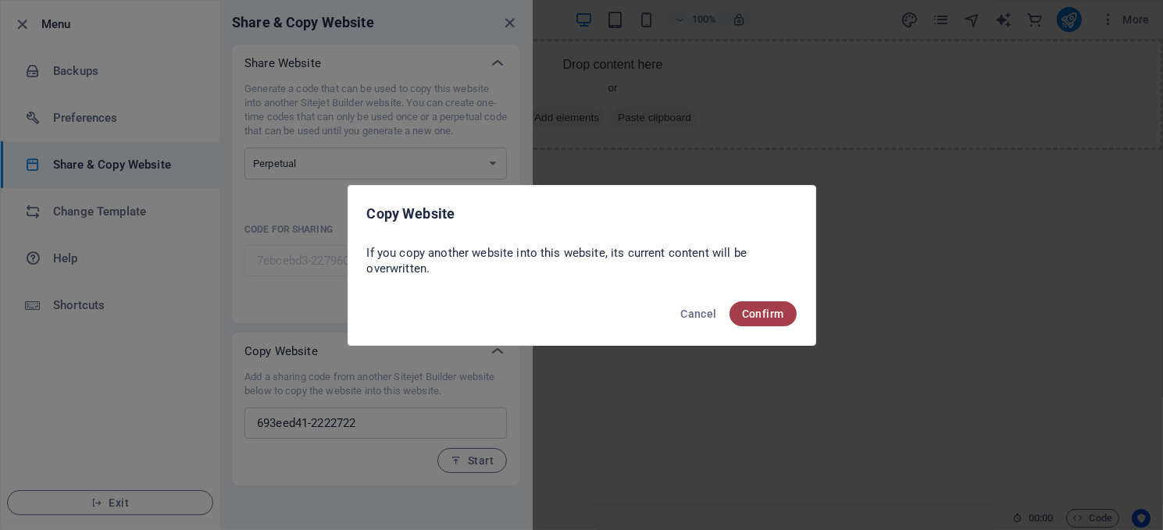
click at [751, 311] on span "Confirm" at bounding box center [763, 314] width 42 height 12
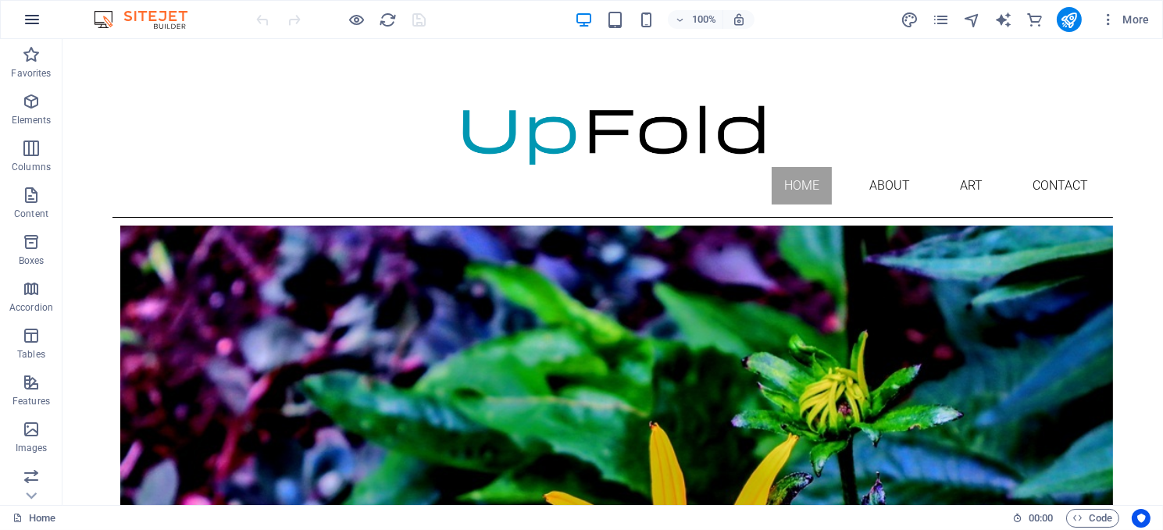
click at [31, 12] on icon "button" at bounding box center [32, 19] width 19 height 19
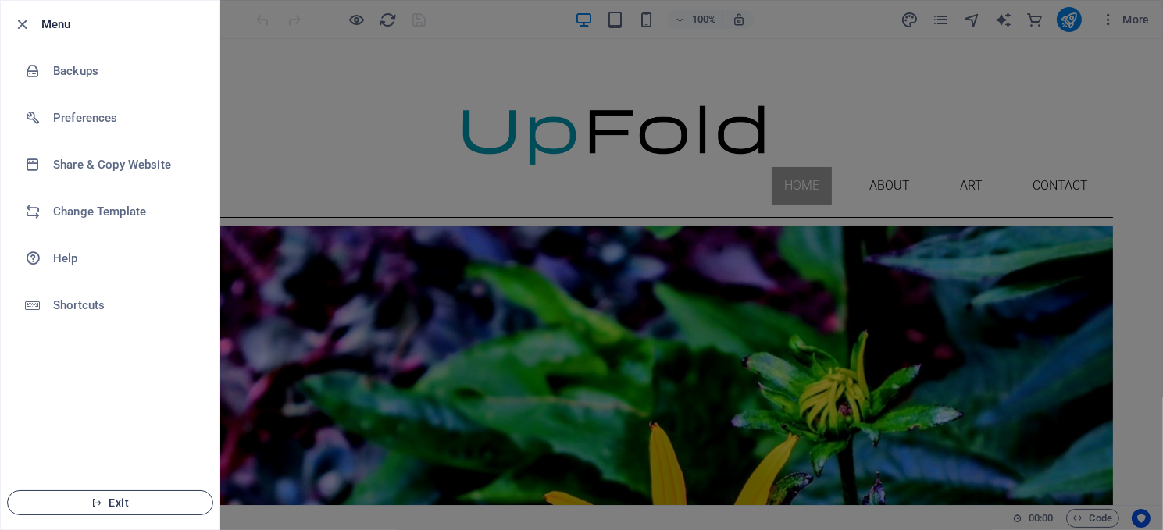
click at [112, 501] on span "Exit" at bounding box center [110, 503] width 180 height 12
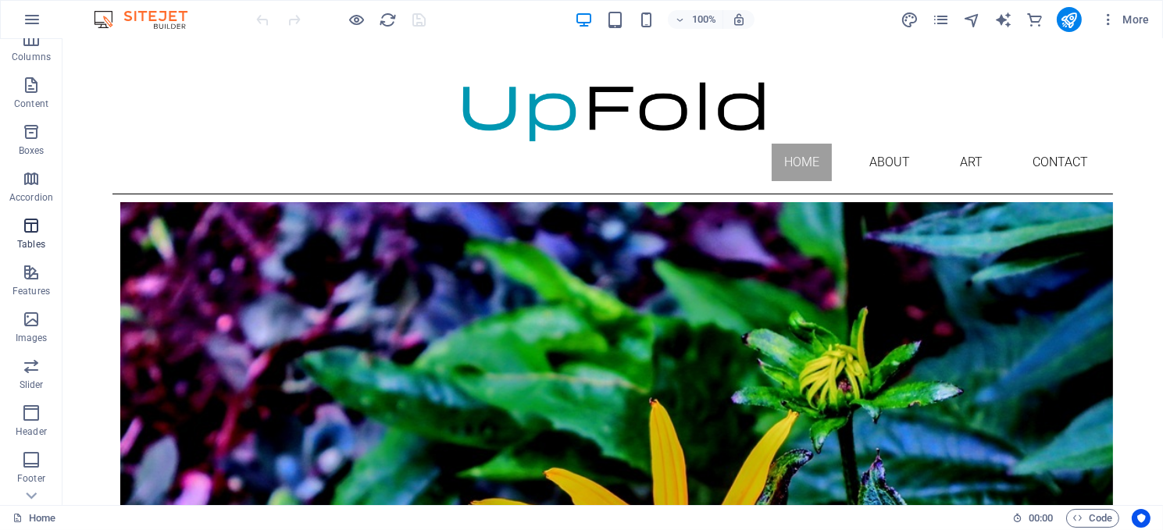
scroll to position [283, 0]
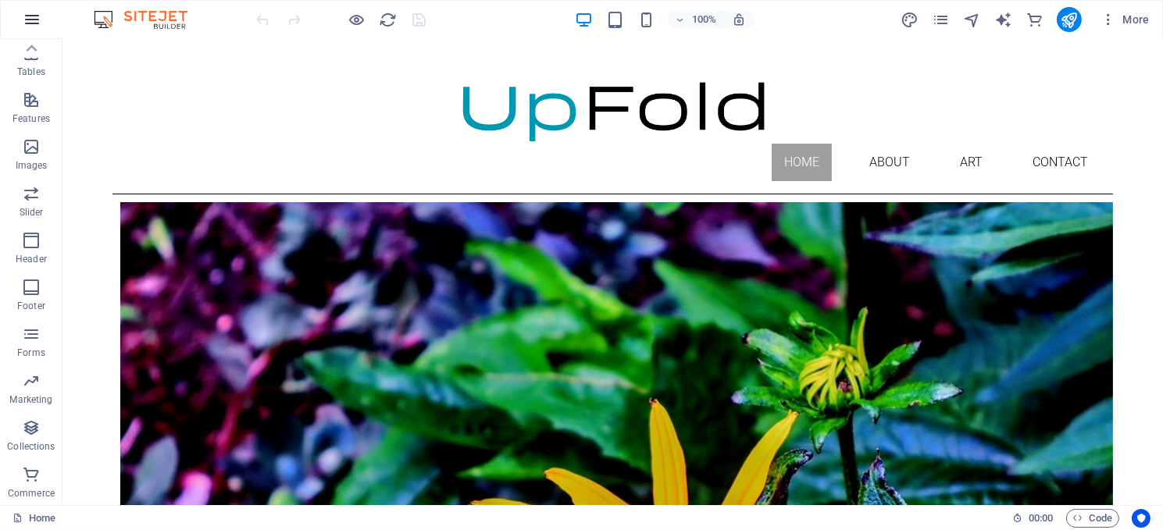
click at [27, 14] on icon "button" at bounding box center [32, 19] width 19 height 19
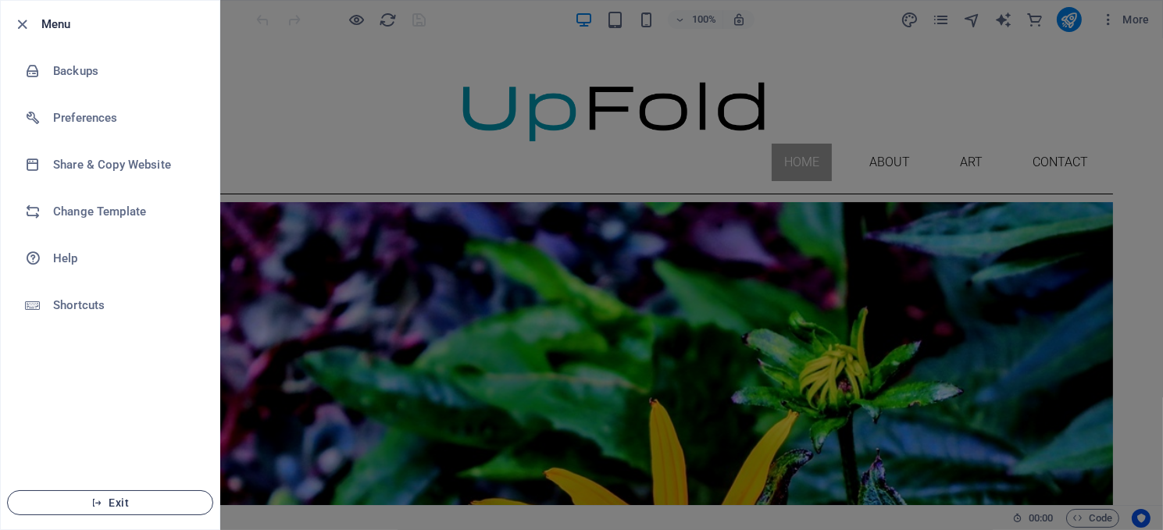
click at [112, 494] on button "Exit" at bounding box center [110, 502] width 206 height 25
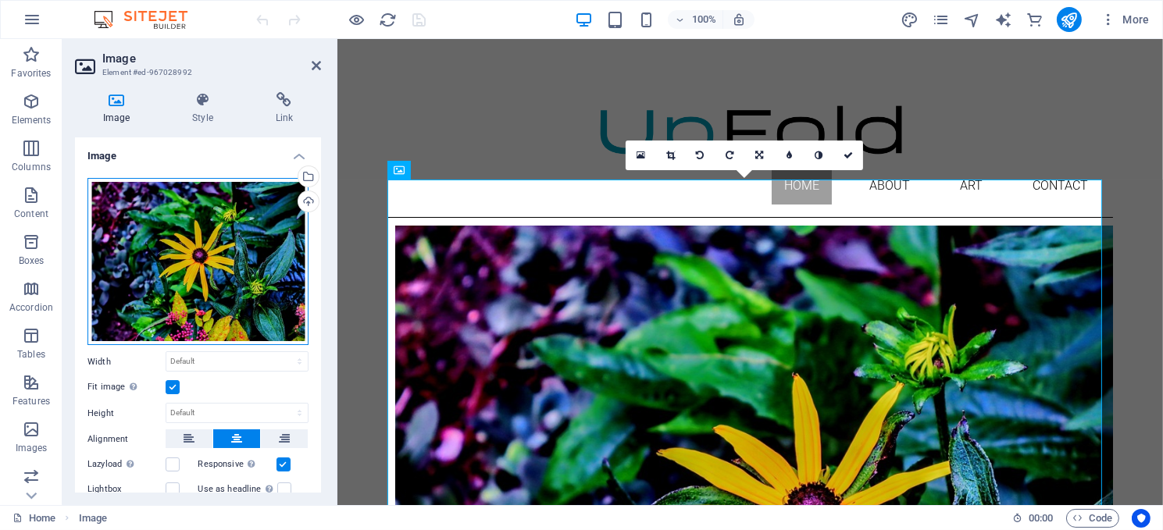
click at [229, 244] on div "Drag files here, click to choose files or select files from Files or our free s…" at bounding box center [197, 262] width 221 height 168
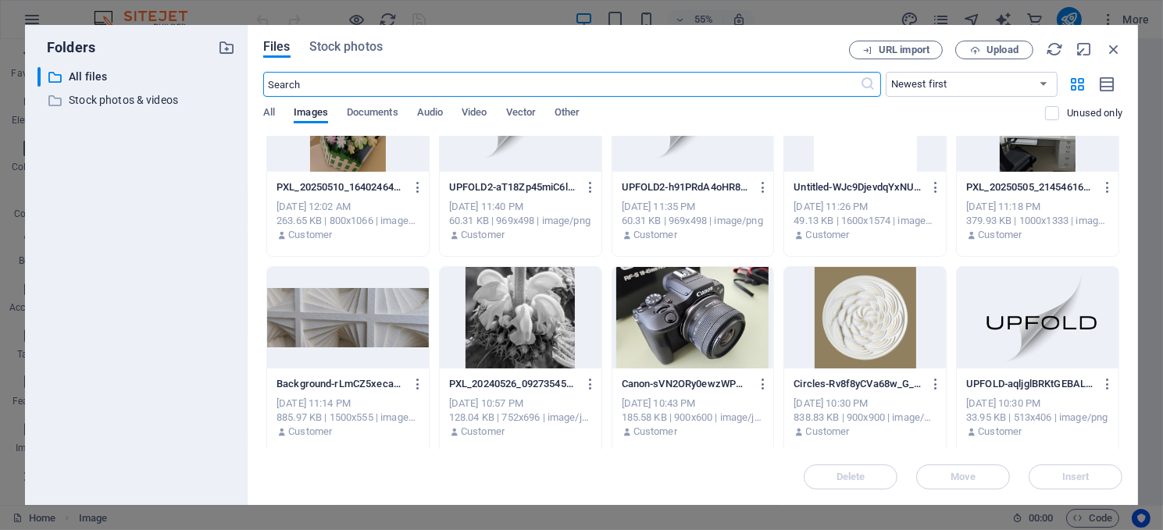
scroll to position [3613, 0]
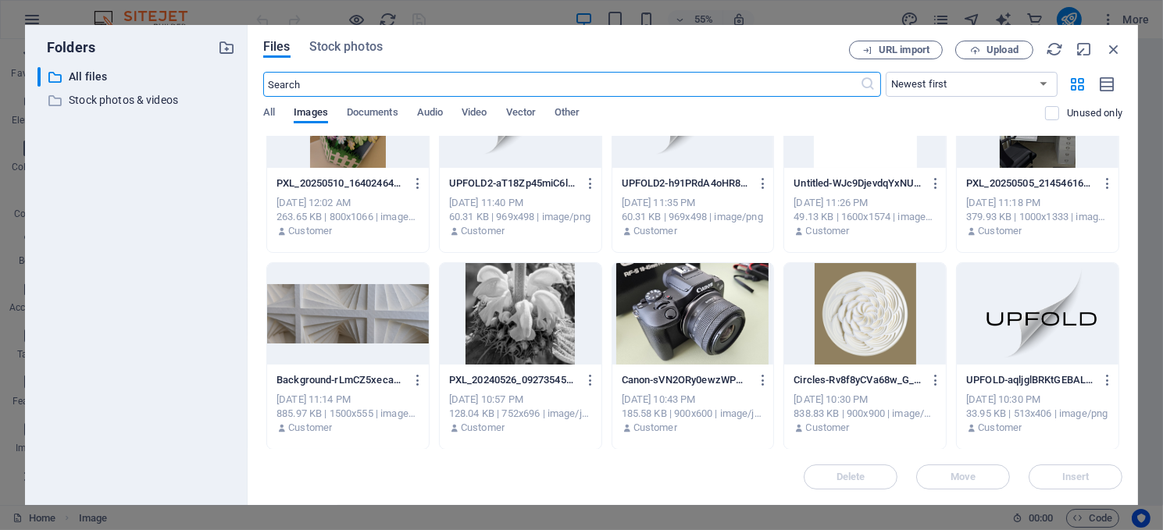
click at [527, 305] on div at bounding box center [521, 314] width 162 height 102
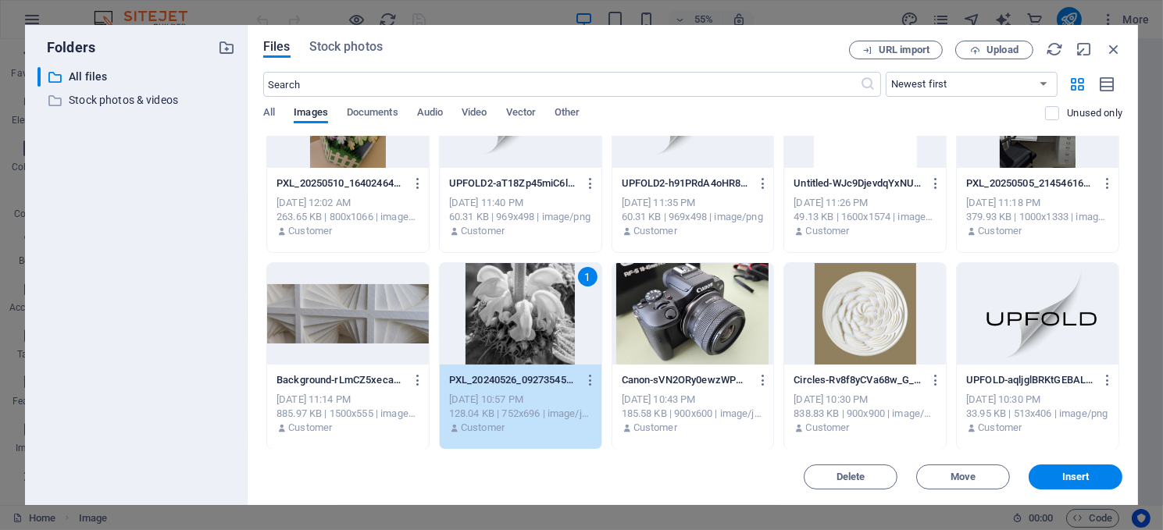
click at [527, 305] on div "1" at bounding box center [521, 314] width 162 height 102
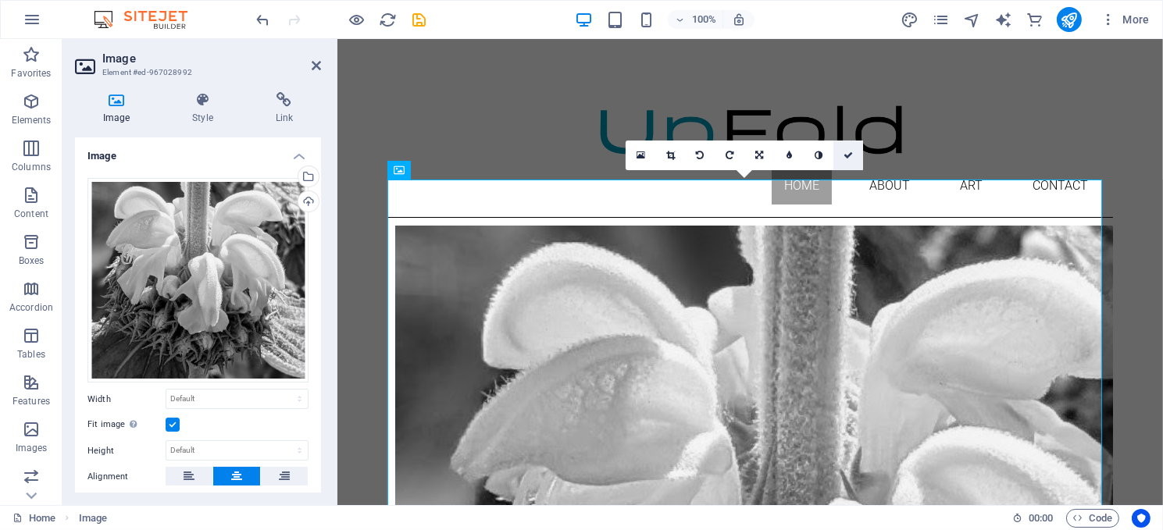
click at [840, 150] on link at bounding box center [848, 156] width 30 height 30
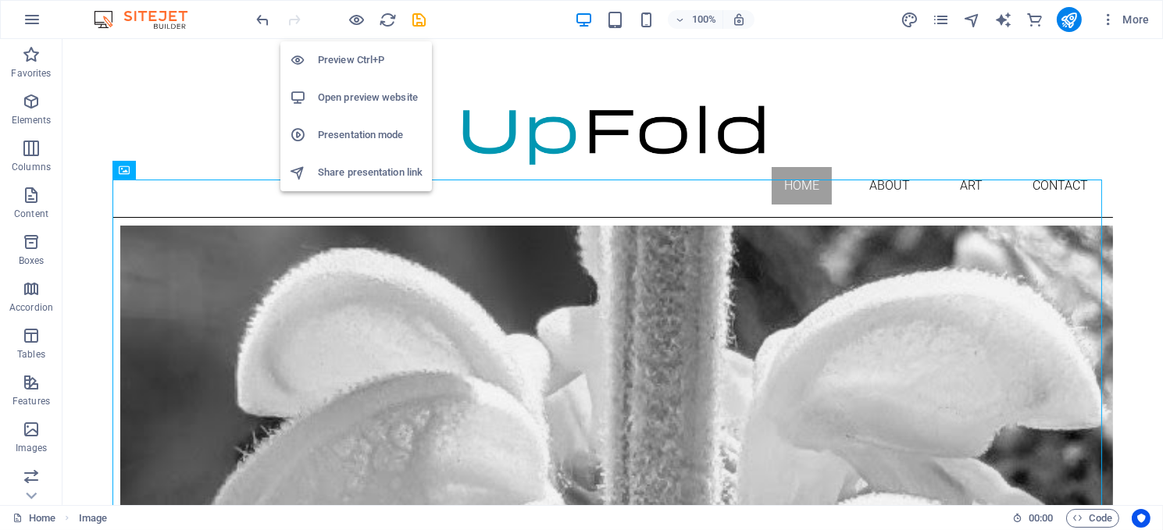
click at [348, 54] on h6 "Preview Ctrl+P" at bounding box center [370, 60] width 105 height 19
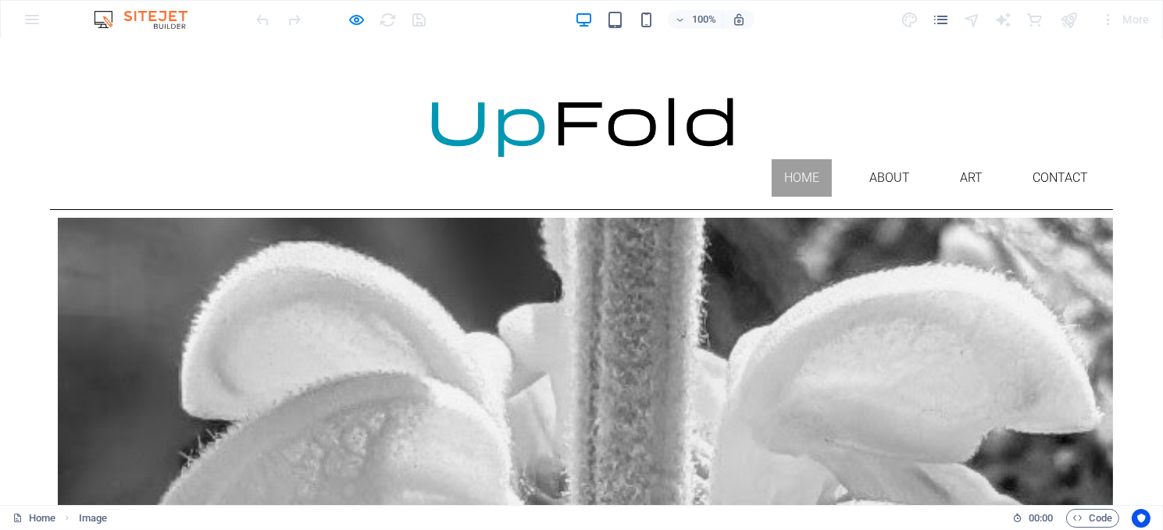
scroll to position [0, 0]
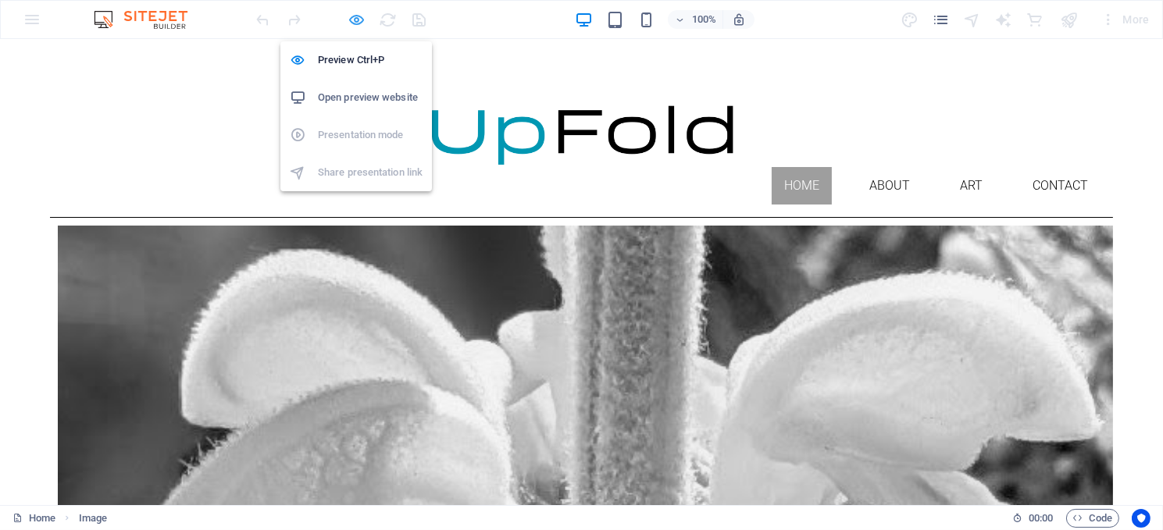
click at [354, 16] on icon "button" at bounding box center [357, 20] width 18 height 18
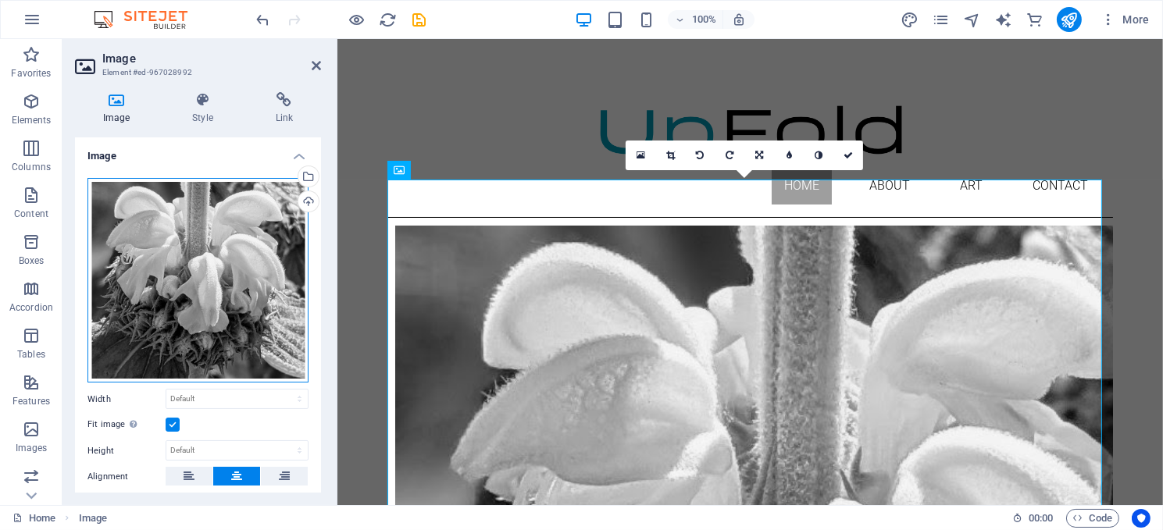
click at [218, 247] on div "Drag files here, click to choose files or select files from Files or our free s…" at bounding box center [197, 280] width 221 height 205
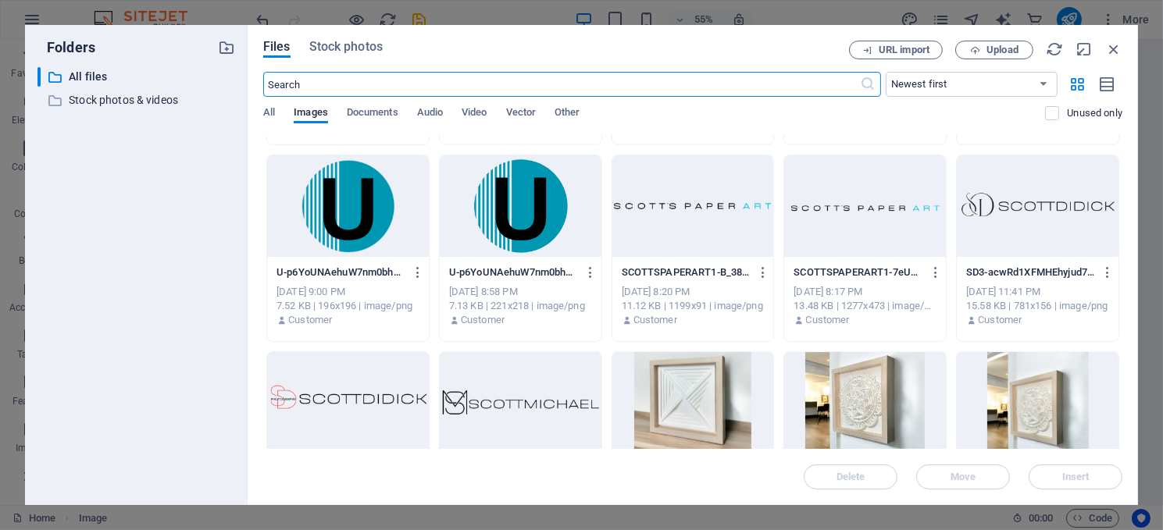
scroll to position [2499, 0]
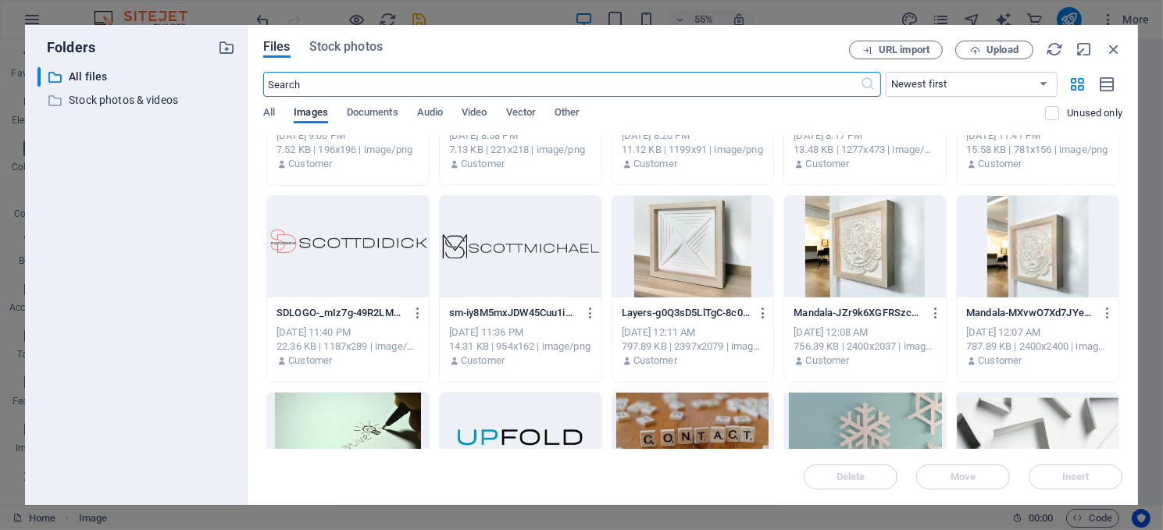
click at [691, 262] on div at bounding box center [693, 247] width 162 height 102
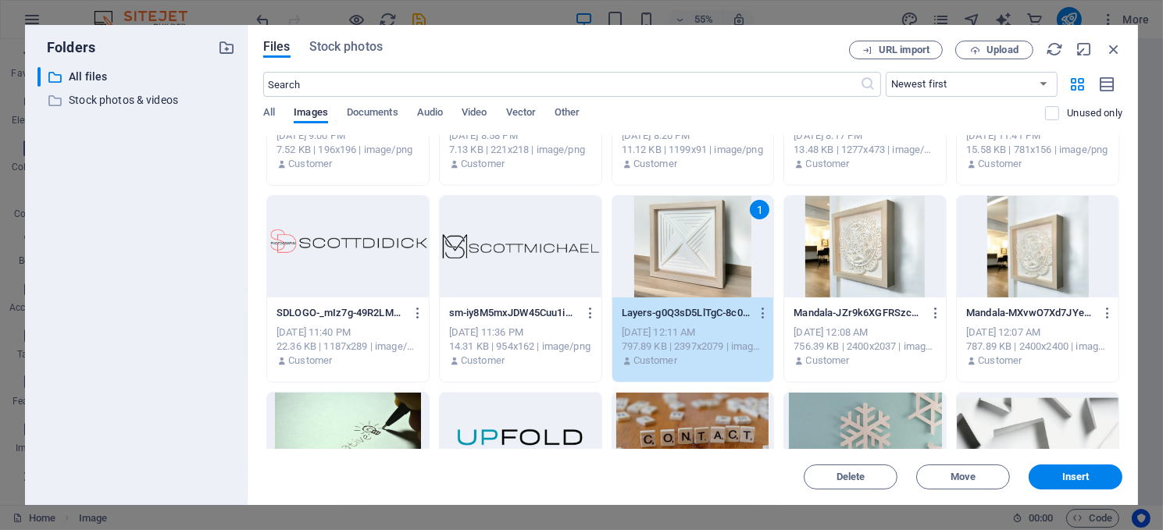
click at [691, 262] on div "1" at bounding box center [693, 247] width 162 height 102
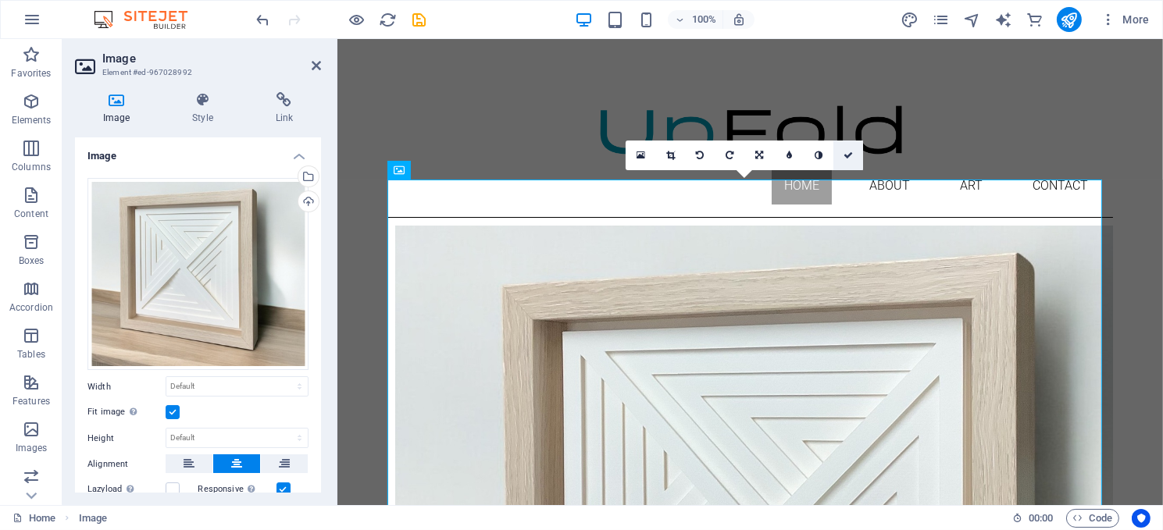
click at [851, 151] on icon at bounding box center [847, 155] width 9 height 9
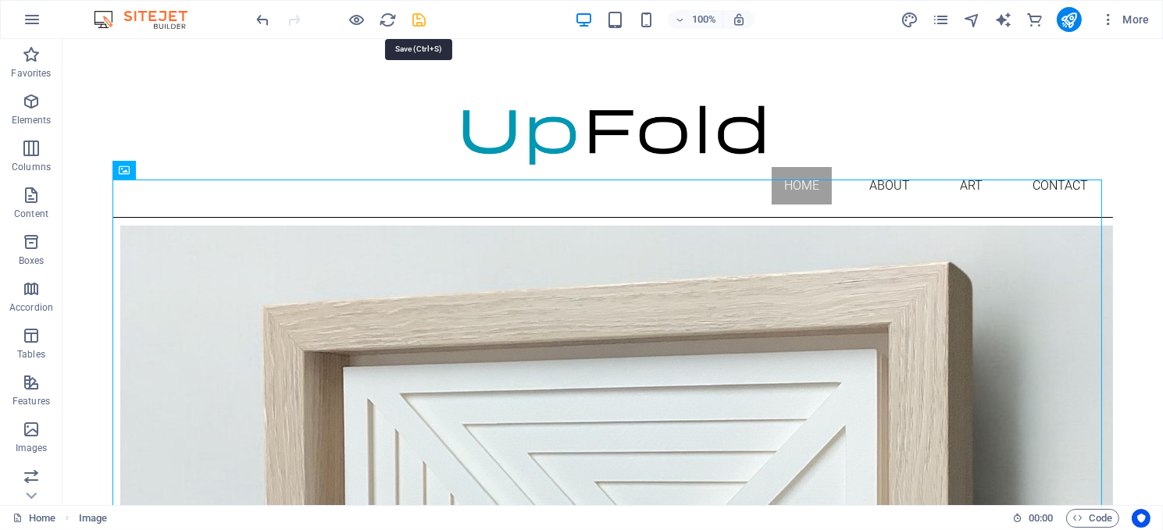
click at [416, 20] on icon "save" at bounding box center [420, 20] width 18 height 18
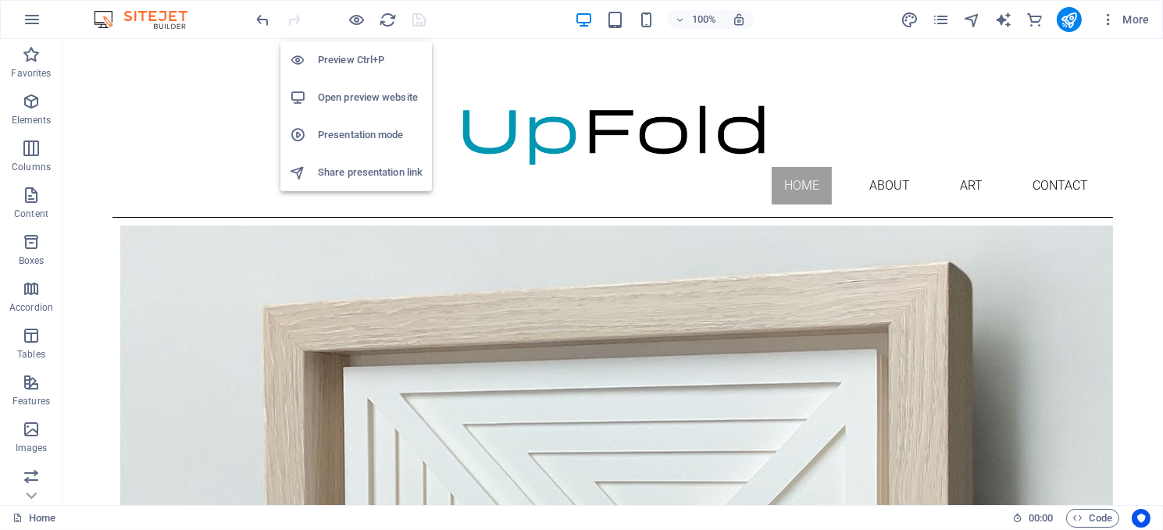
click at [362, 94] on h6 "Open preview website" at bounding box center [370, 97] width 105 height 19
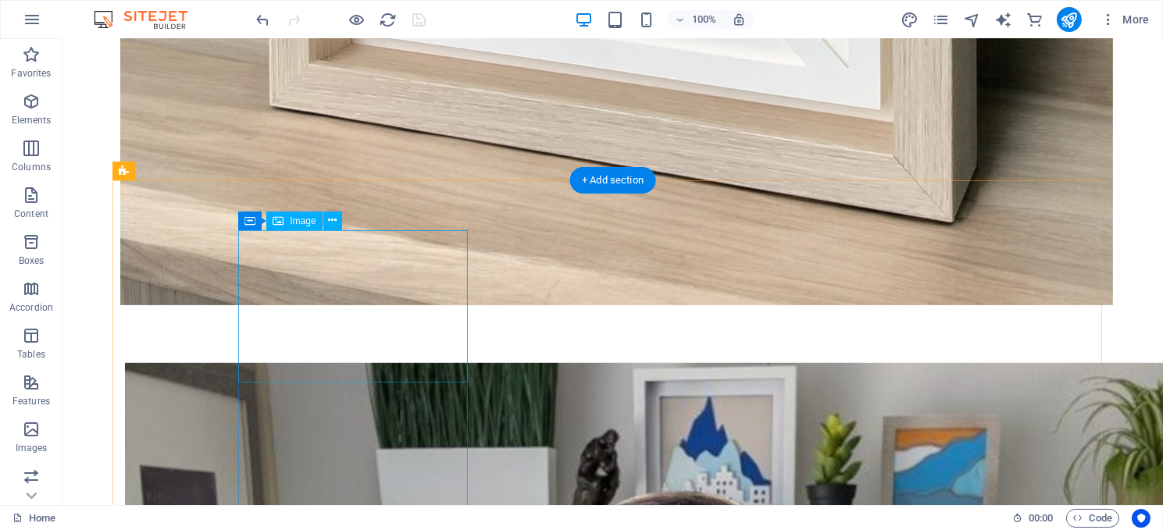
scroll to position [1015, 0]
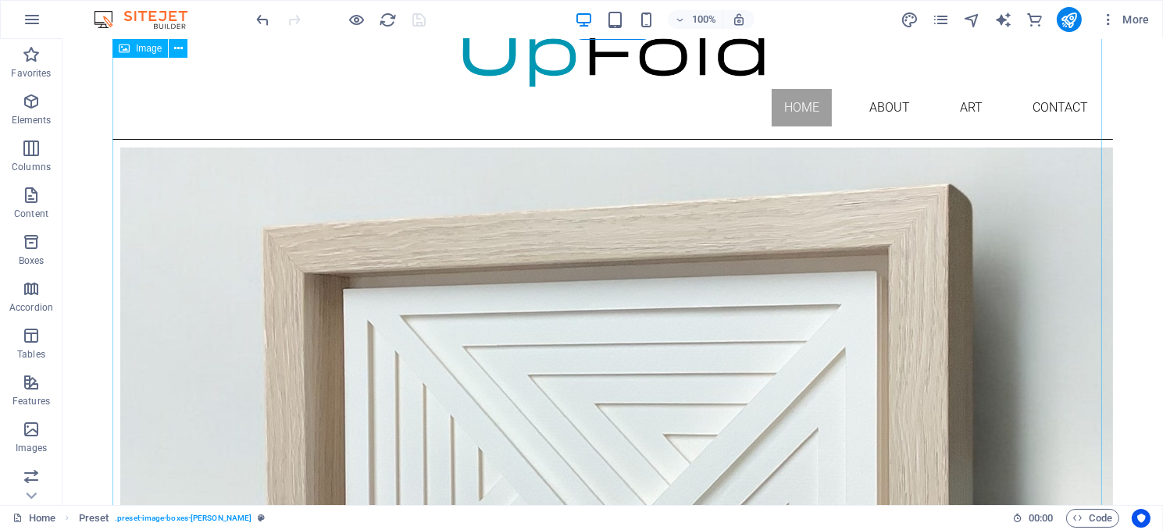
scroll to position [0, 0]
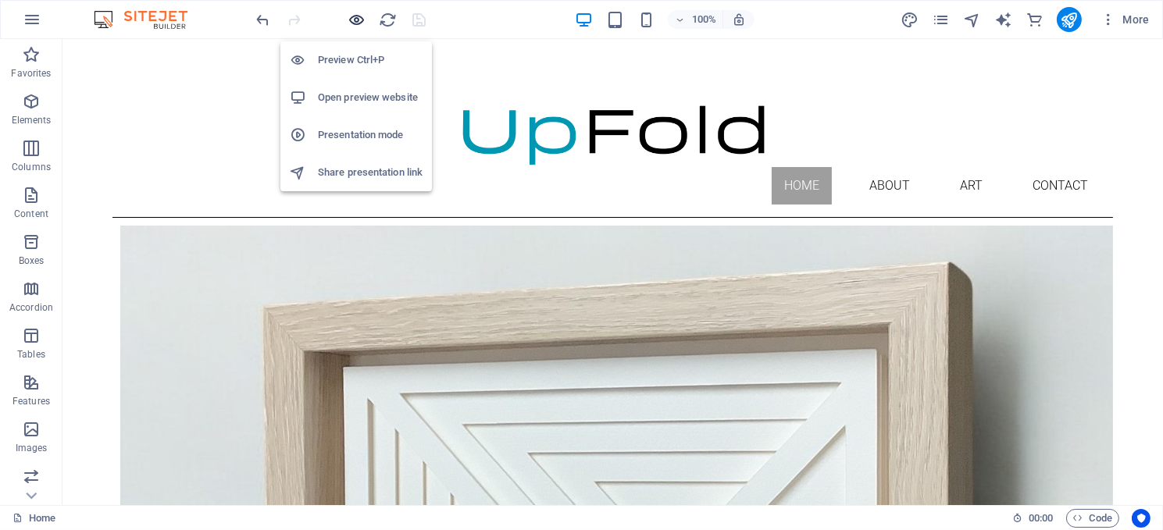
click at [358, 16] on icon "button" at bounding box center [357, 20] width 18 height 18
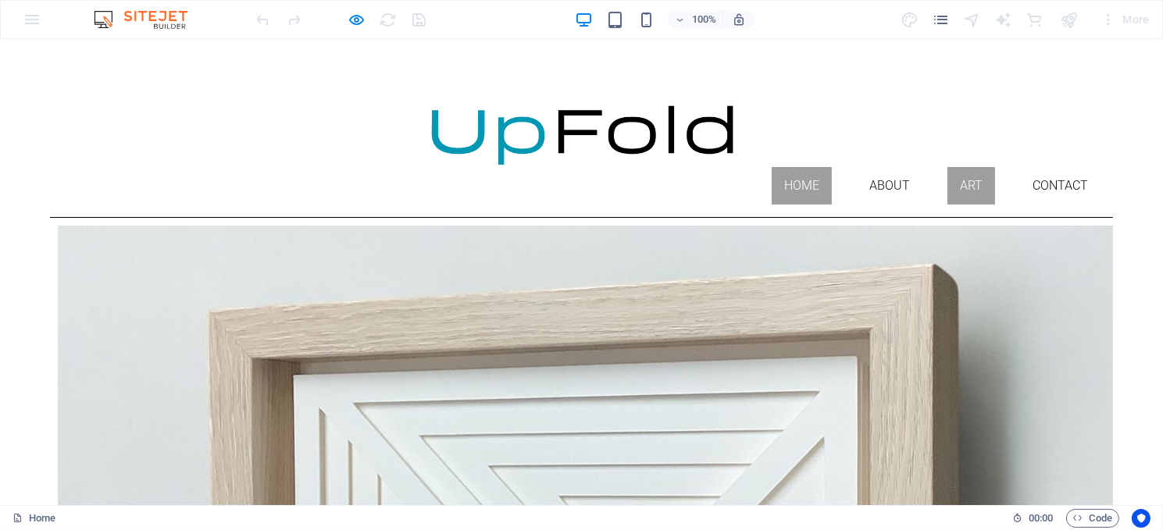
click at [960, 167] on link "Art" at bounding box center [971, 185] width 48 height 37
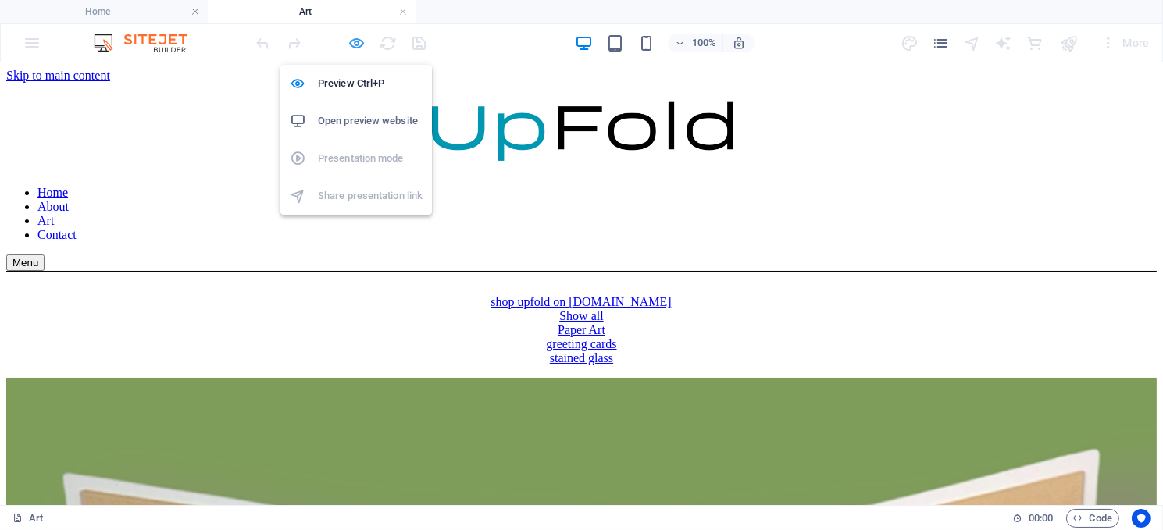
click at [355, 40] on icon "button" at bounding box center [357, 43] width 18 height 18
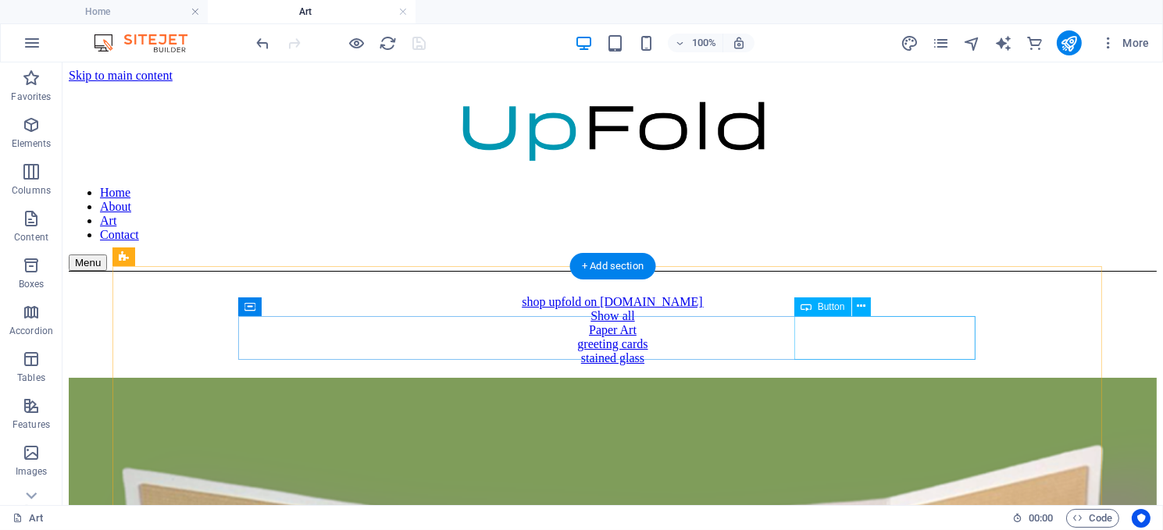
click at [869, 351] on div "stained glass" at bounding box center [612, 358] width 1088 height 14
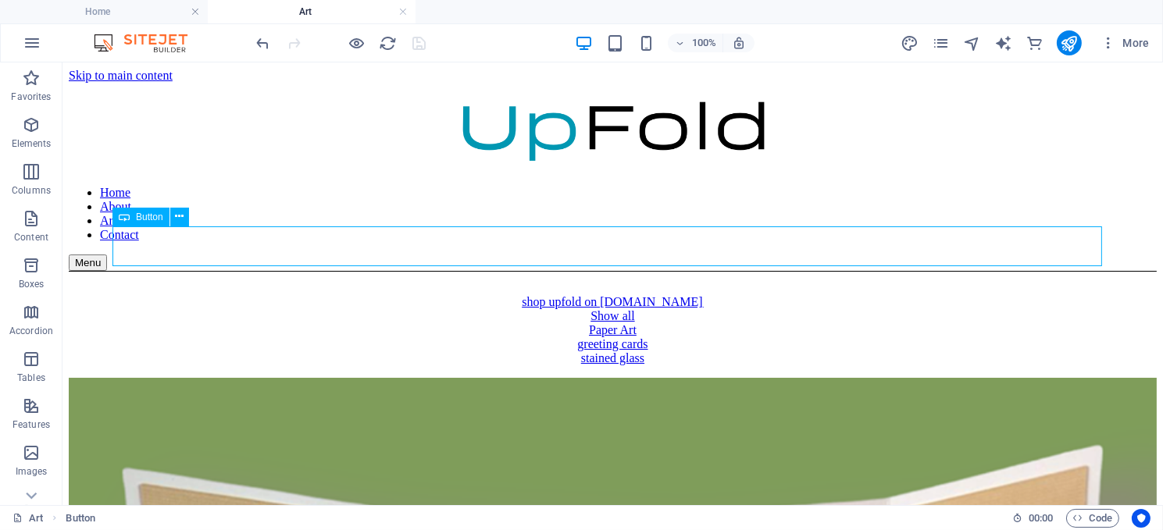
drag, startPoint x: 661, startPoint y: 326, endPoint x: 1052, endPoint y: 256, distance: 396.6
click at [1052, 294] on div "shop upfold on [DOMAIN_NAME]" at bounding box center [612, 301] width 1088 height 14
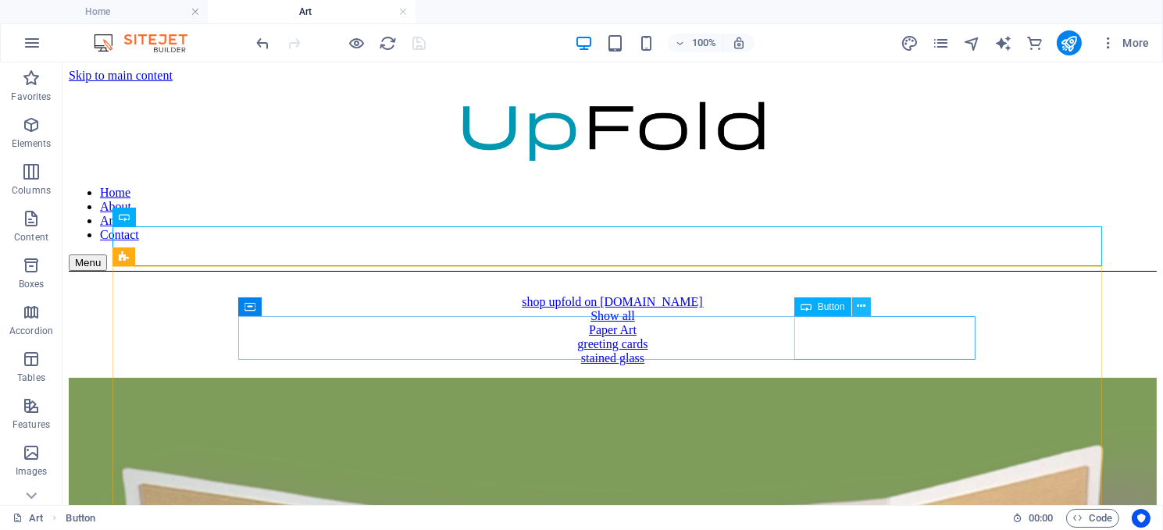
click at [863, 309] on icon at bounding box center [861, 306] width 9 height 16
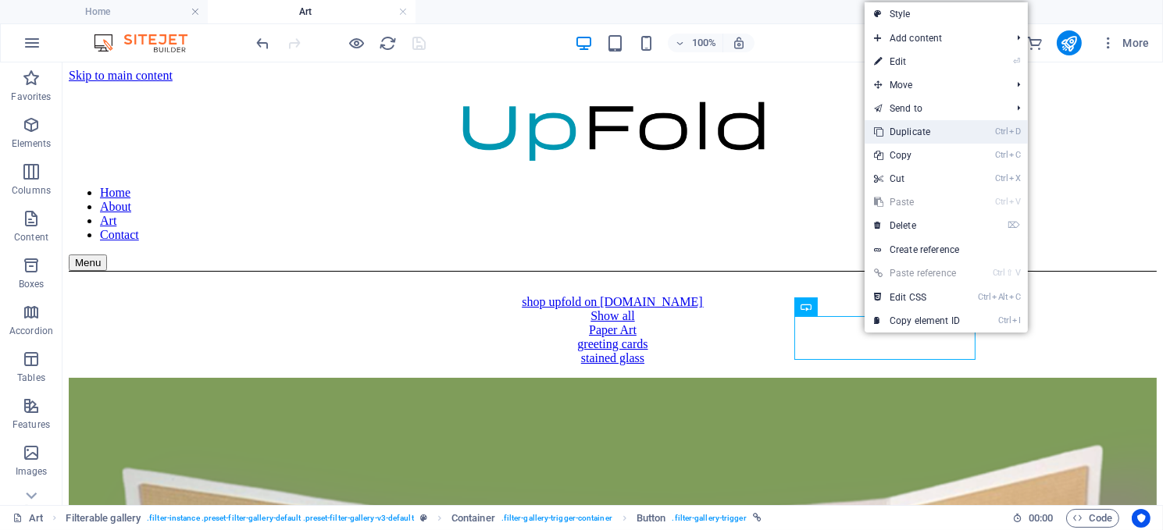
click at [898, 126] on link "Ctrl D Duplicate" at bounding box center [917, 131] width 105 height 23
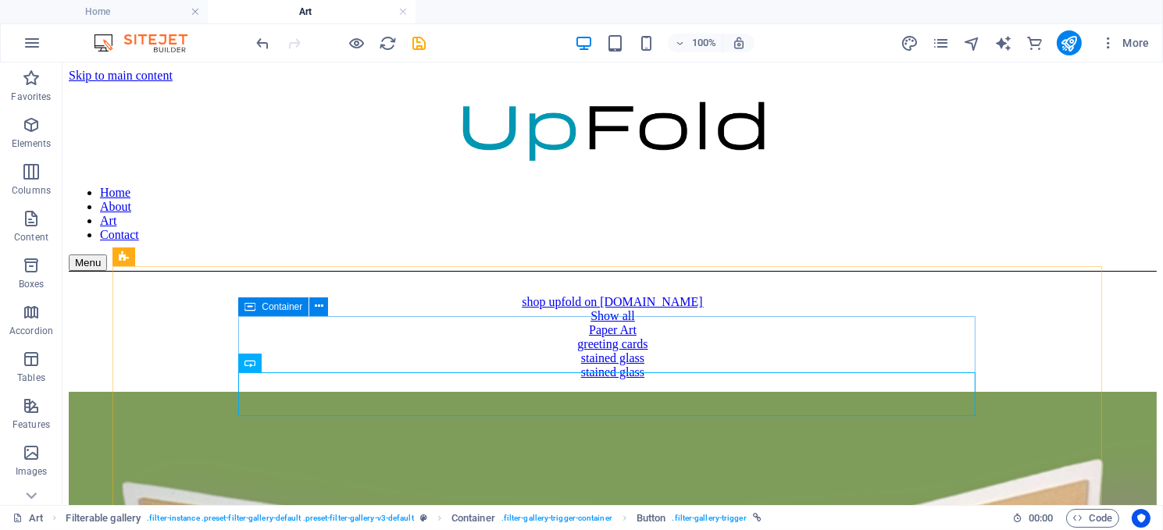
click at [259, 307] on div "Container" at bounding box center [273, 307] width 70 height 19
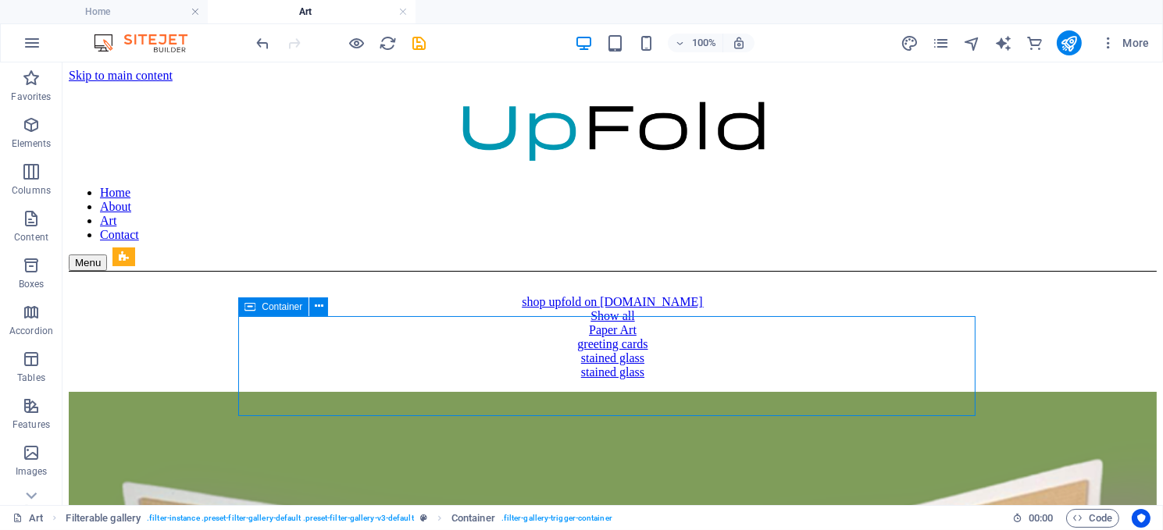
click at [259, 307] on div "Container" at bounding box center [273, 307] width 70 height 19
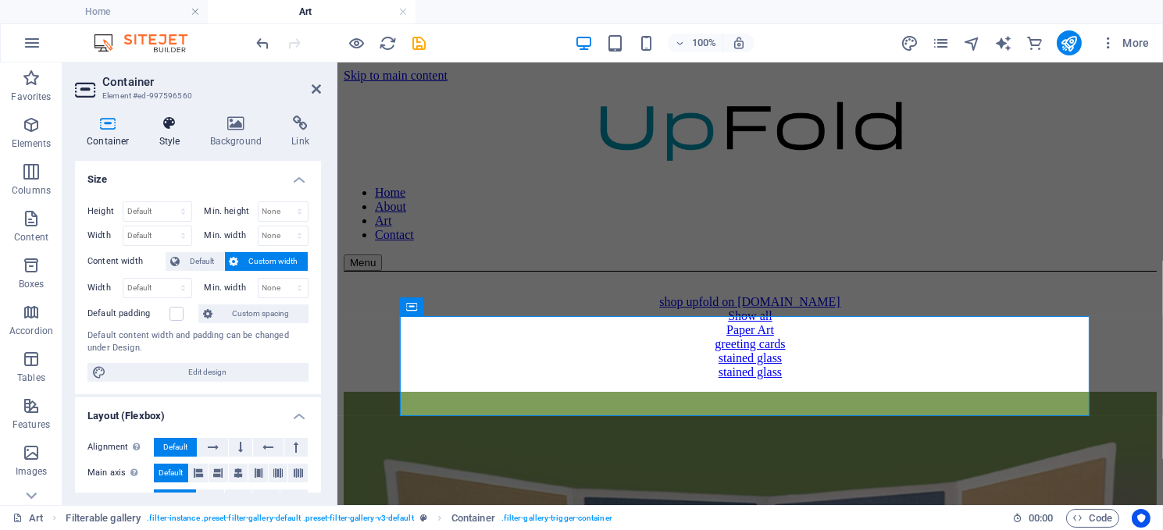
click at [166, 127] on icon at bounding box center [170, 124] width 45 height 16
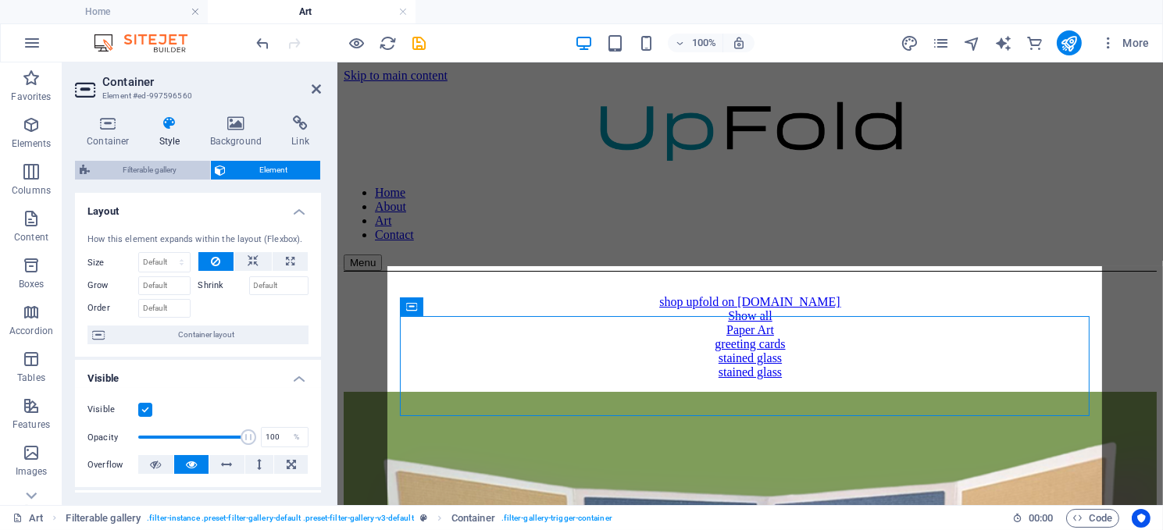
click at [145, 167] on span "Filterable gallery" at bounding box center [149, 170] width 111 height 19
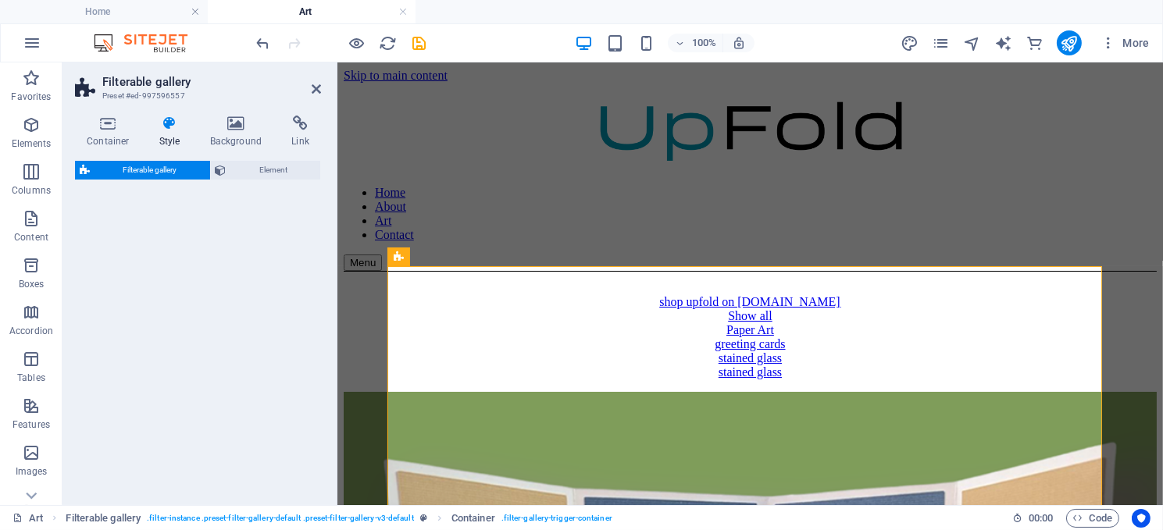
select select "rem"
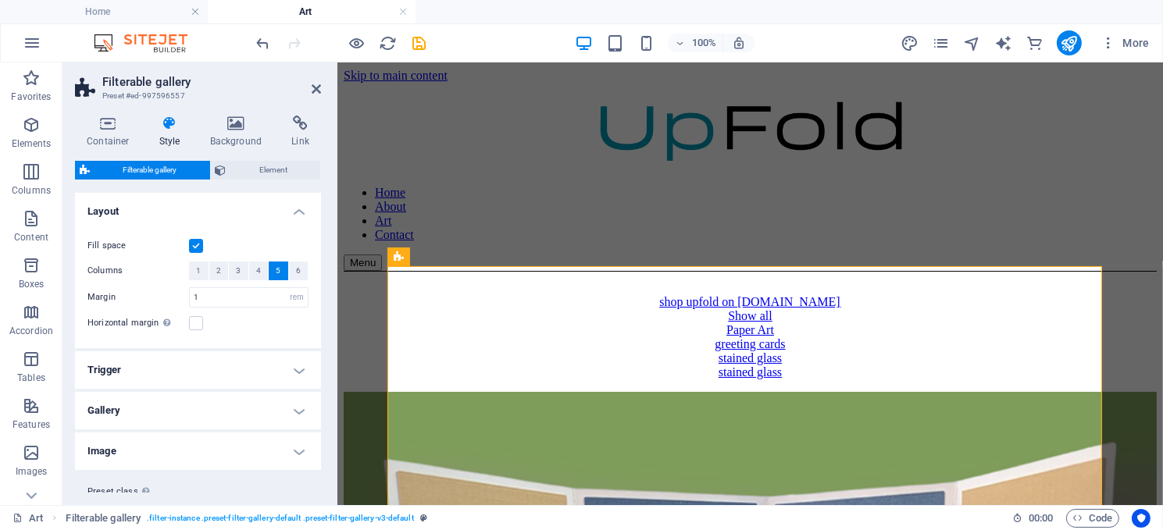
click at [294, 369] on h4 "Trigger" at bounding box center [198, 369] width 246 height 37
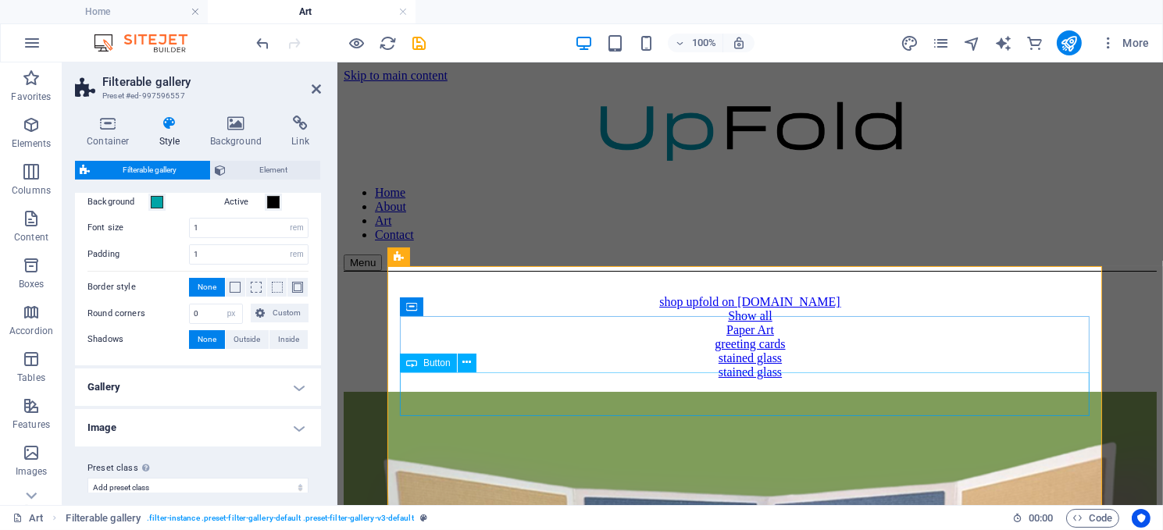
click at [694, 379] on div "stained glass" at bounding box center [749, 372] width 813 height 14
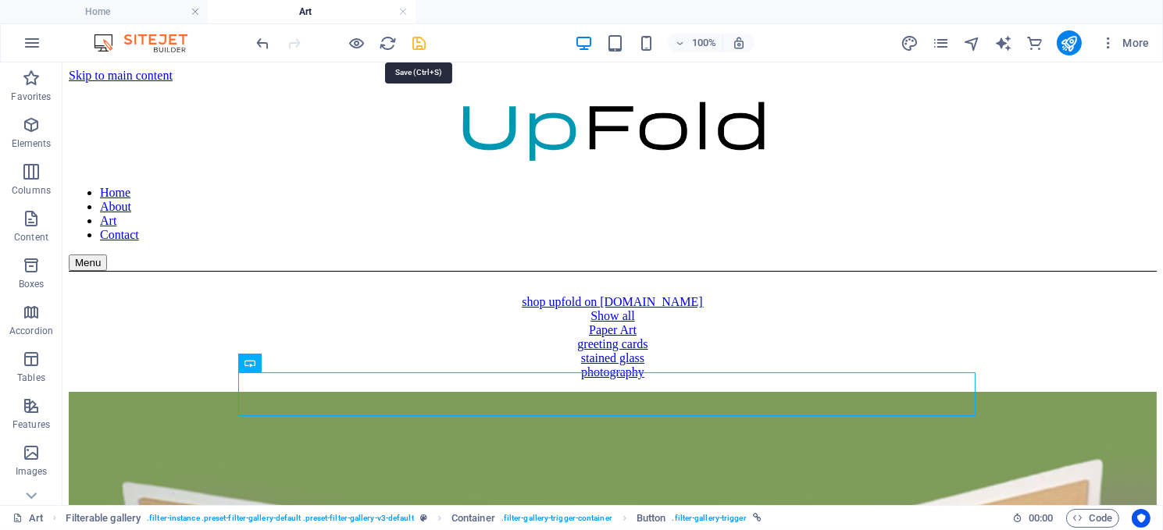
click at [420, 40] on icon "save" at bounding box center [420, 43] width 18 height 18
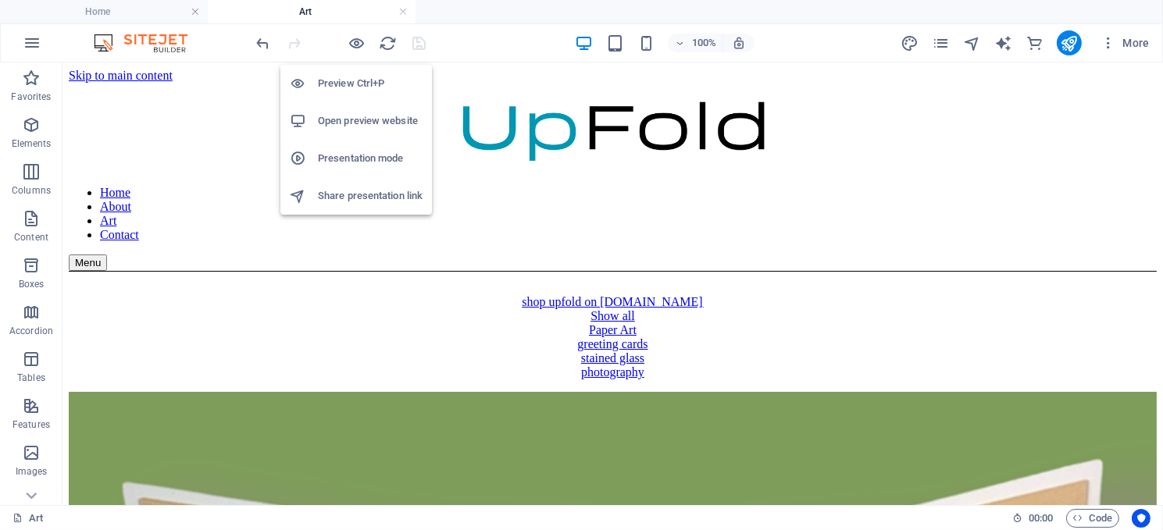
click at [349, 80] on h6 "Preview Ctrl+P" at bounding box center [370, 83] width 105 height 19
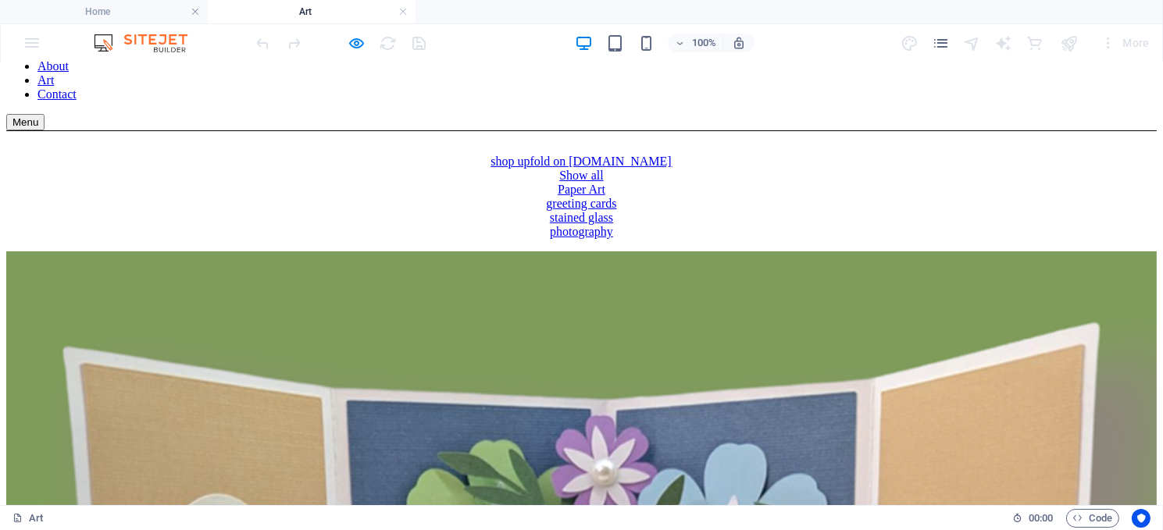
scroll to position [156, 0]
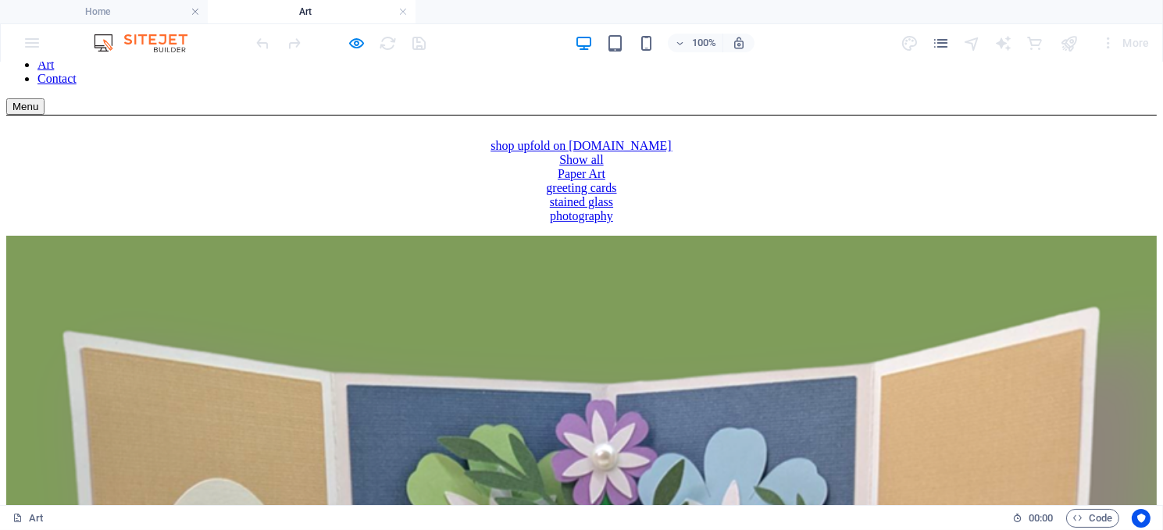
click at [584, 222] on link "photography" at bounding box center [581, 215] width 63 height 13
click at [613, 194] on link "stained glass" at bounding box center [581, 200] width 63 height 13
click at [558, 180] on link "Paper Art" at bounding box center [582, 172] width 48 height 13
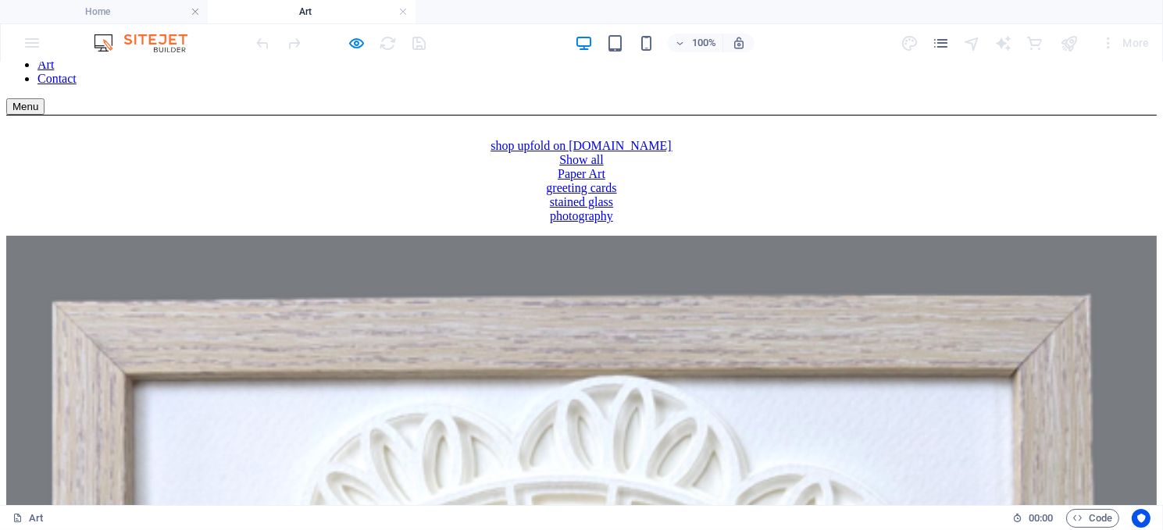
click at [616, 180] on link "greeting cards" at bounding box center [581, 186] width 70 height 13
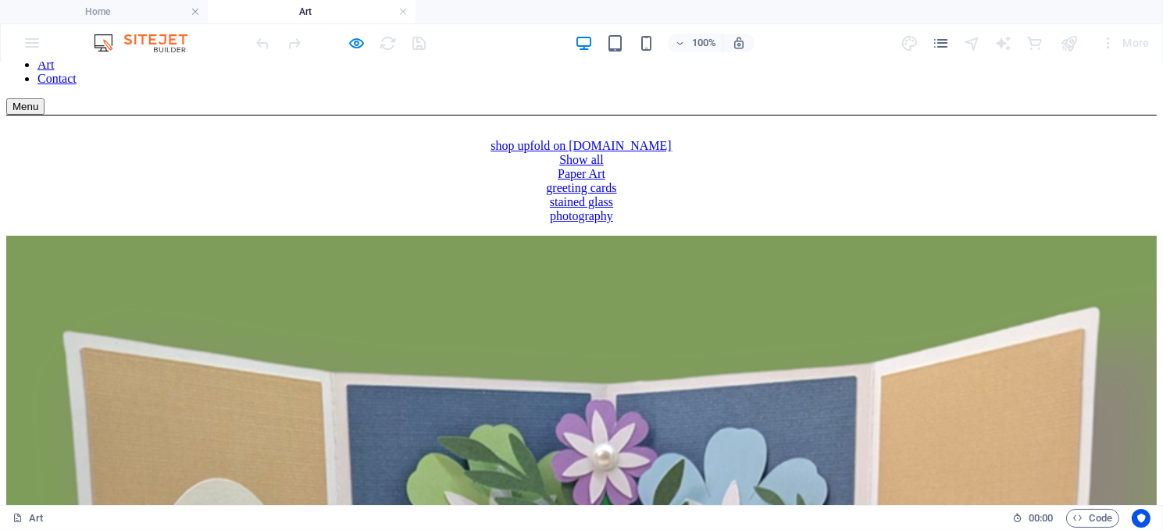
click at [613, 194] on link "stained glass" at bounding box center [581, 200] width 63 height 13
click at [583, 222] on link "photography" at bounding box center [581, 215] width 63 height 13
click at [558, 175] on link "Paper Art" at bounding box center [582, 172] width 48 height 13
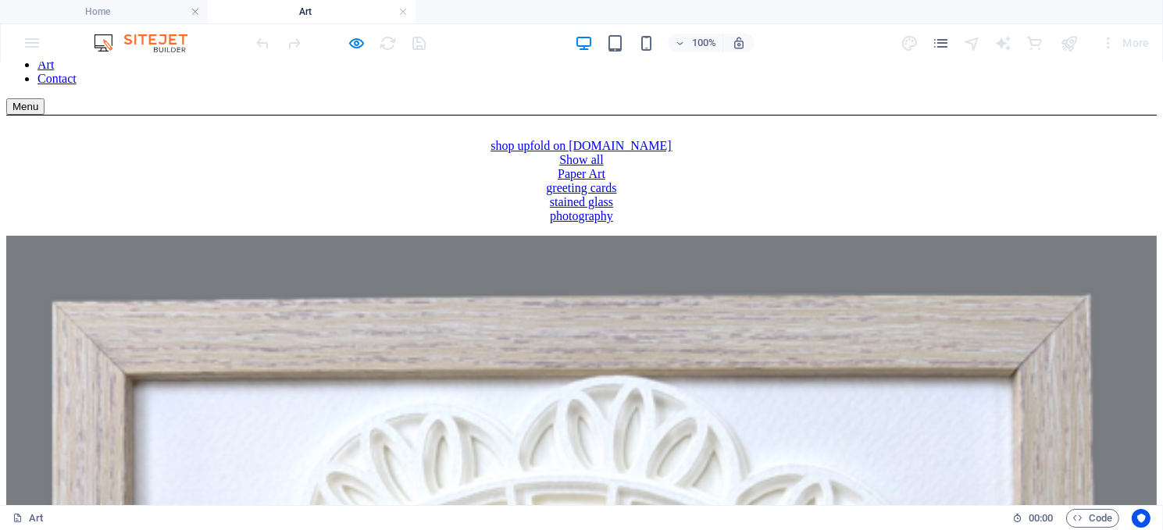
click at [616, 180] on link "greeting cards" at bounding box center [581, 186] width 70 height 13
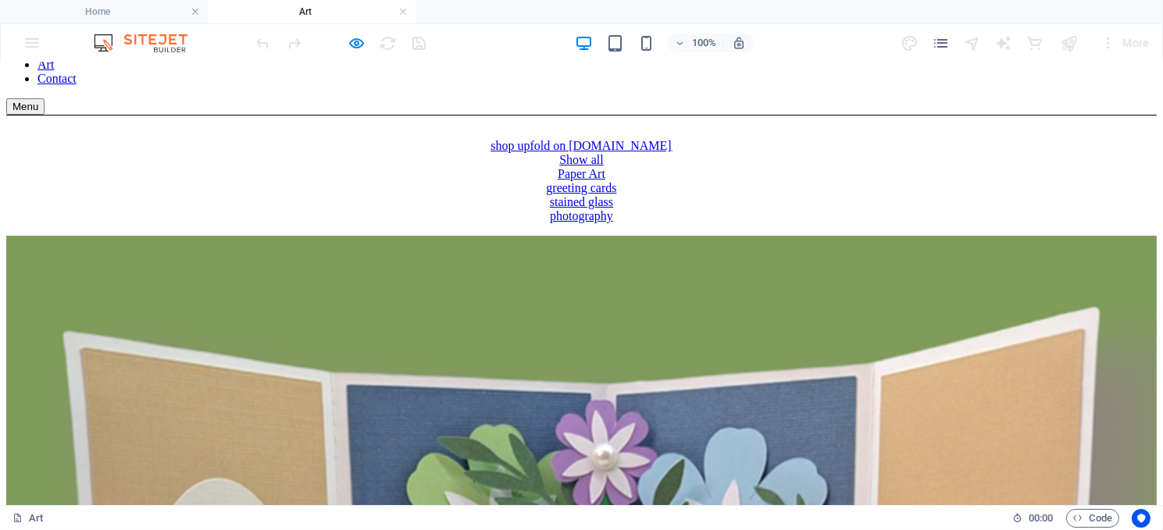
click at [613, 194] on link "stained glass" at bounding box center [581, 200] width 63 height 13
click at [354, 44] on icon "button" at bounding box center [357, 43] width 18 height 18
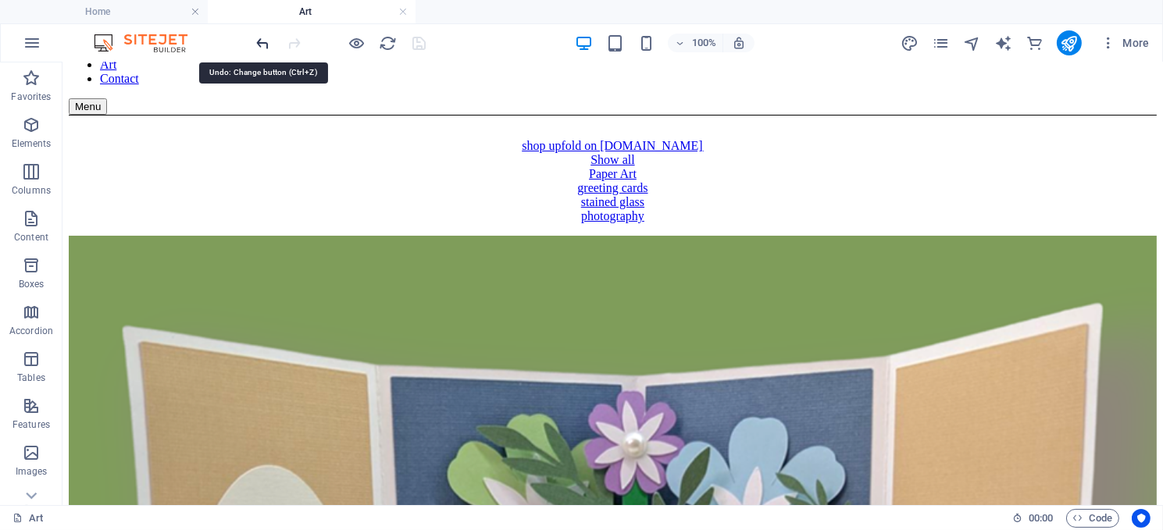
click at [263, 41] on icon "undo" at bounding box center [264, 43] width 18 height 18
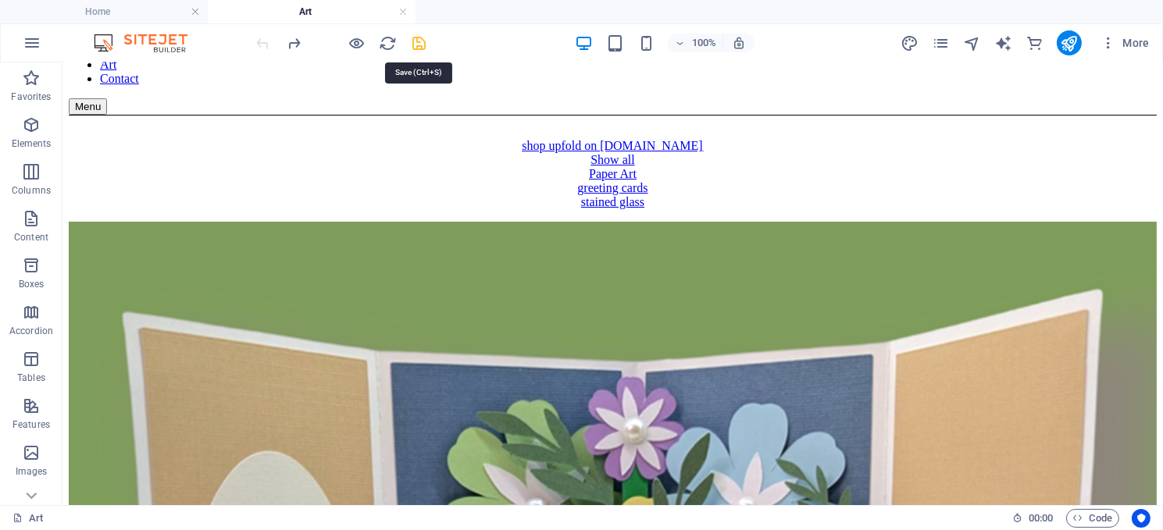
click at [419, 44] on icon "save" at bounding box center [420, 43] width 18 height 18
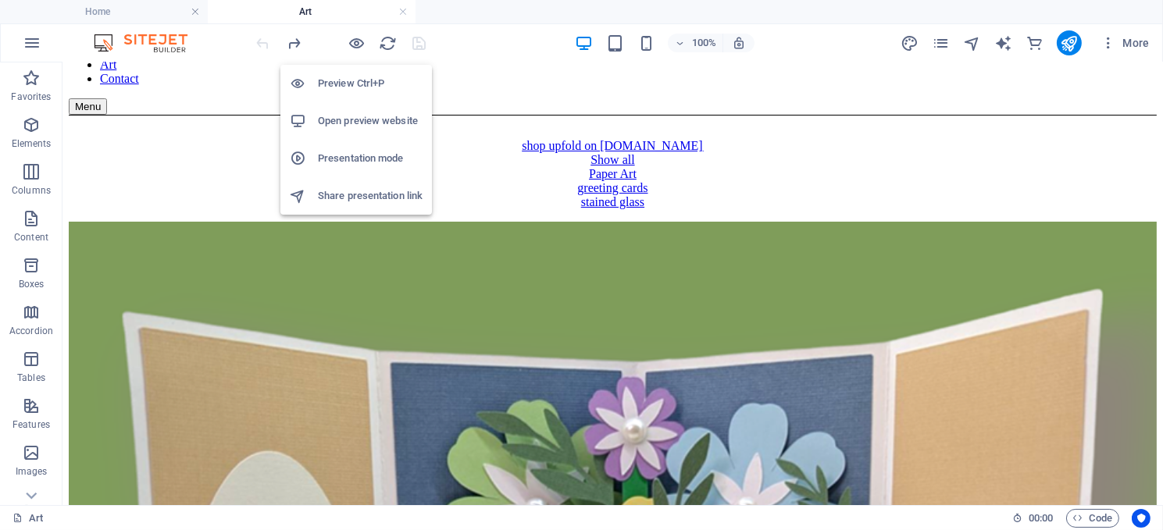
click at [355, 83] on h6 "Preview Ctrl+P" at bounding box center [370, 83] width 105 height 19
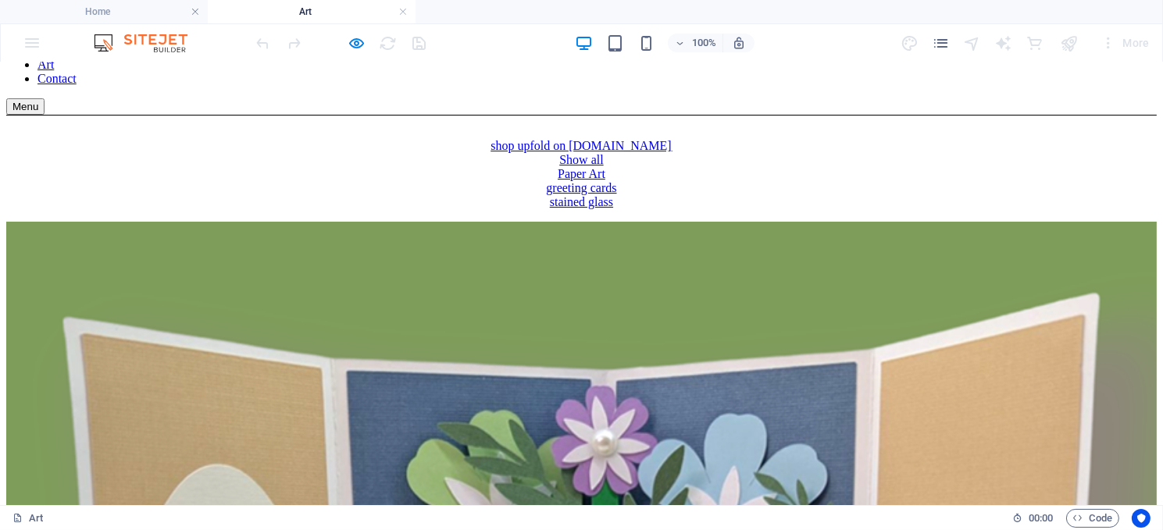
click at [613, 194] on link "stained glass" at bounding box center [581, 200] width 63 height 13
click at [616, 180] on link "greeting cards" at bounding box center [581, 186] width 70 height 13
click at [613, 194] on link "stained glass" at bounding box center [581, 200] width 63 height 13
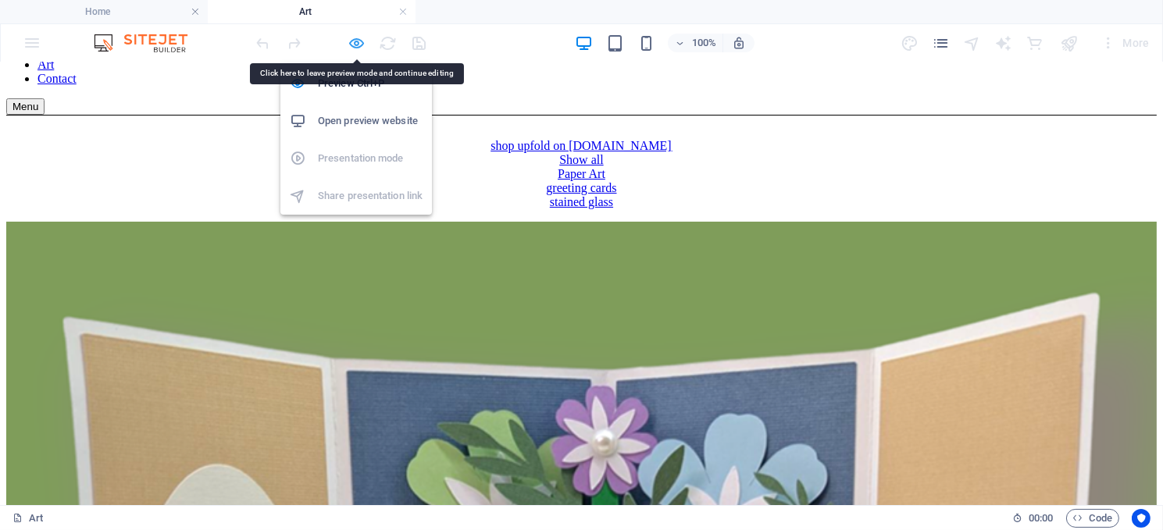
click at [354, 41] on icon "button" at bounding box center [357, 43] width 18 height 18
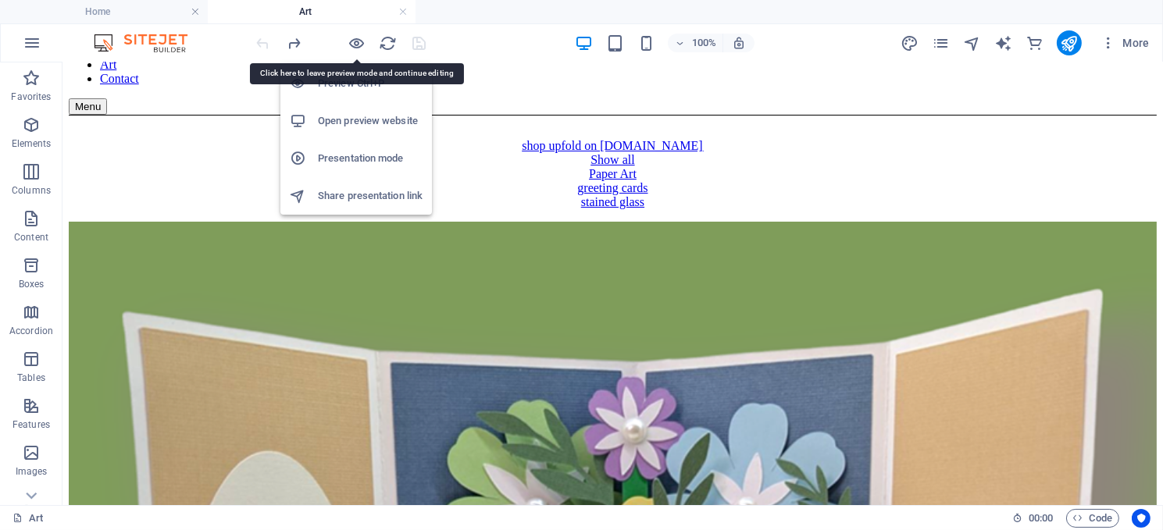
click at [352, 118] on h6 "Open preview website" at bounding box center [370, 121] width 105 height 19
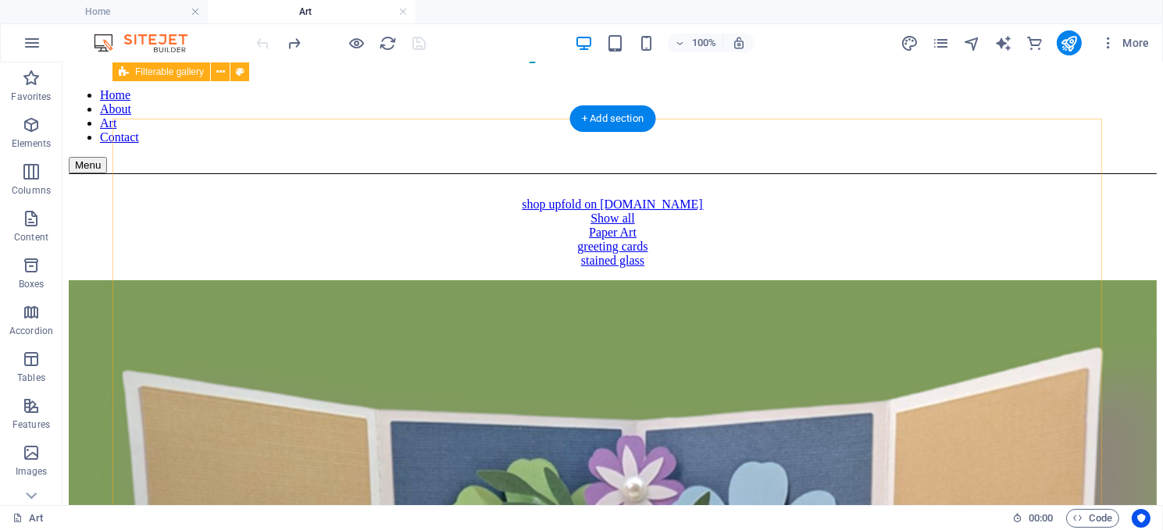
scroll to position [0, 0]
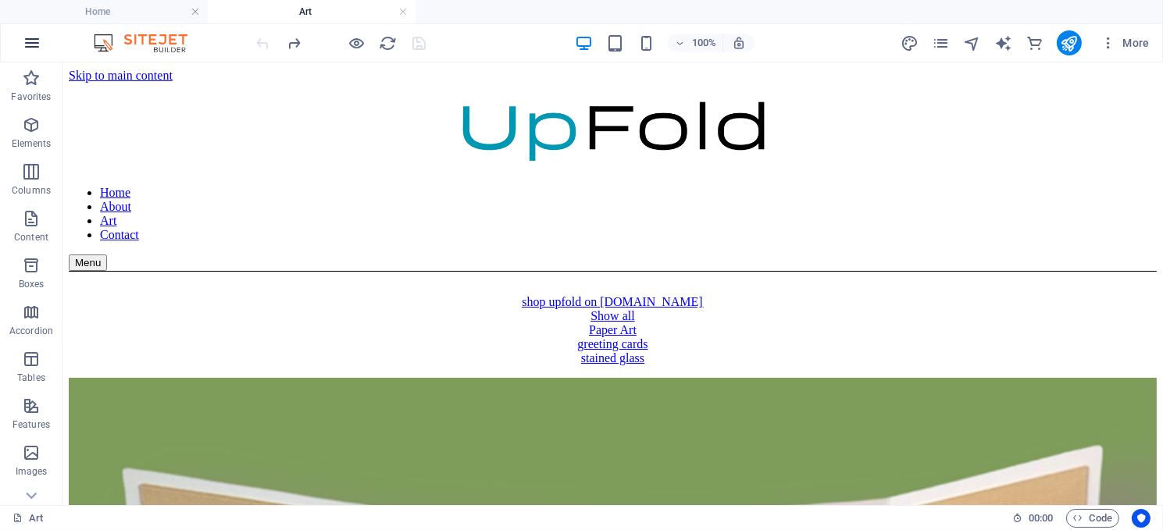
click at [27, 41] on icon "button" at bounding box center [32, 43] width 19 height 19
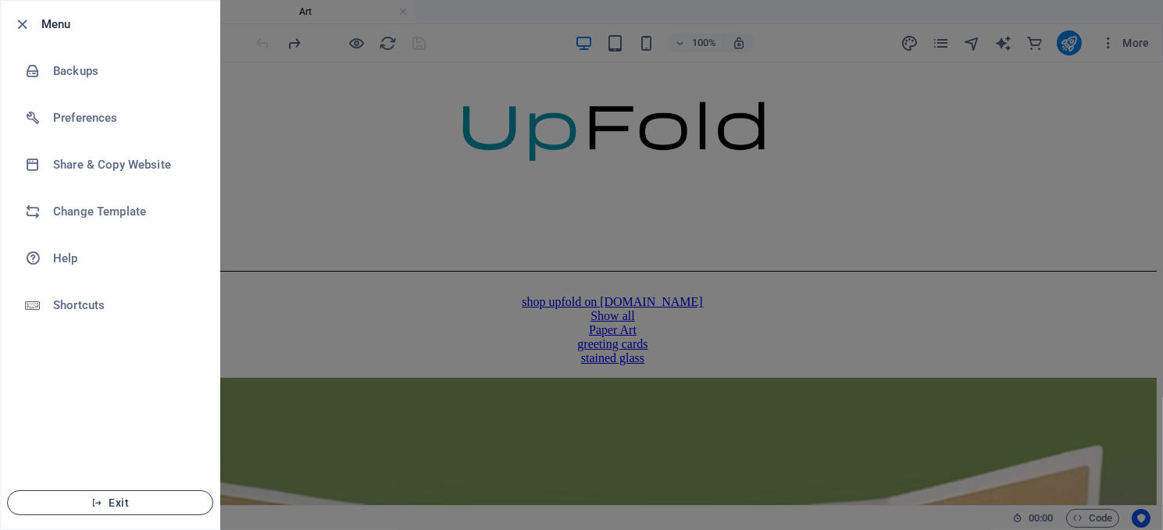
click at [116, 501] on span "Exit" at bounding box center [110, 503] width 180 height 12
